Goal: Information Seeking & Learning: Learn about a topic

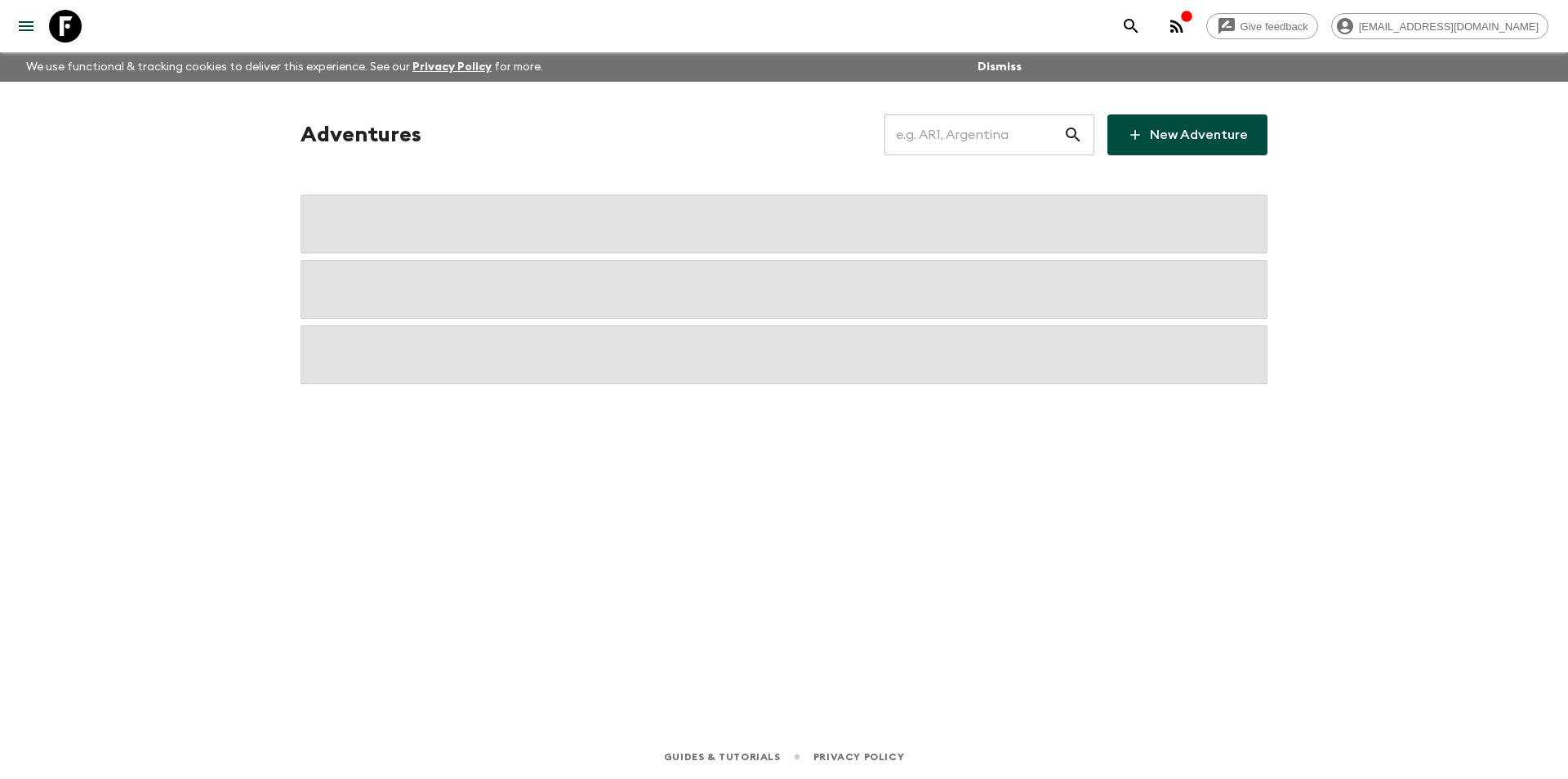
click at [1039, 135] on input "text" at bounding box center [973, 134] width 179 height 45
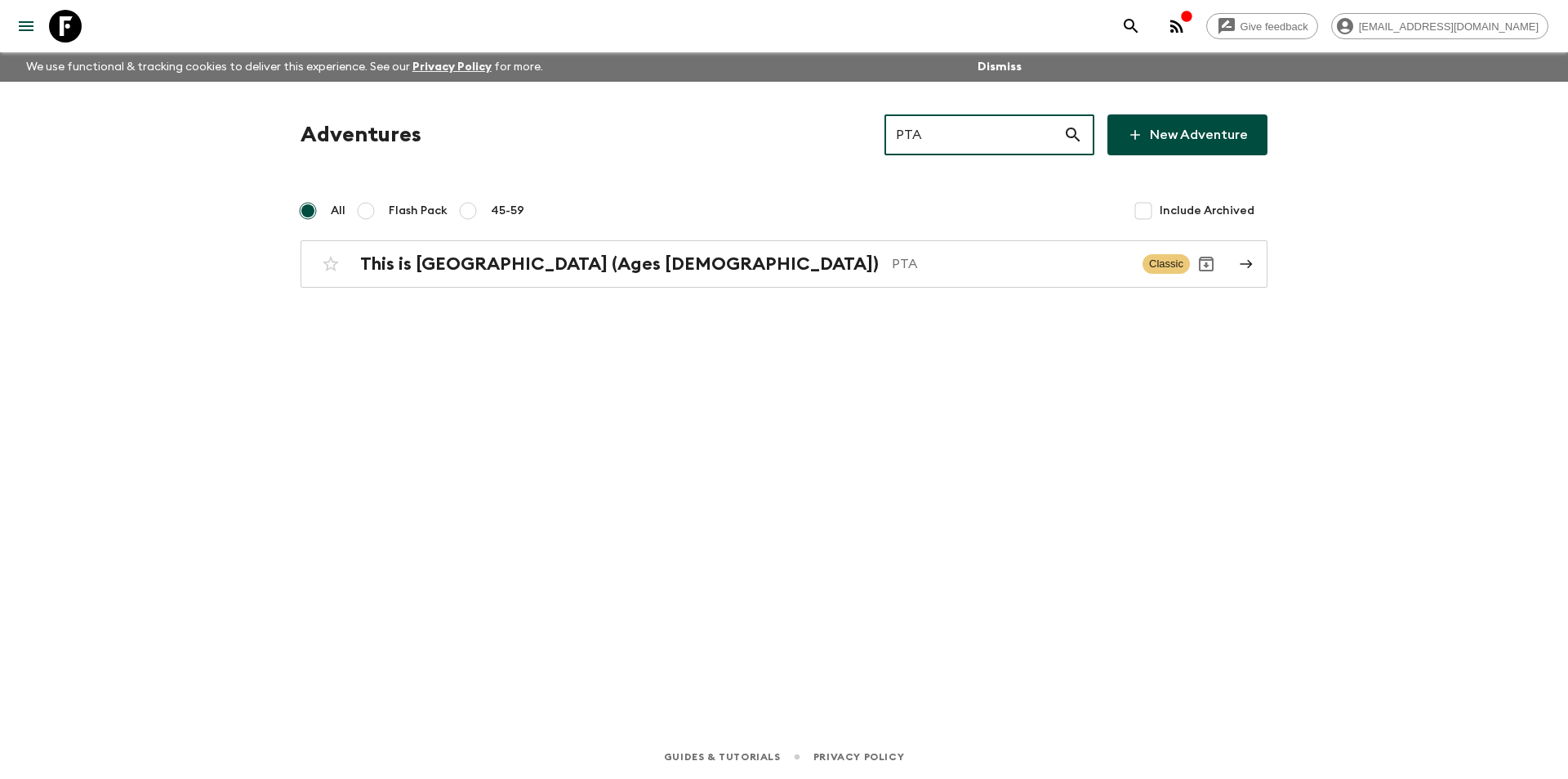
type input "PTA"
click at [774, 297] on div "Adventures PTA ​ New Adventure All Flash Pack 45-59 Include Archived This is [G…" at bounding box center [784, 386] width 1045 height 607
click at [787, 290] on div "Adventures PTA ​ New Adventure All Flash Pack 45-59 Include Archived This is [G…" at bounding box center [784, 386] width 1045 height 607
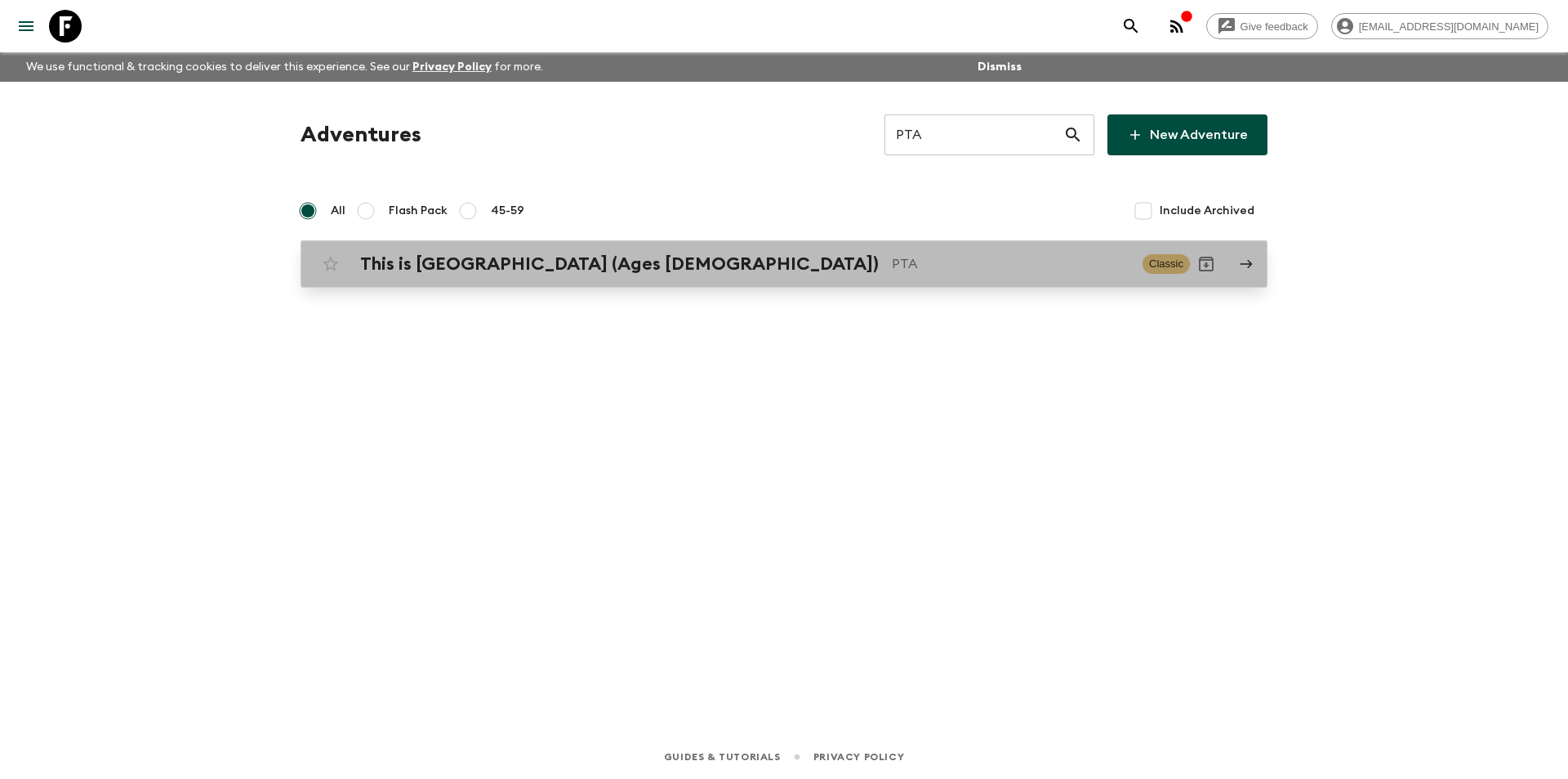
click at [788, 242] on link "This is [GEOGRAPHIC_DATA] (Ages [DEMOGRAPHIC_DATA]) PTA Classic" at bounding box center [784, 264] width 967 height 47
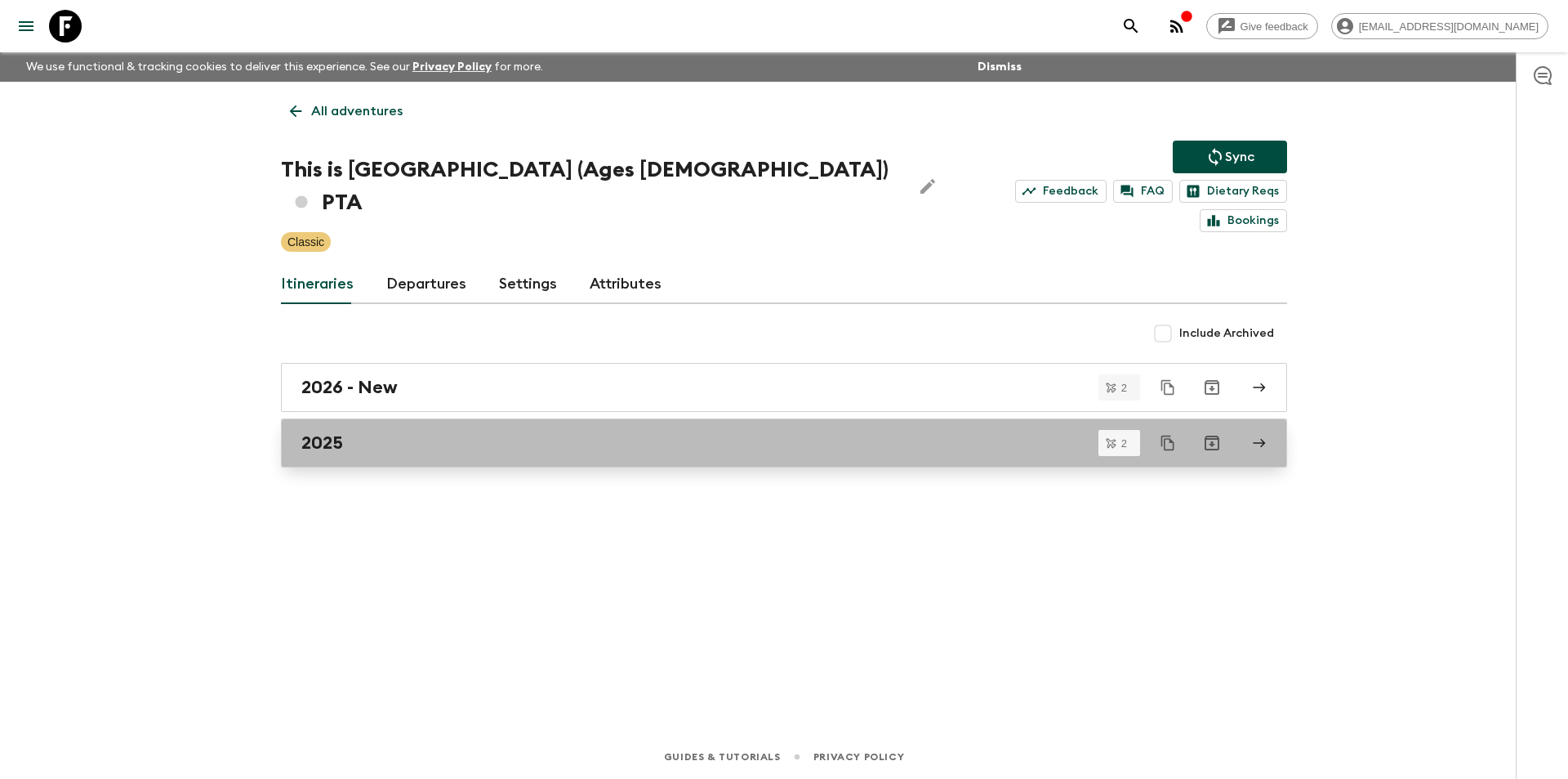
click at [474, 432] on div "2025" at bounding box center [768, 442] width 934 height 21
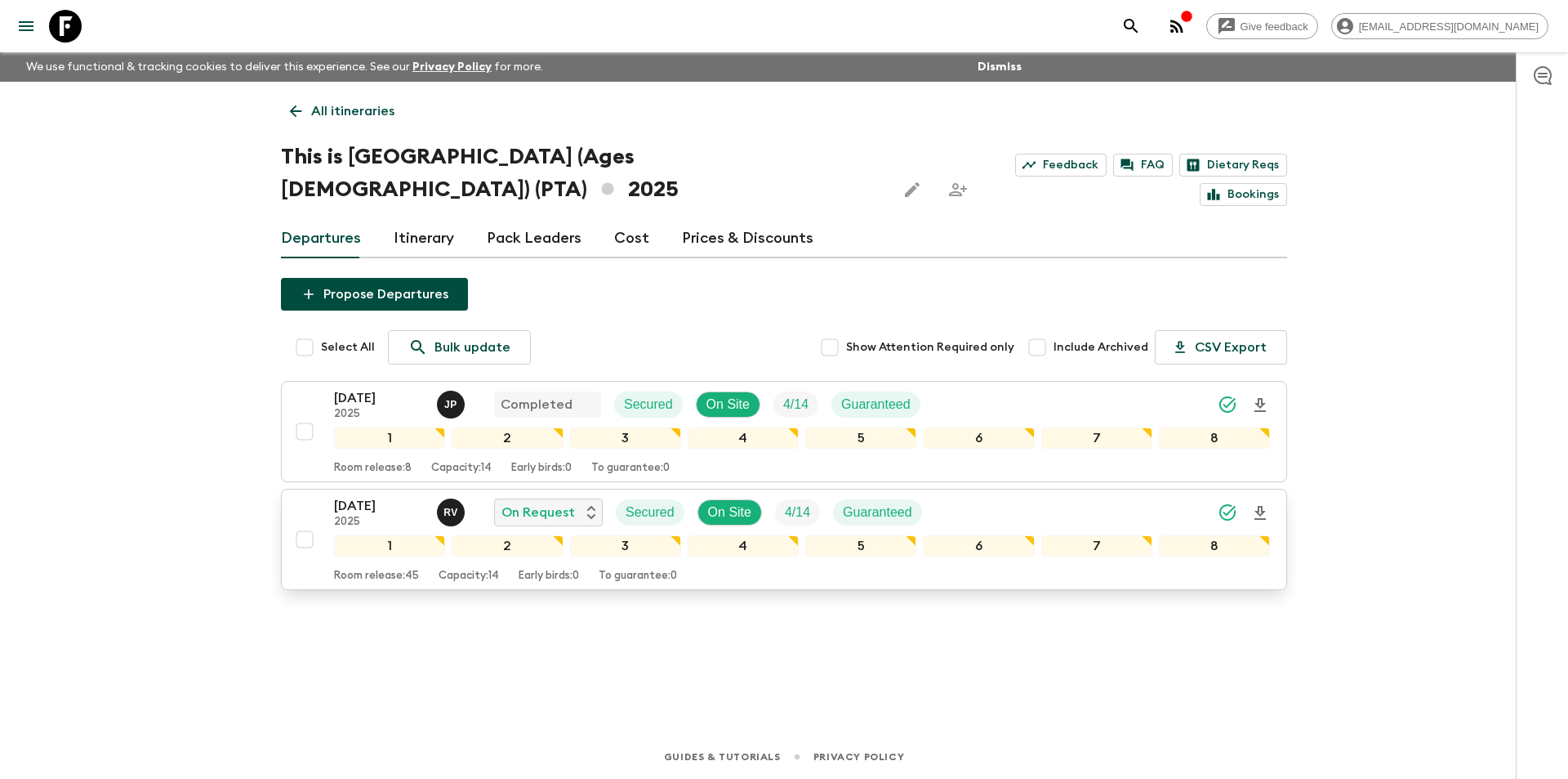
click at [371, 516] on p "2025" at bounding box center [378, 522] width 90 height 13
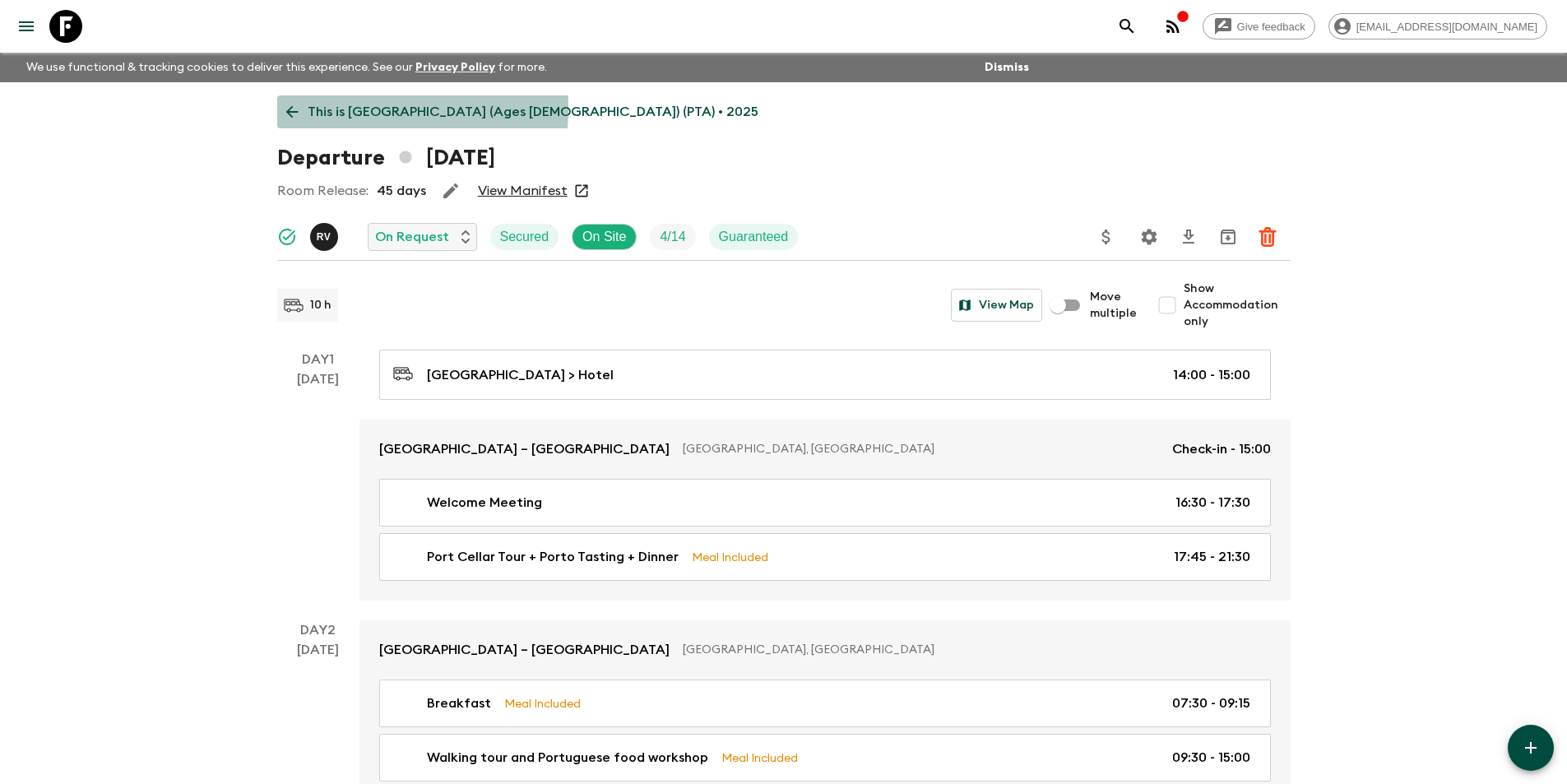
click at [281, 106] on link "This is [GEOGRAPHIC_DATA] (Ages [DEMOGRAPHIC_DATA]) (PTA) • 2025" at bounding box center [523, 111] width 491 height 33
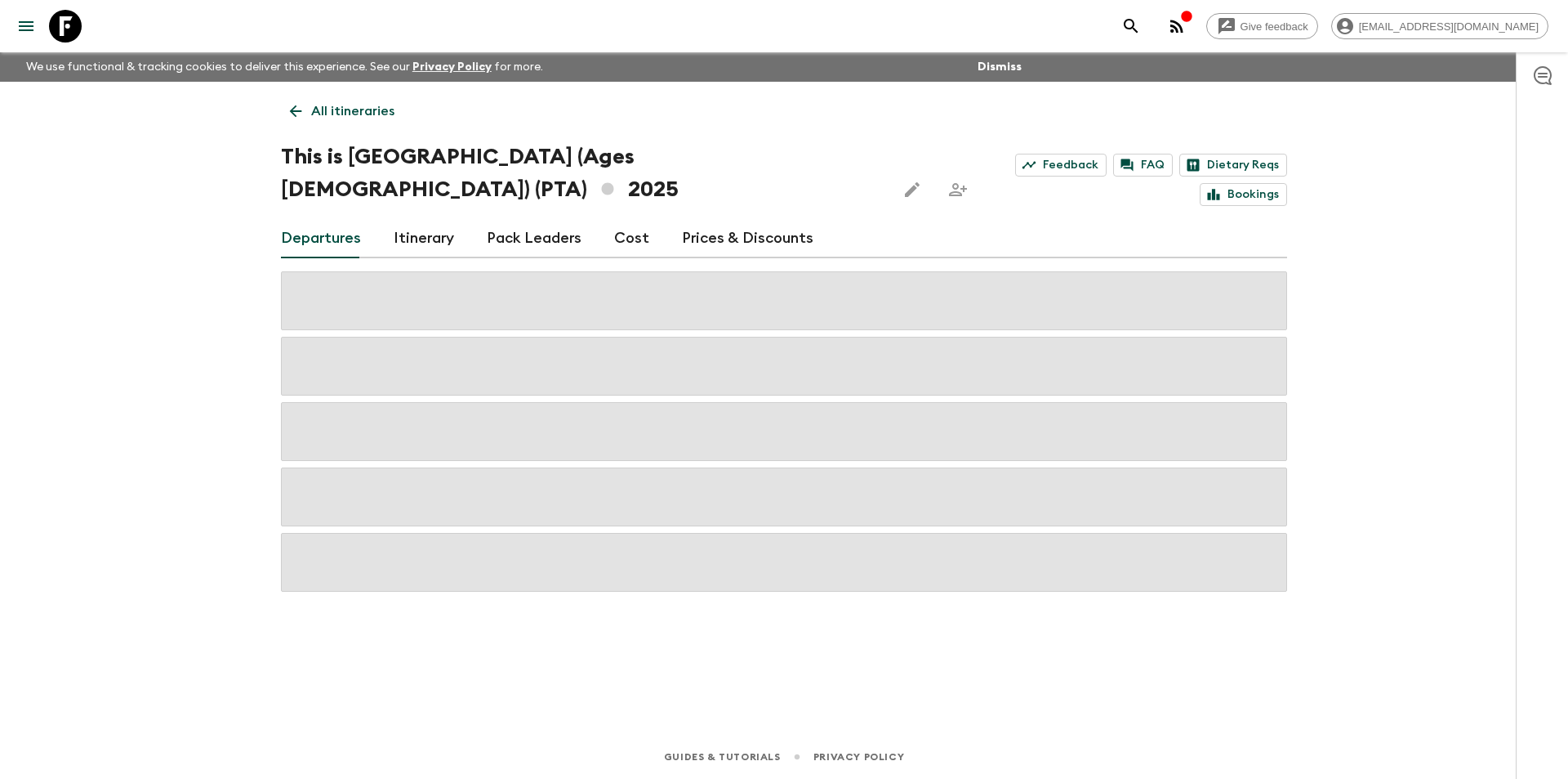
click at [626, 218] on link "Cost" at bounding box center [632, 238] width 36 height 40
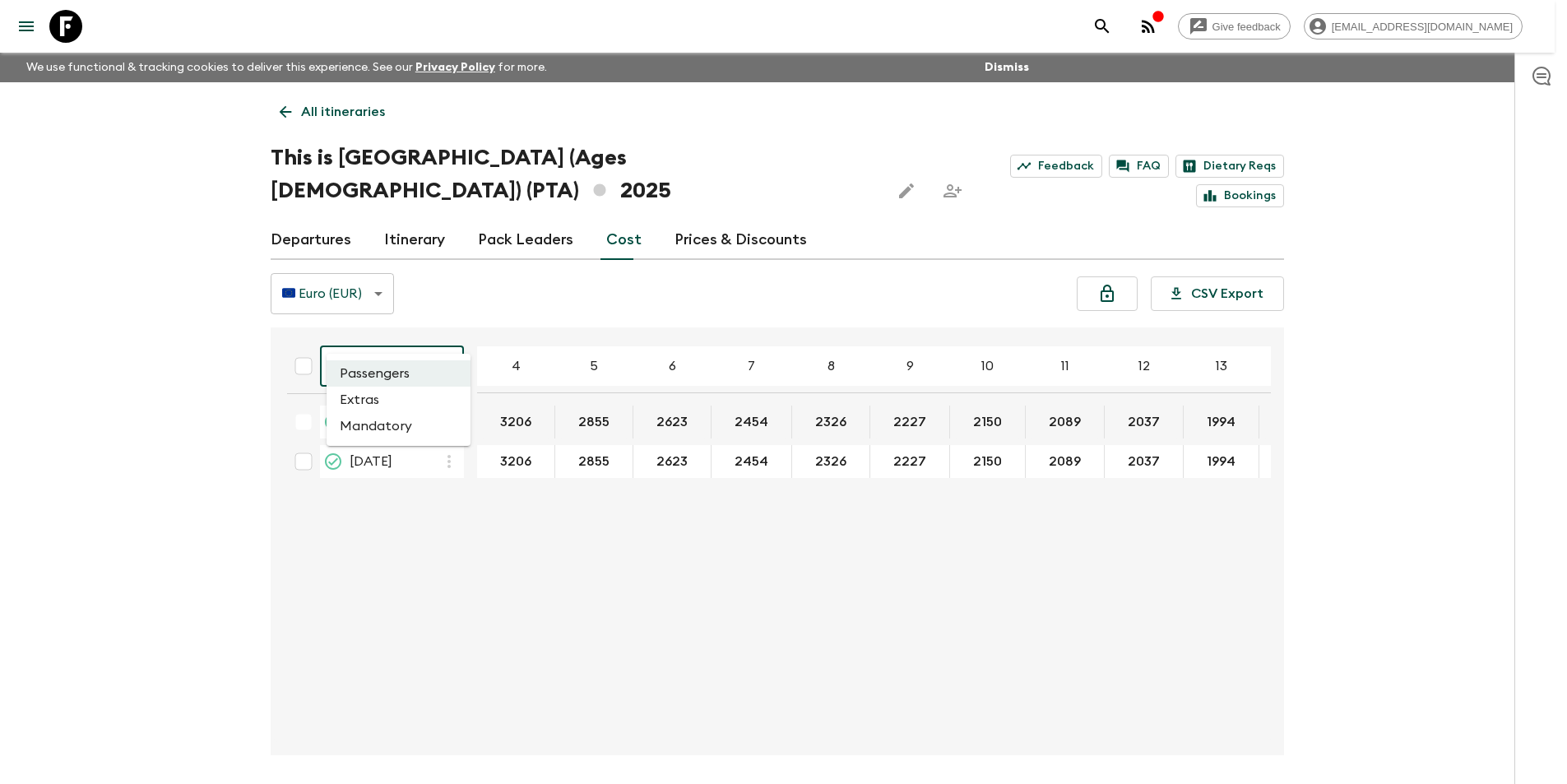
click at [381, 340] on body "Give feedback [EMAIL_ADDRESS][DOMAIN_NAME] We use functional & tracking cookies…" at bounding box center [784, 423] width 1567 height 846
click at [380, 396] on li "Extras" at bounding box center [398, 399] width 144 height 26
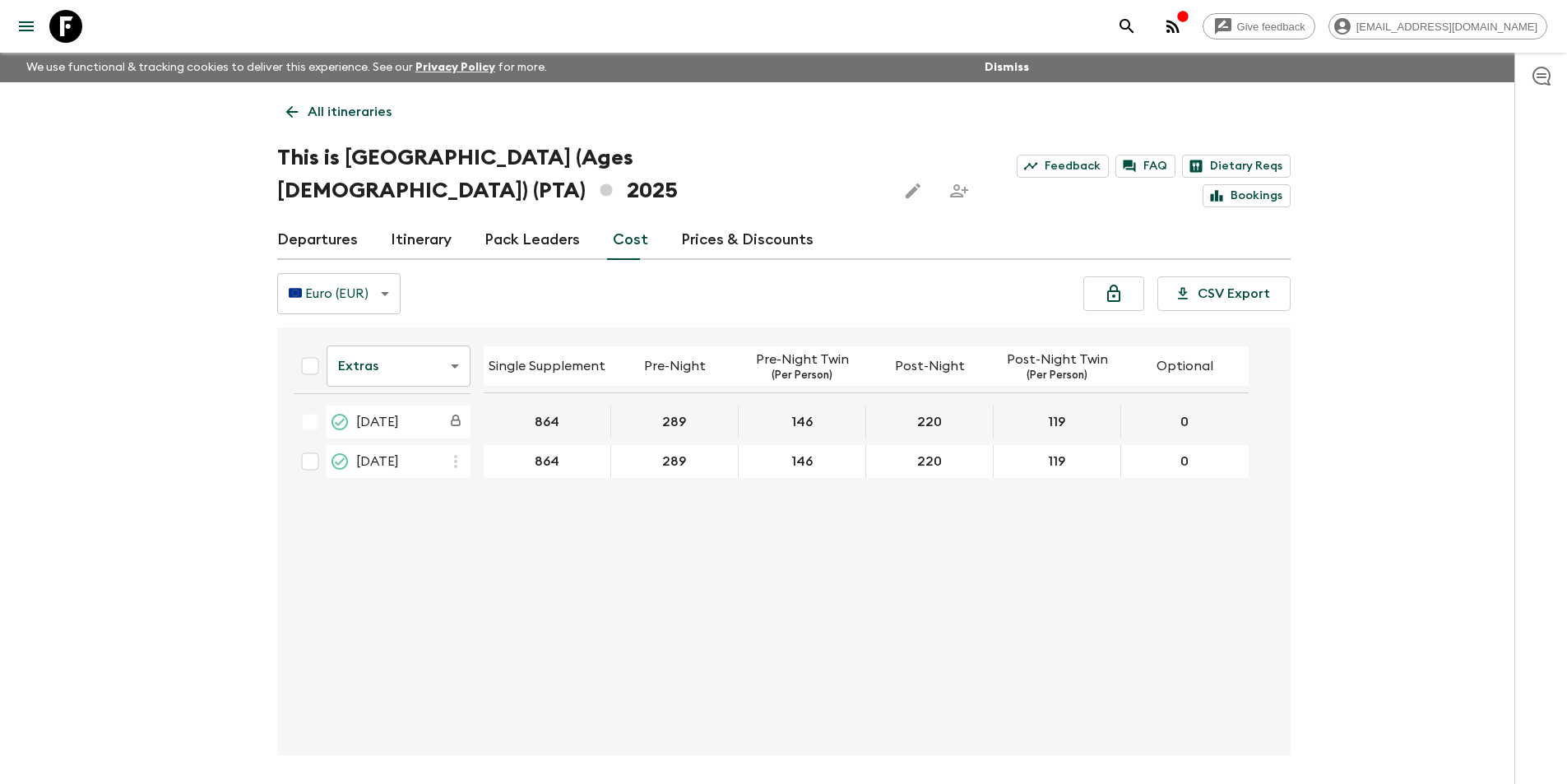
click at [391, 345] on body "Give feedback [EMAIL_ADDRESS][DOMAIN_NAME] We use functional & tracking cookies…" at bounding box center [784, 423] width 1567 height 846
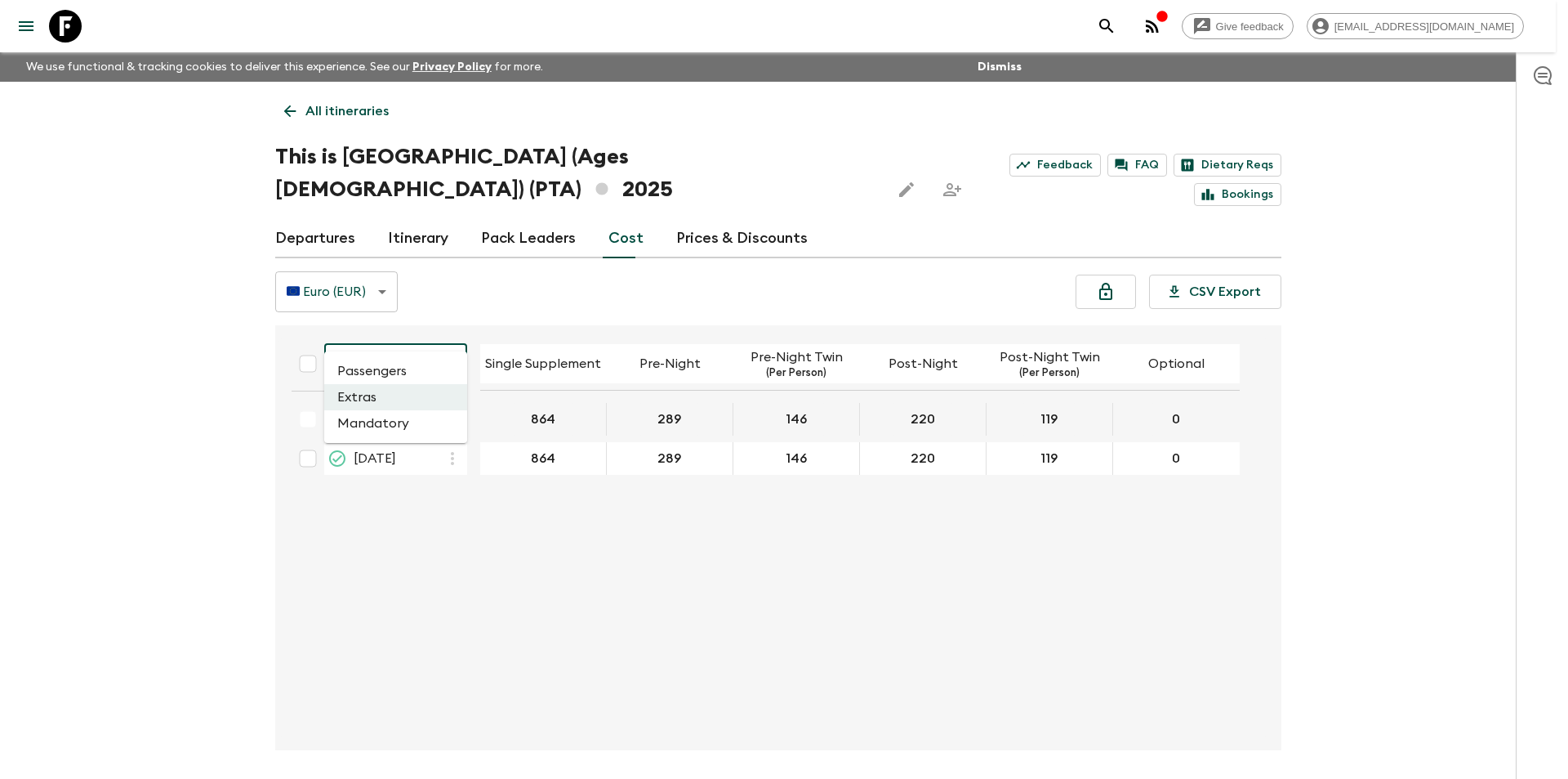
click at [393, 366] on li "Passengers" at bounding box center [395, 371] width 143 height 26
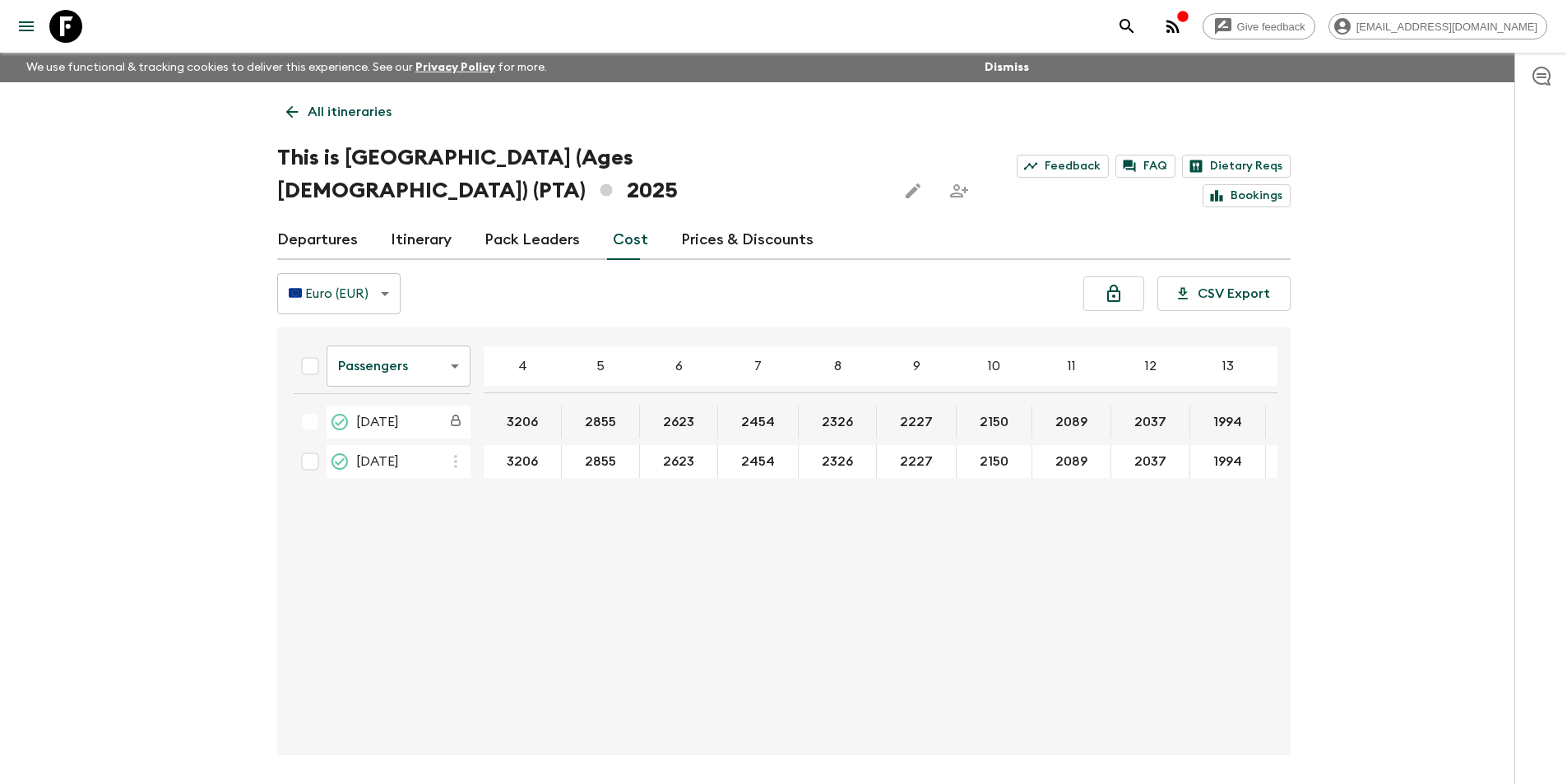
click at [396, 349] on body "Give feedback [EMAIL_ADDRESS][DOMAIN_NAME] We use functional & tracking cookies…" at bounding box center [784, 423] width 1567 height 846
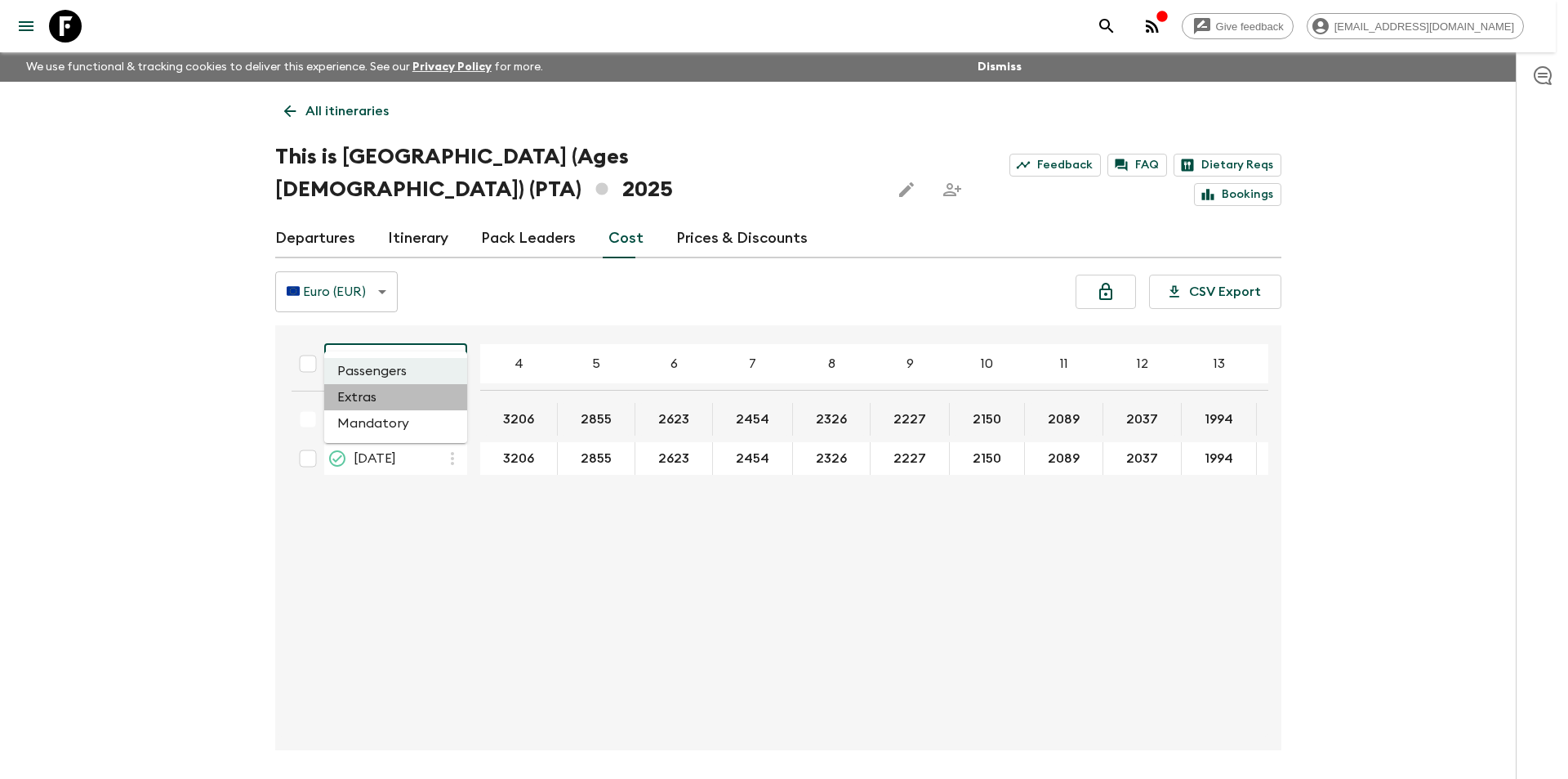
click at [384, 401] on li "Extras" at bounding box center [395, 396] width 143 height 26
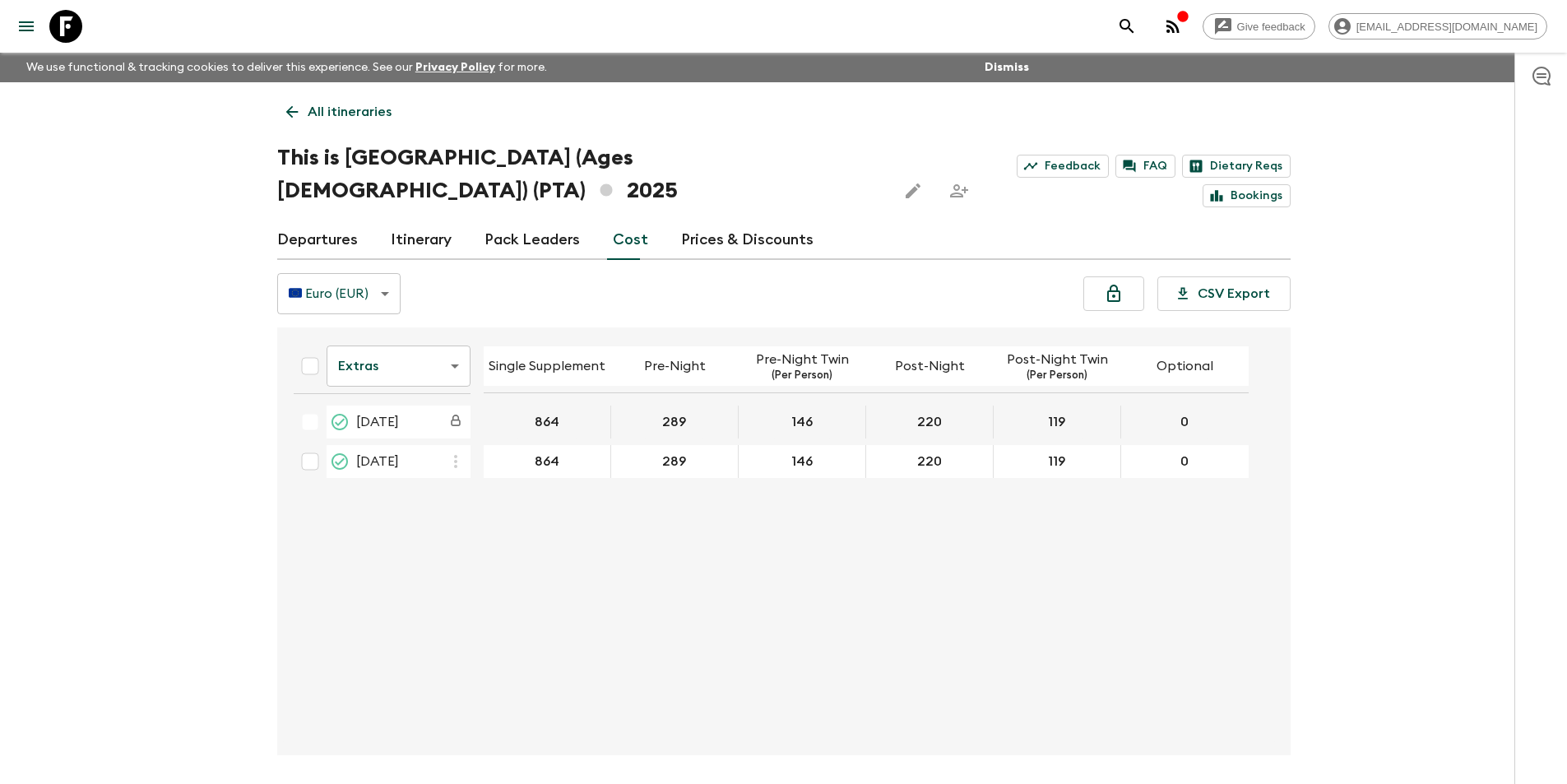
click at [406, 315] on body "Give feedback [EMAIL_ADDRESS][DOMAIN_NAME] We use functional & tracking cookies…" at bounding box center [784, 423] width 1567 height 846
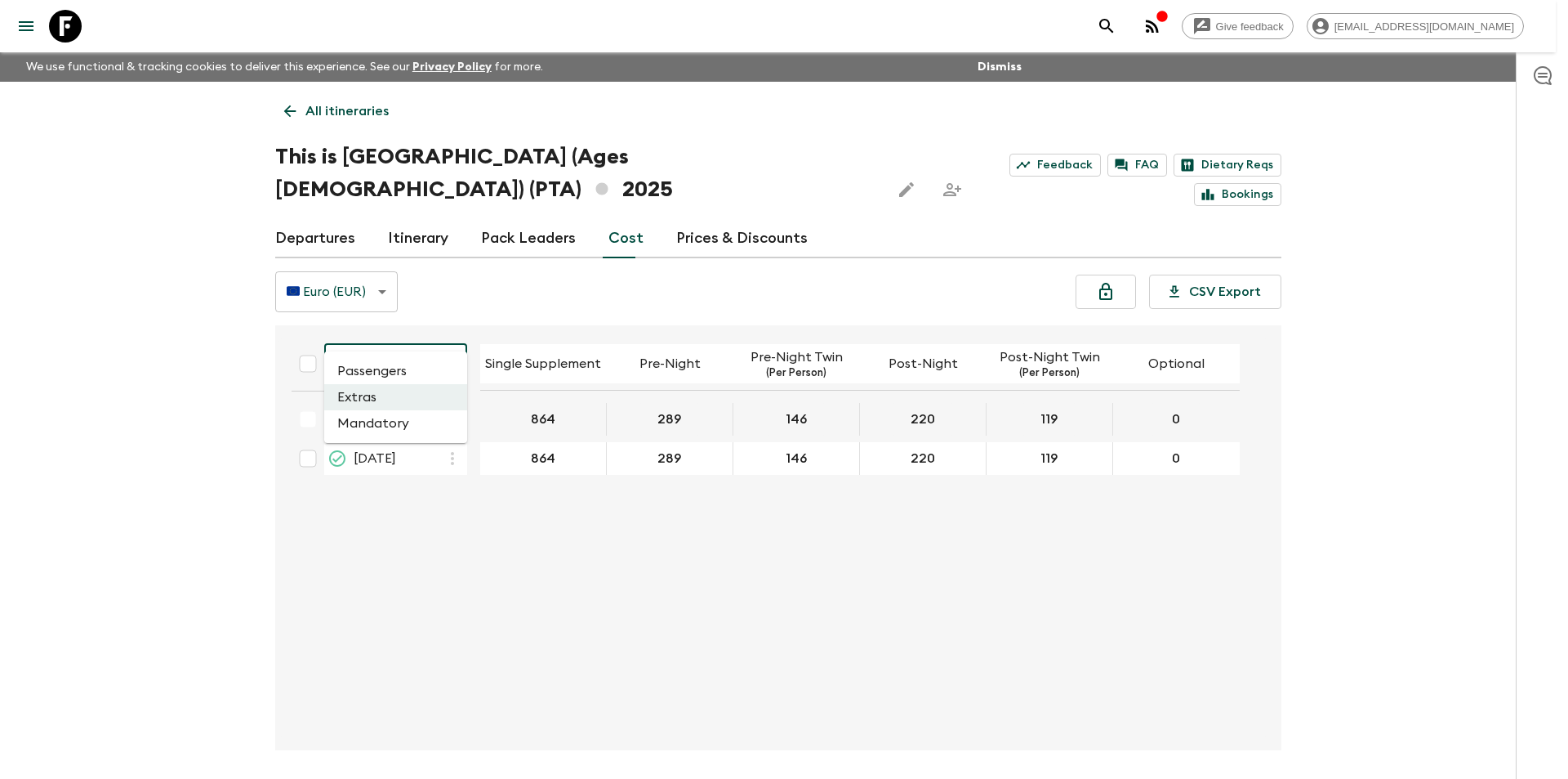
click at [377, 424] on li "Mandatory" at bounding box center [395, 423] width 143 height 26
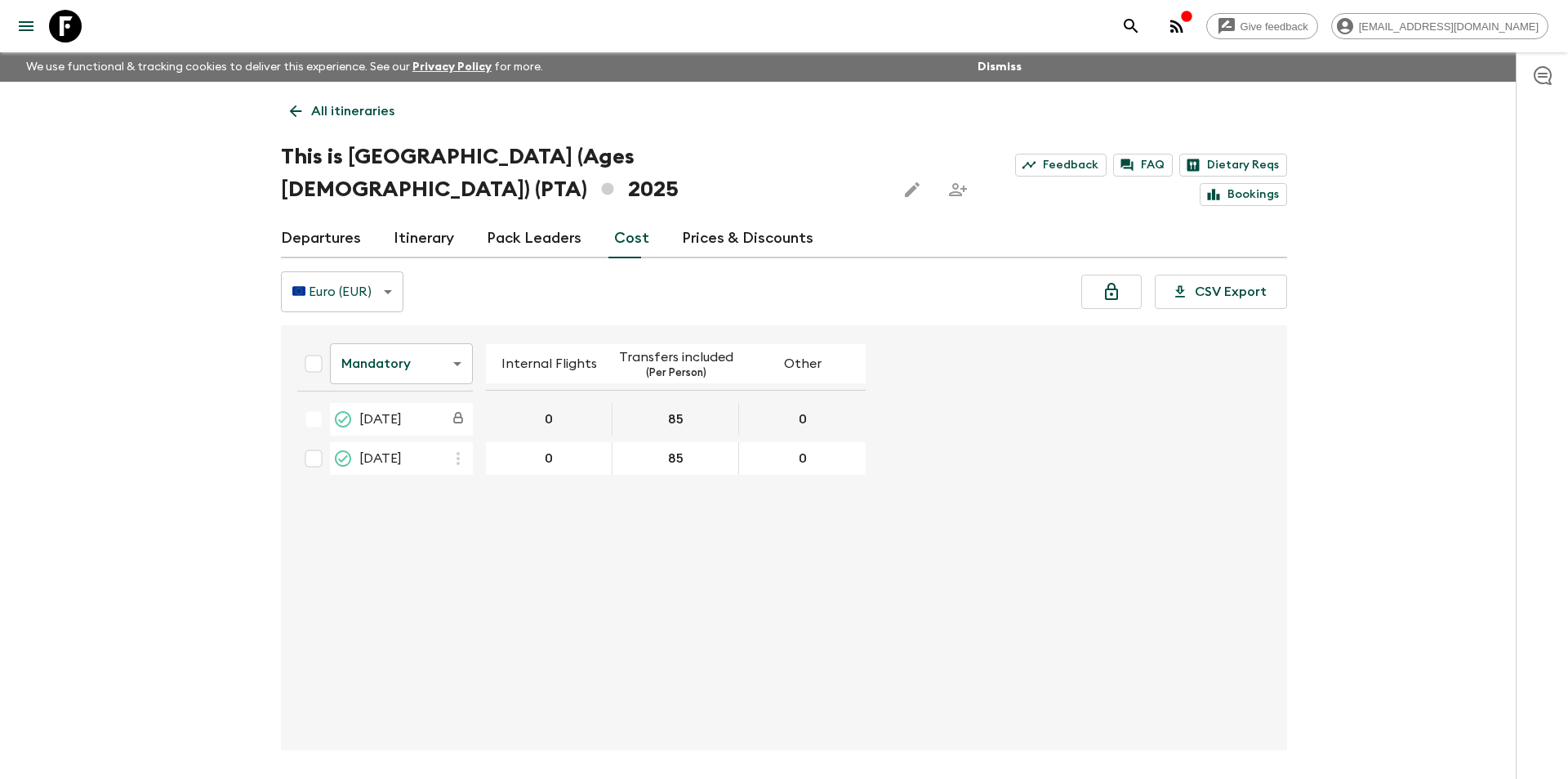
click at [430, 331] on body "Give feedback [EMAIL_ADDRESS][DOMAIN_NAME] We use functional & tracking cookies…" at bounding box center [784, 420] width 1568 height 840
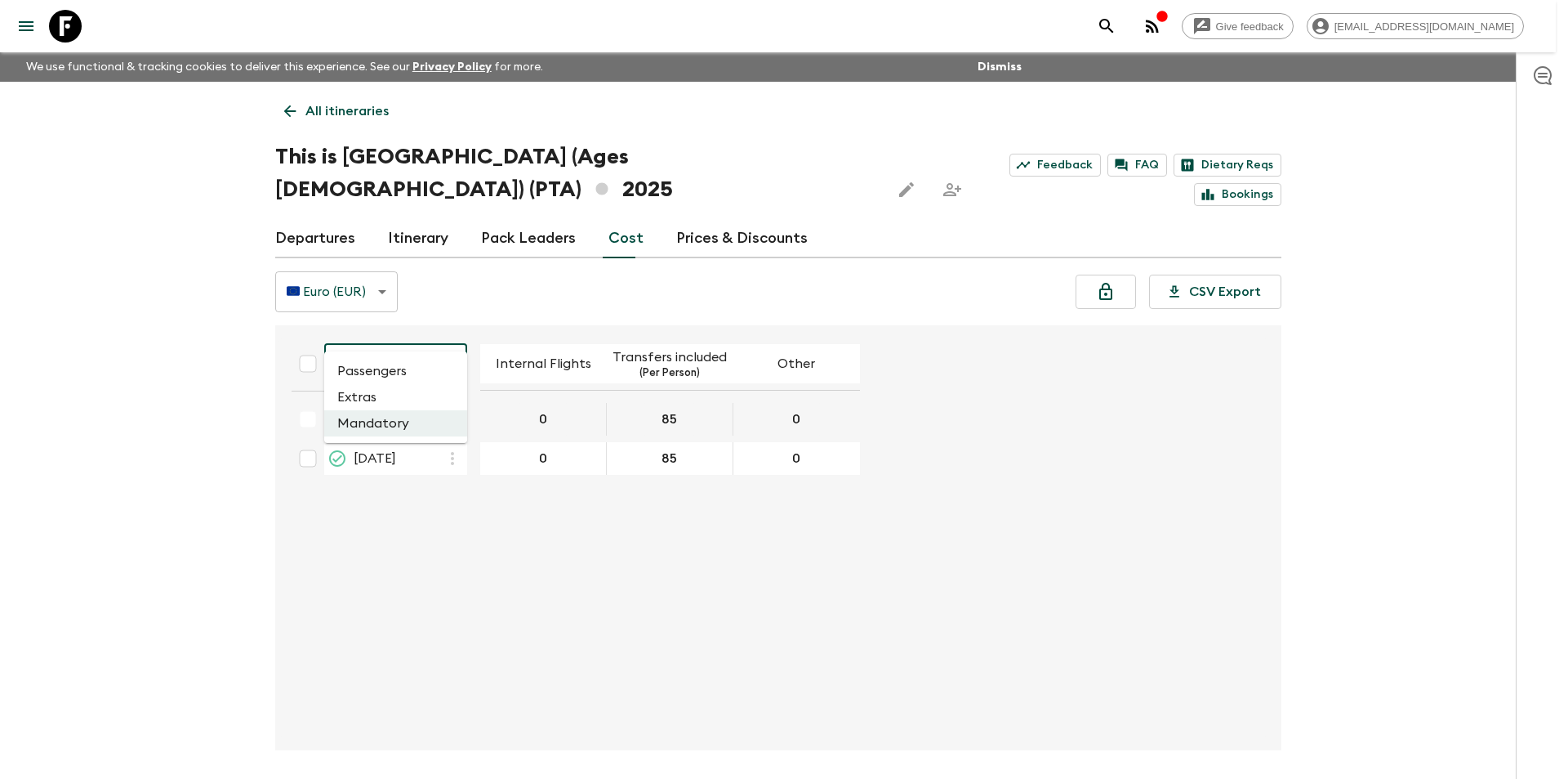
click at [412, 370] on li "Passengers" at bounding box center [395, 371] width 143 height 26
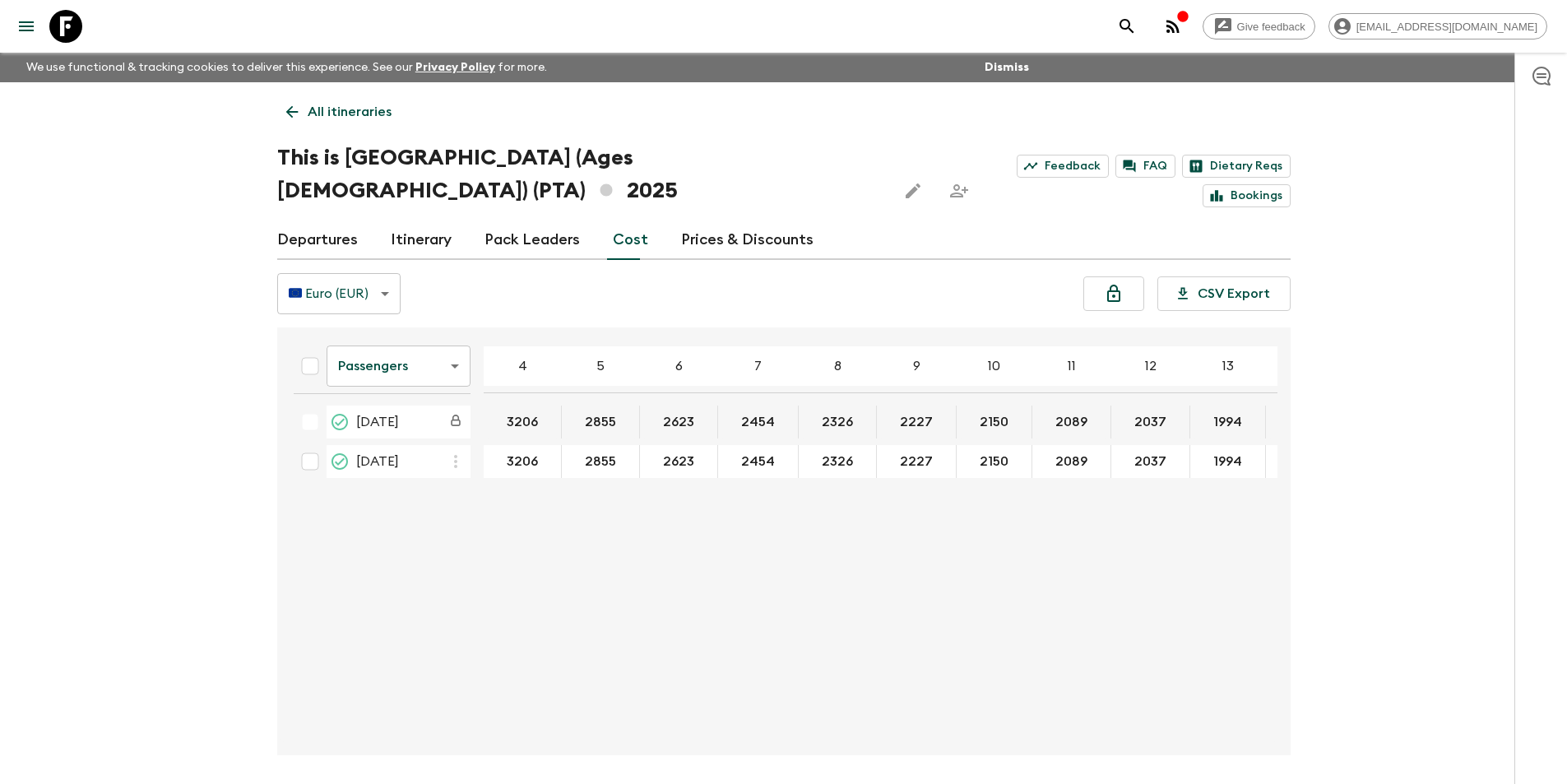
click at [79, 35] on icon at bounding box center [66, 26] width 33 height 33
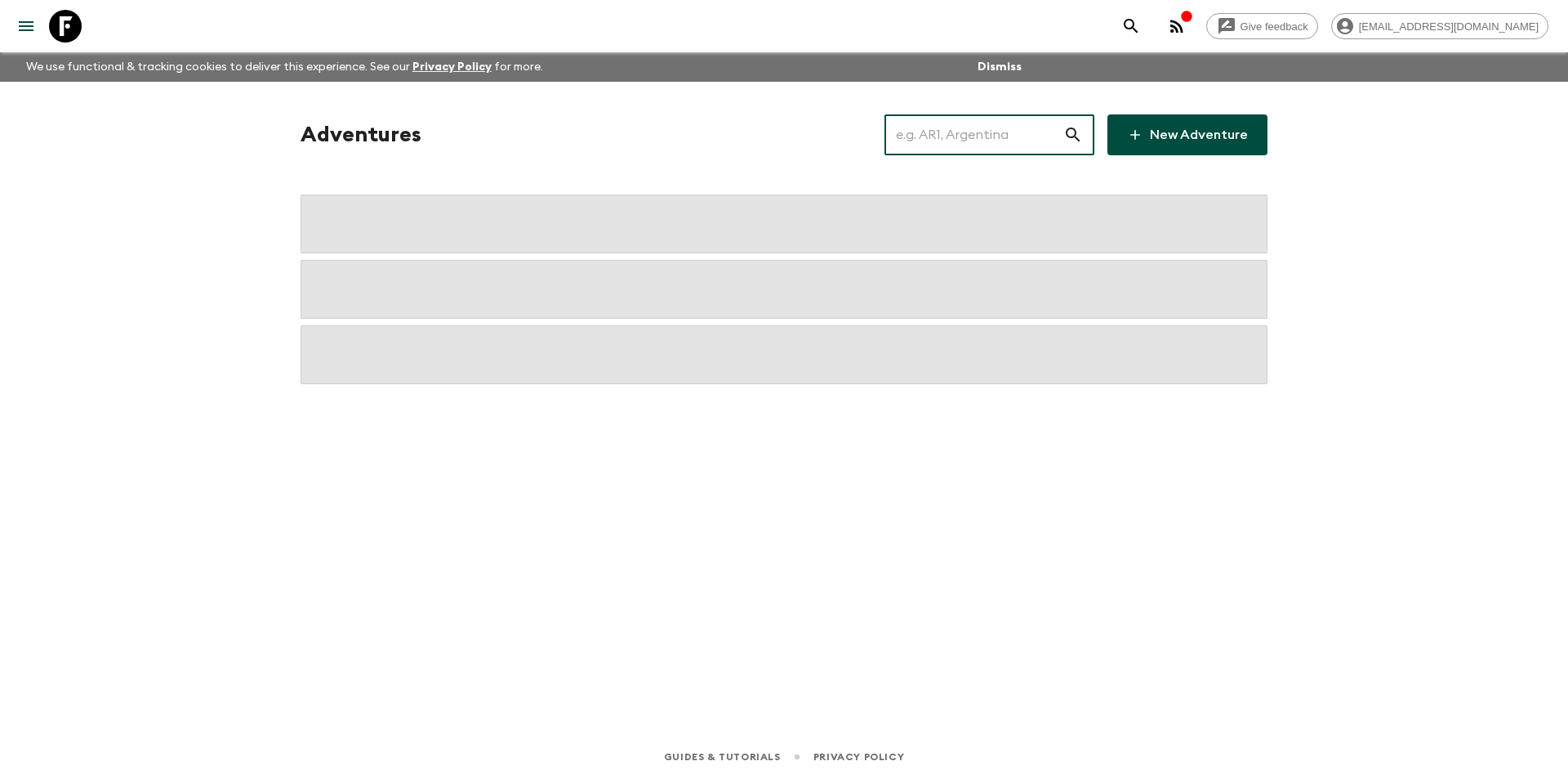
click at [946, 134] on input "text" at bounding box center [973, 134] width 179 height 45
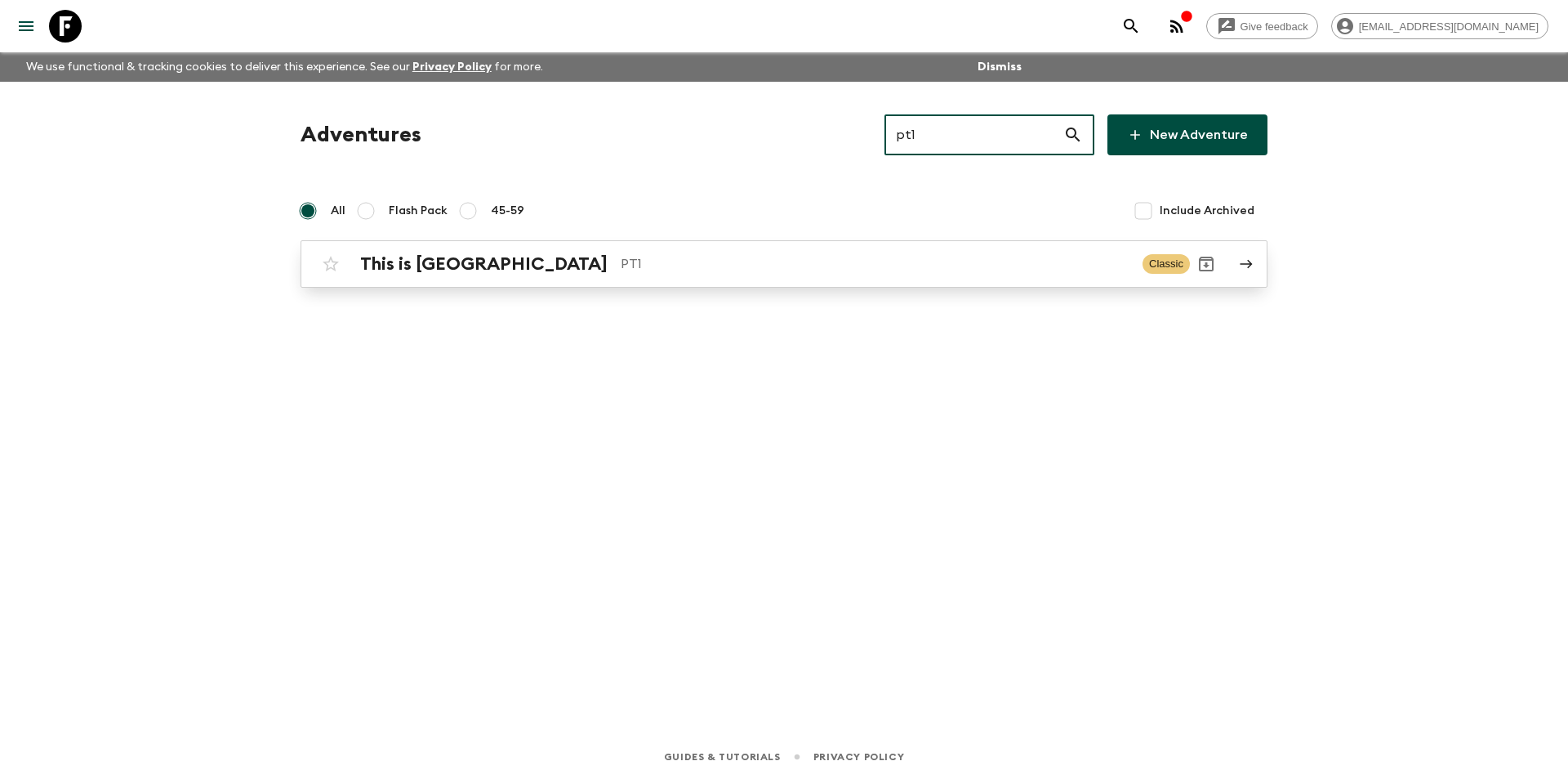
type input "pt1"
click at [752, 256] on p "PT1" at bounding box center [874, 264] width 509 height 20
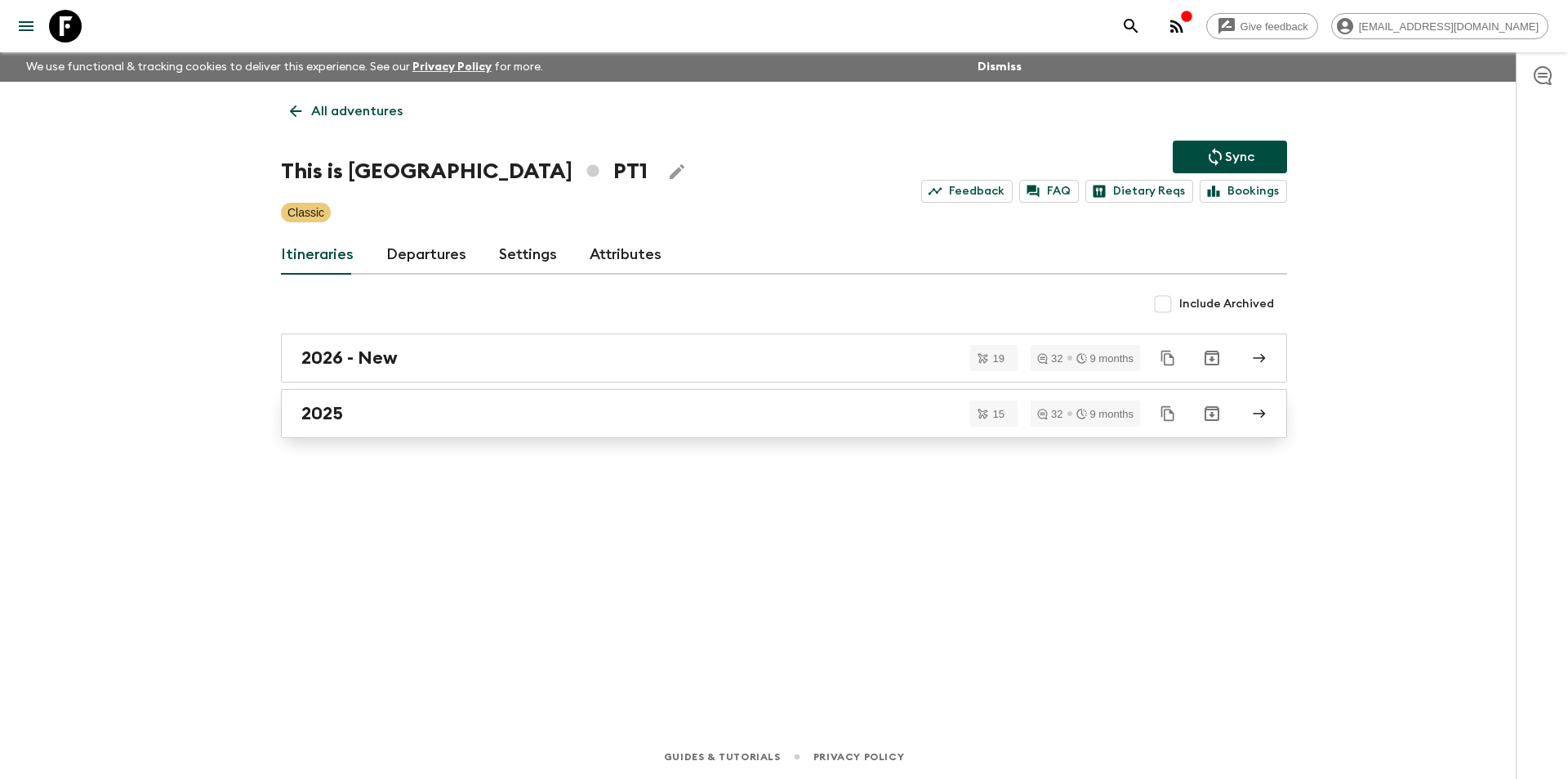
click at [382, 416] on div "2025" at bounding box center [768, 412] width 934 height 21
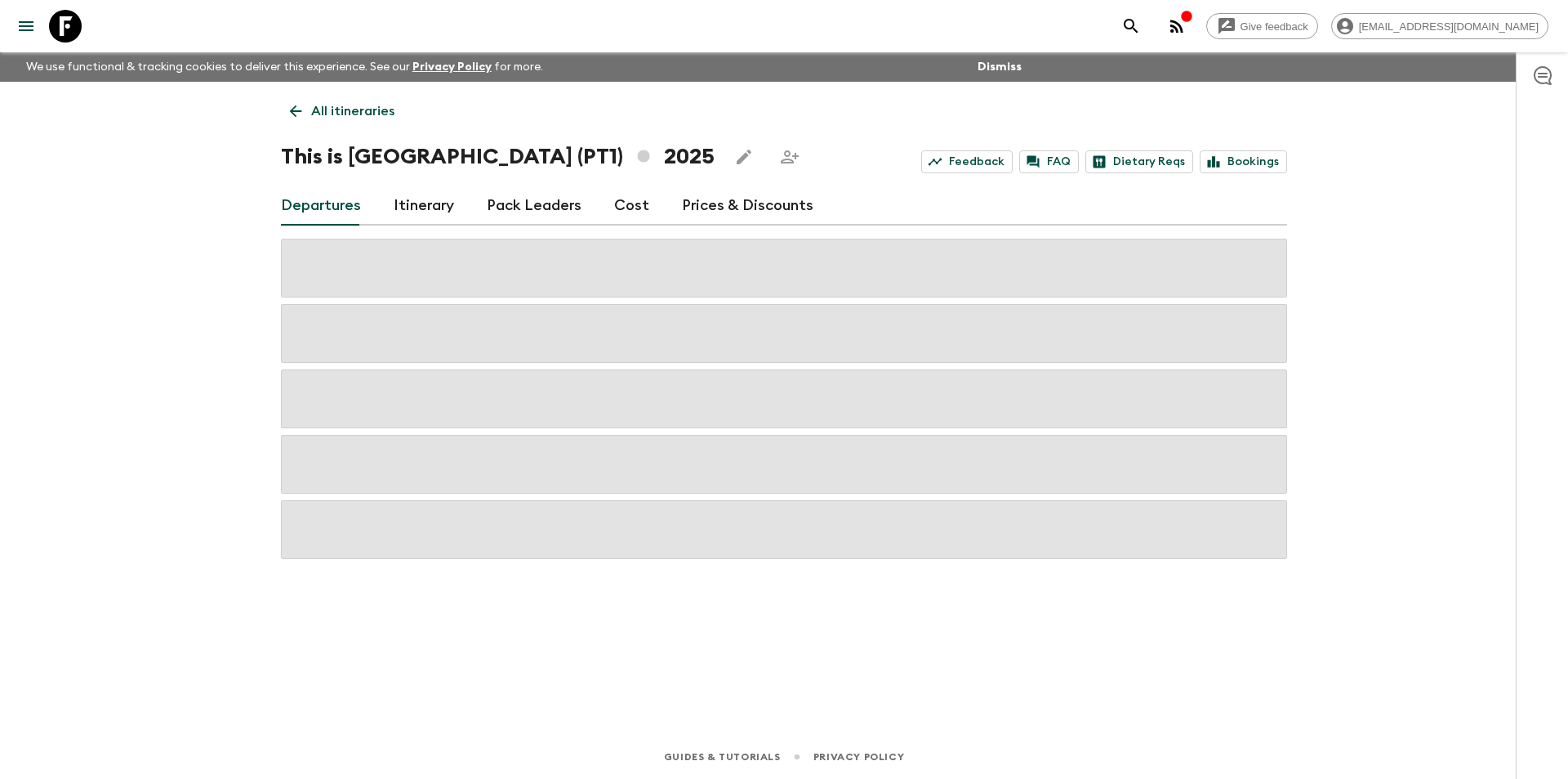
click at [647, 213] on div "Departures Itinerary Pack Leaders Cost Prices & Discounts" at bounding box center [784, 206] width 1006 height 40
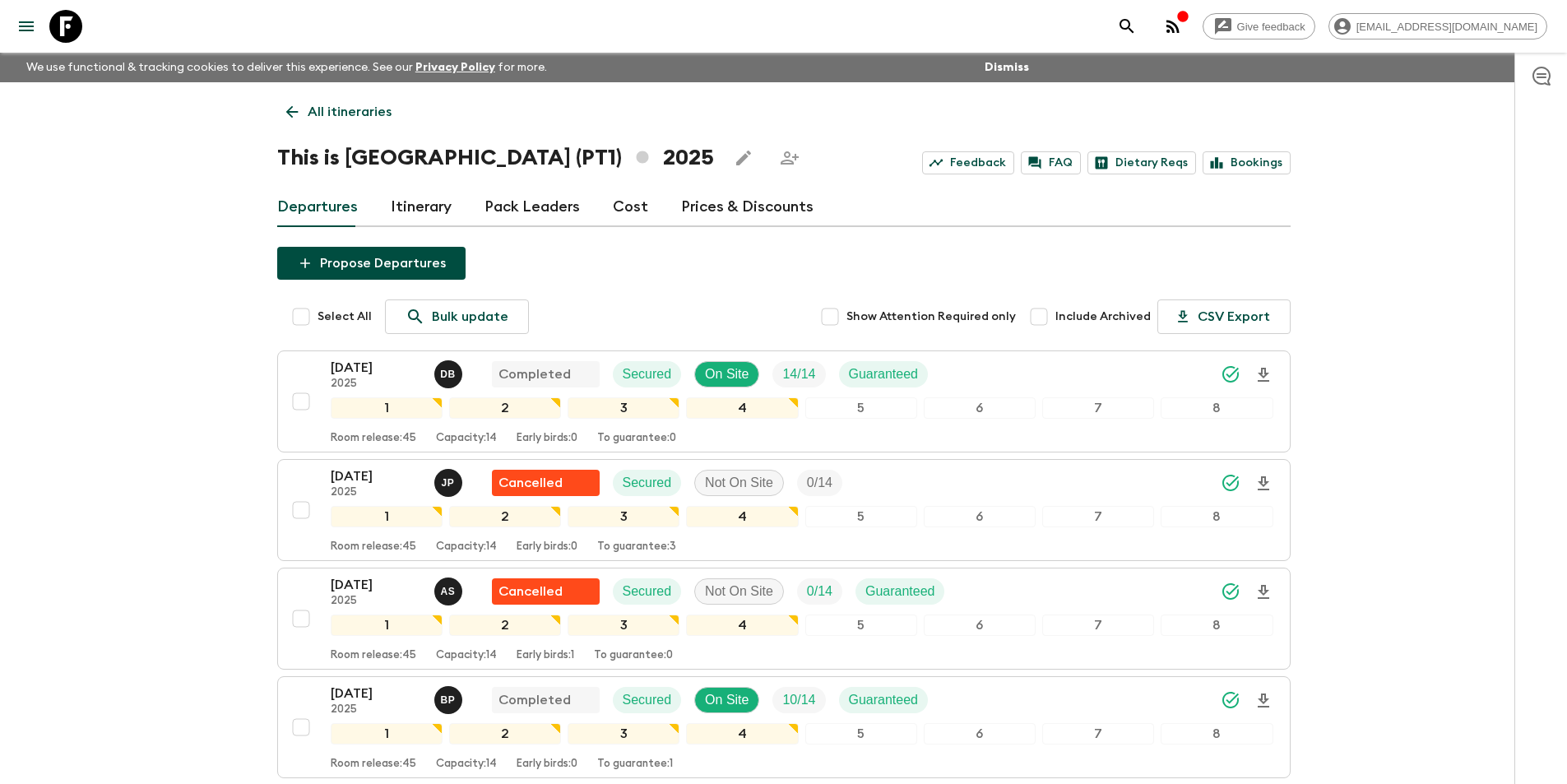
click at [644, 216] on div "Departures Itinerary Pack Leaders Cost Prices & Discounts" at bounding box center [784, 207] width 1013 height 40
click at [638, 217] on link "Cost" at bounding box center [631, 207] width 36 height 40
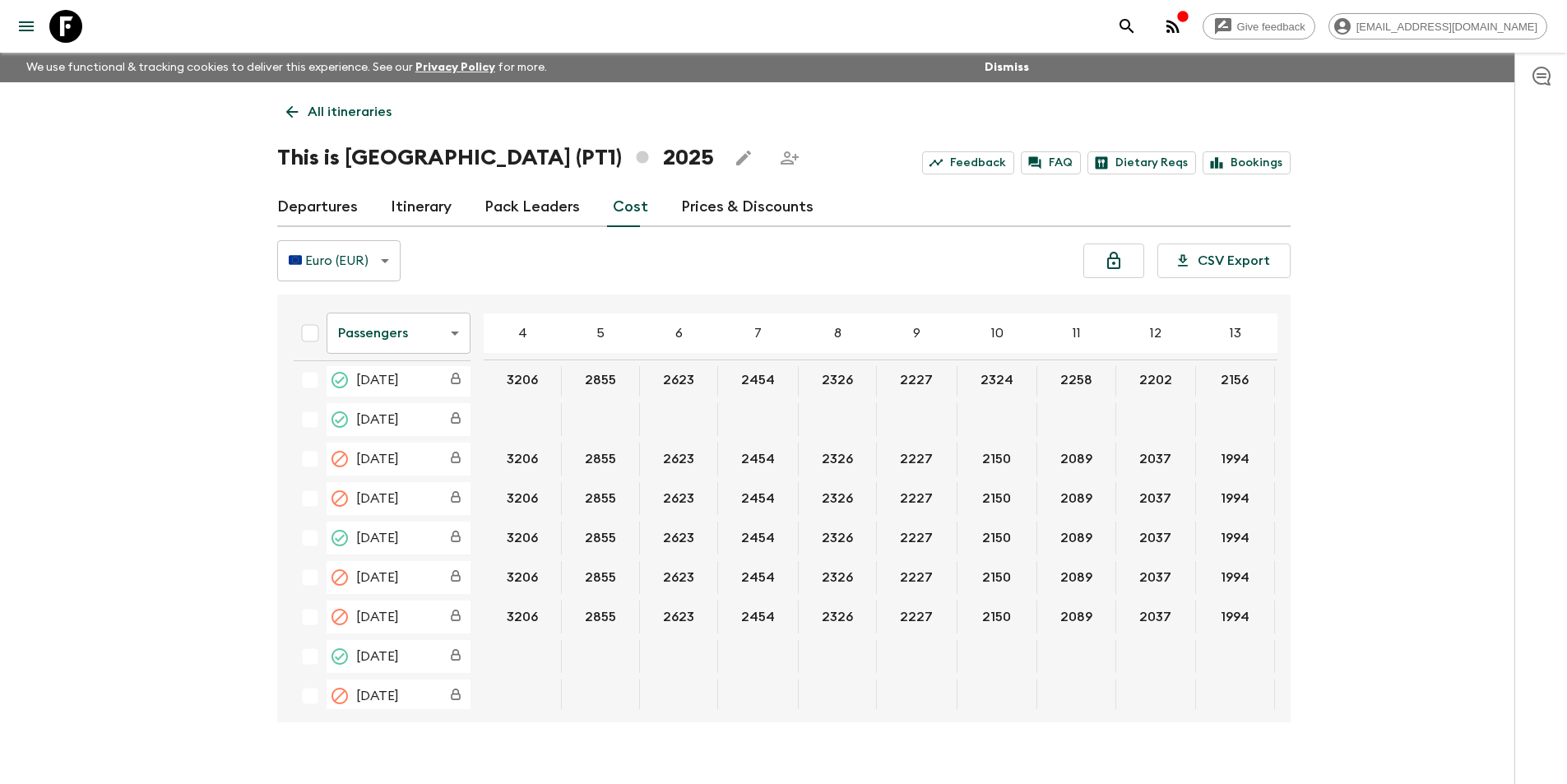
scroll to position [1762, 0]
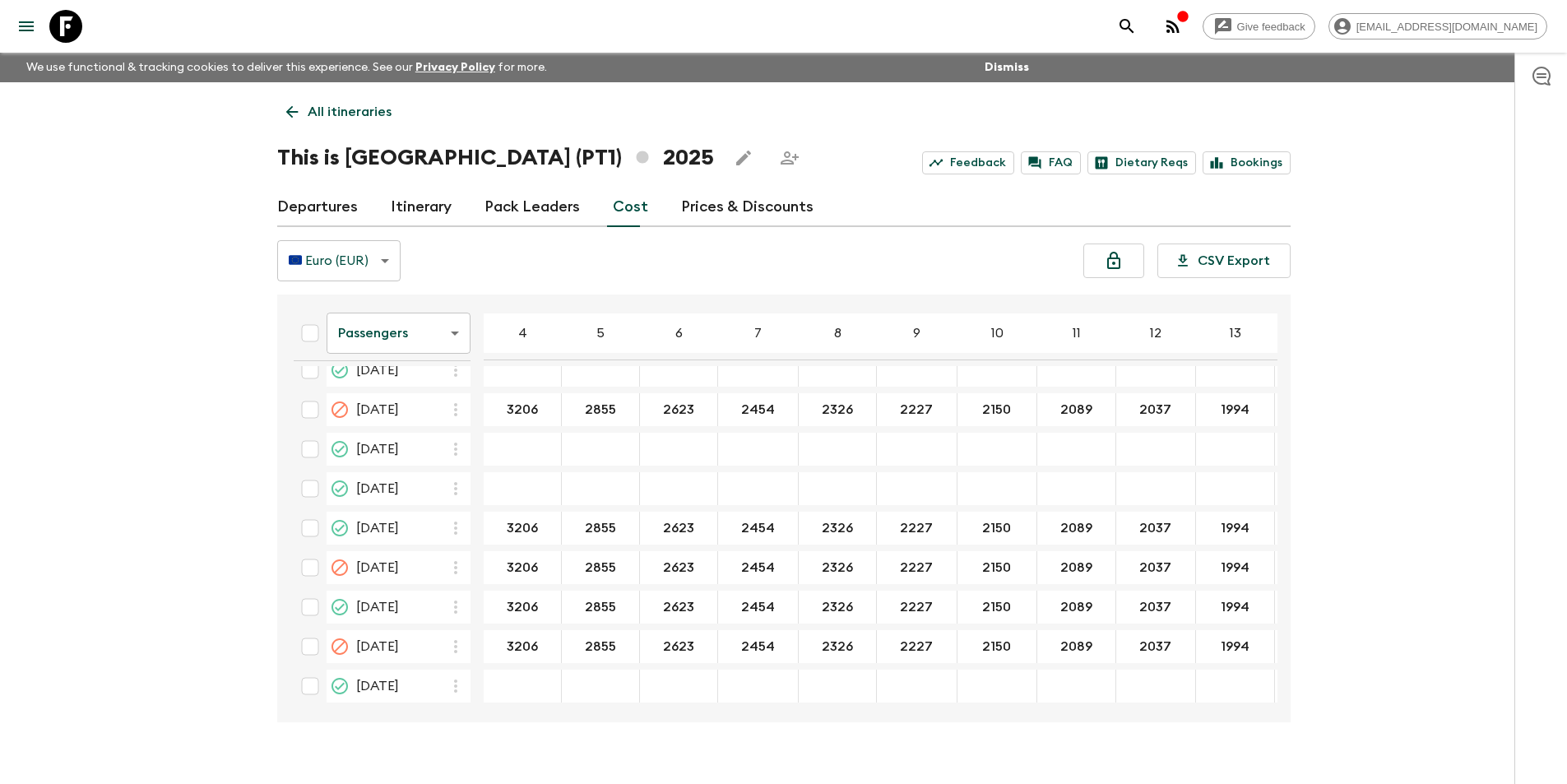
click at [283, 113] on icon at bounding box center [292, 111] width 18 height 18
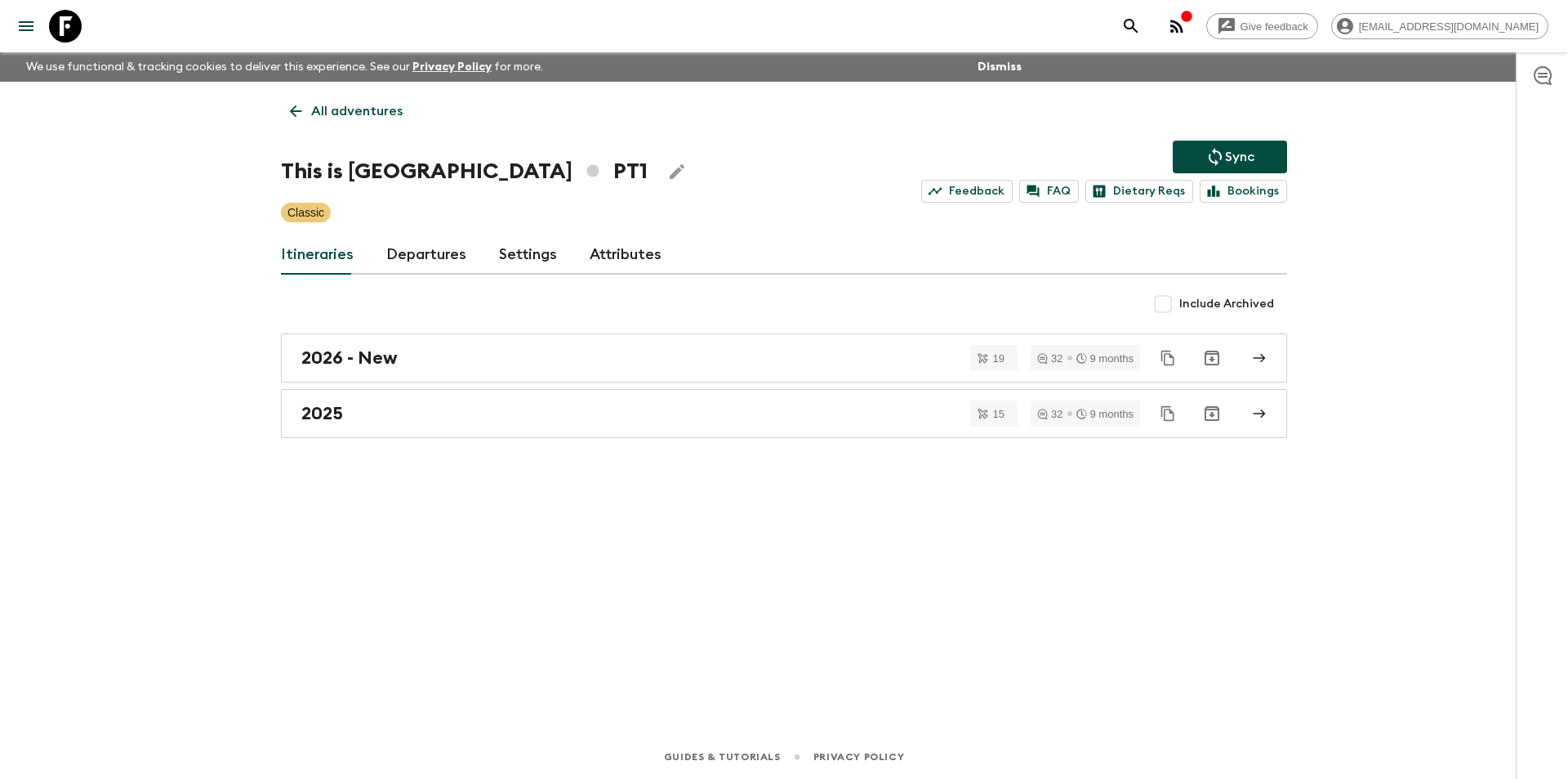
click at [63, 31] on icon at bounding box center [65, 26] width 33 height 33
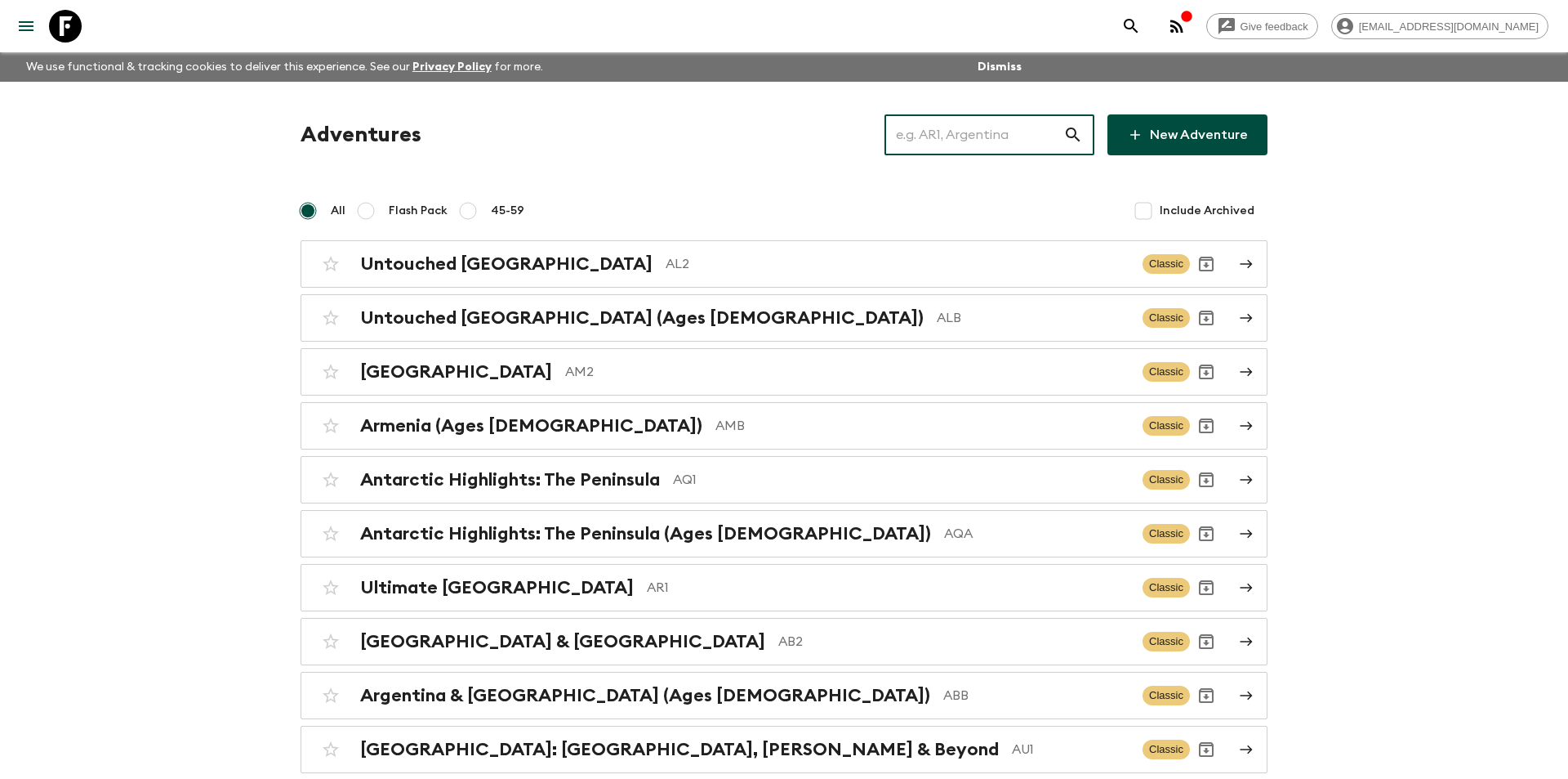
click at [1014, 131] on input "text" at bounding box center [973, 134] width 179 height 45
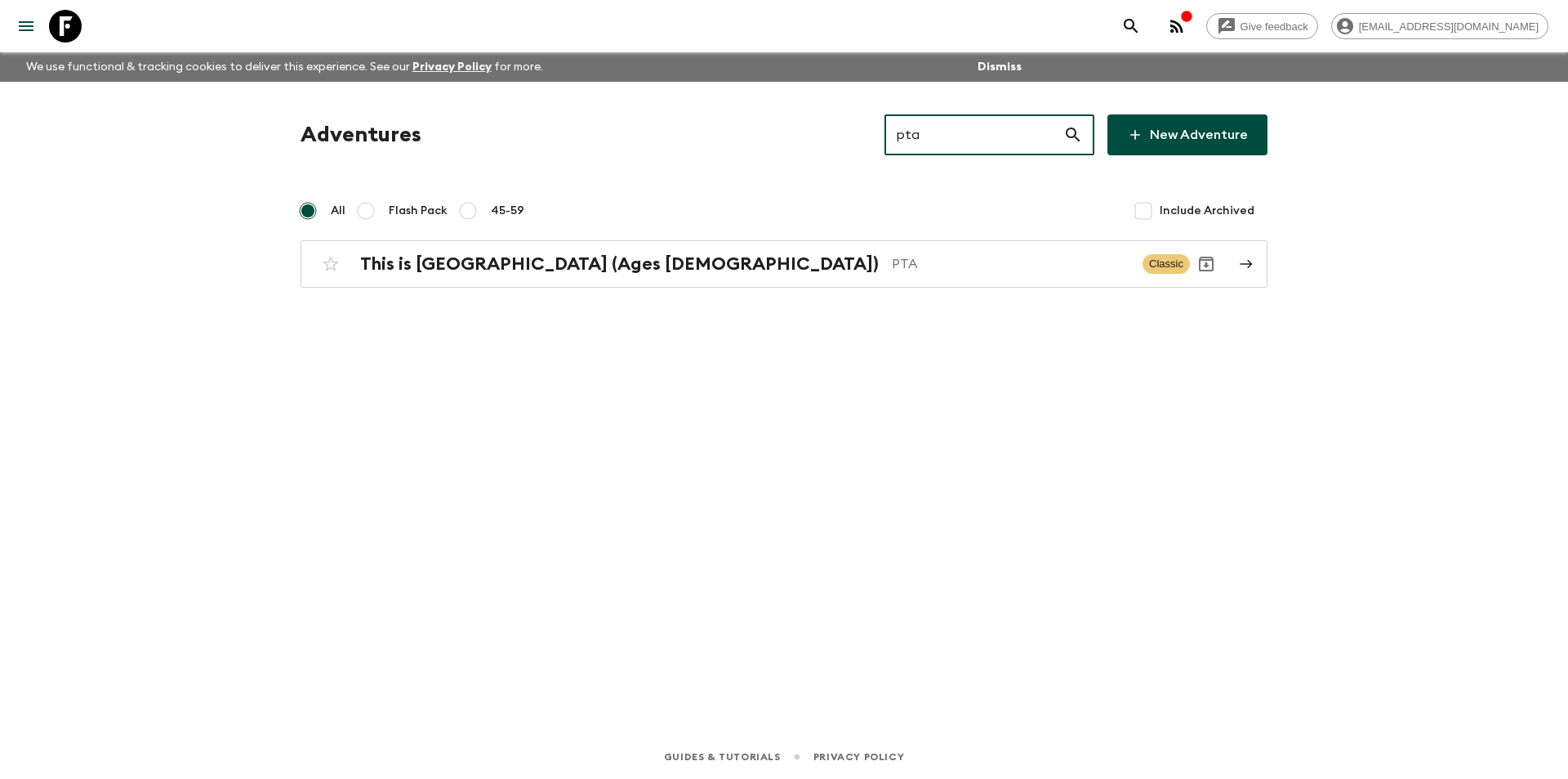
type input "pta"
click at [853, 238] on div "Adventures pta ​ New Adventure All Flash Pack 45-59 Include Archived This is [G…" at bounding box center [784, 201] width 1006 height 173
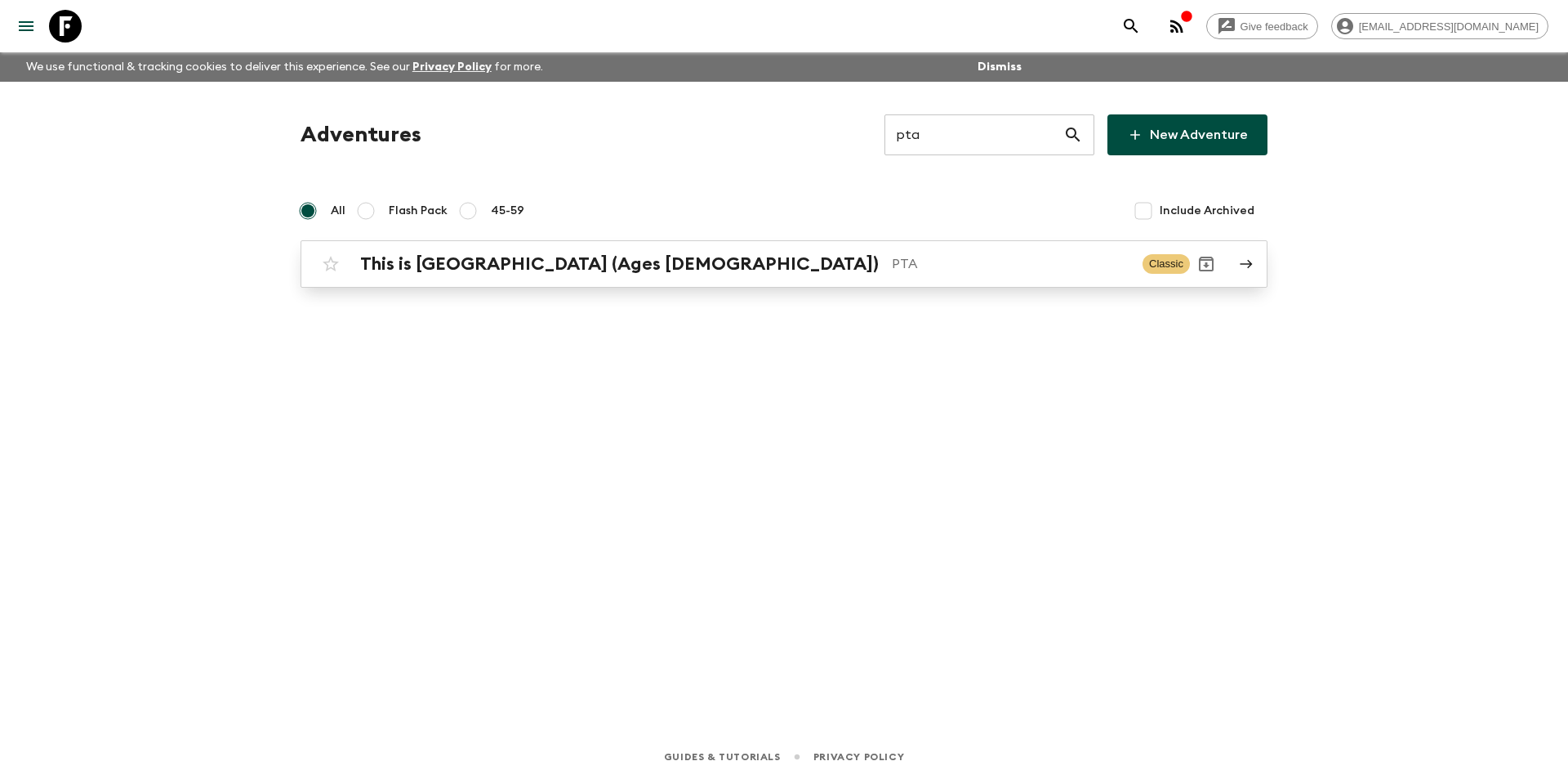
drag, startPoint x: 673, startPoint y: 290, endPoint x: 681, endPoint y: 284, distance: 10.0
click at [673, 290] on div "Adventures pta ​ New Adventure All Flash Pack 45-59 Include Archived This is [G…" at bounding box center [784, 386] width 1045 height 607
click at [892, 263] on p "PTA" at bounding box center [1011, 264] width 238 height 20
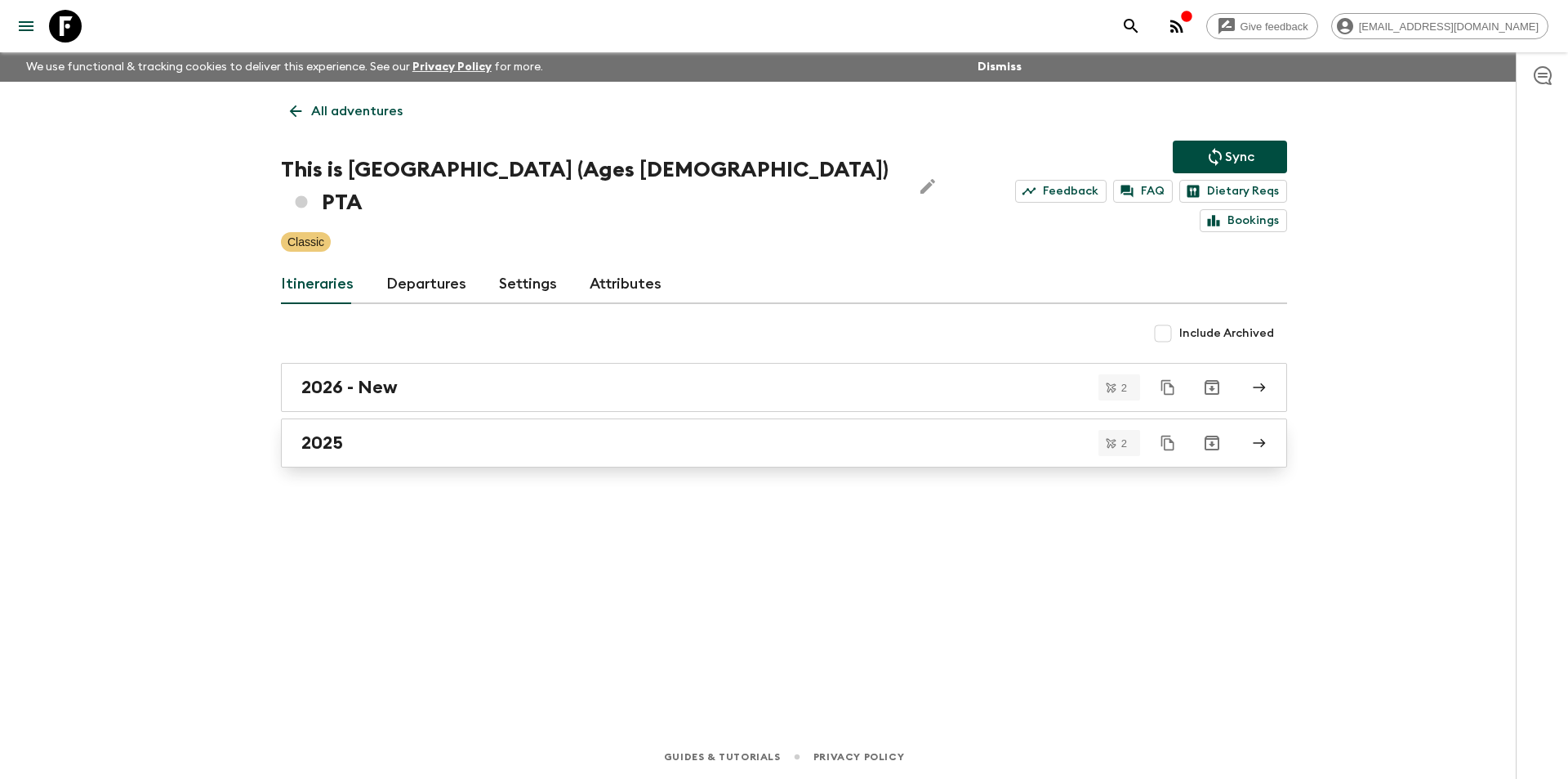
click at [443, 432] on div "2025" at bounding box center [768, 442] width 934 height 21
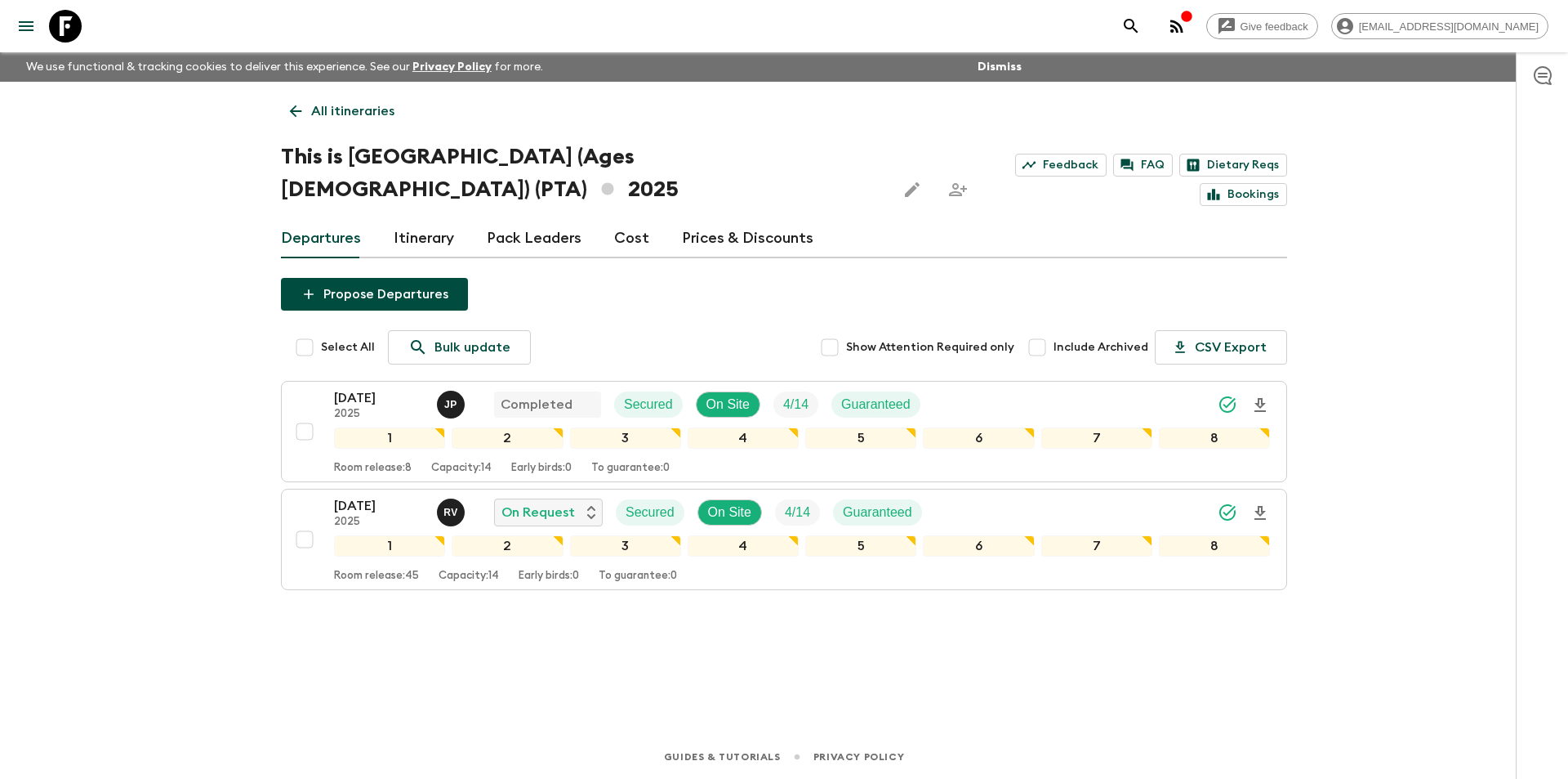
click at [623, 218] on link "Cost" at bounding box center [632, 238] width 36 height 40
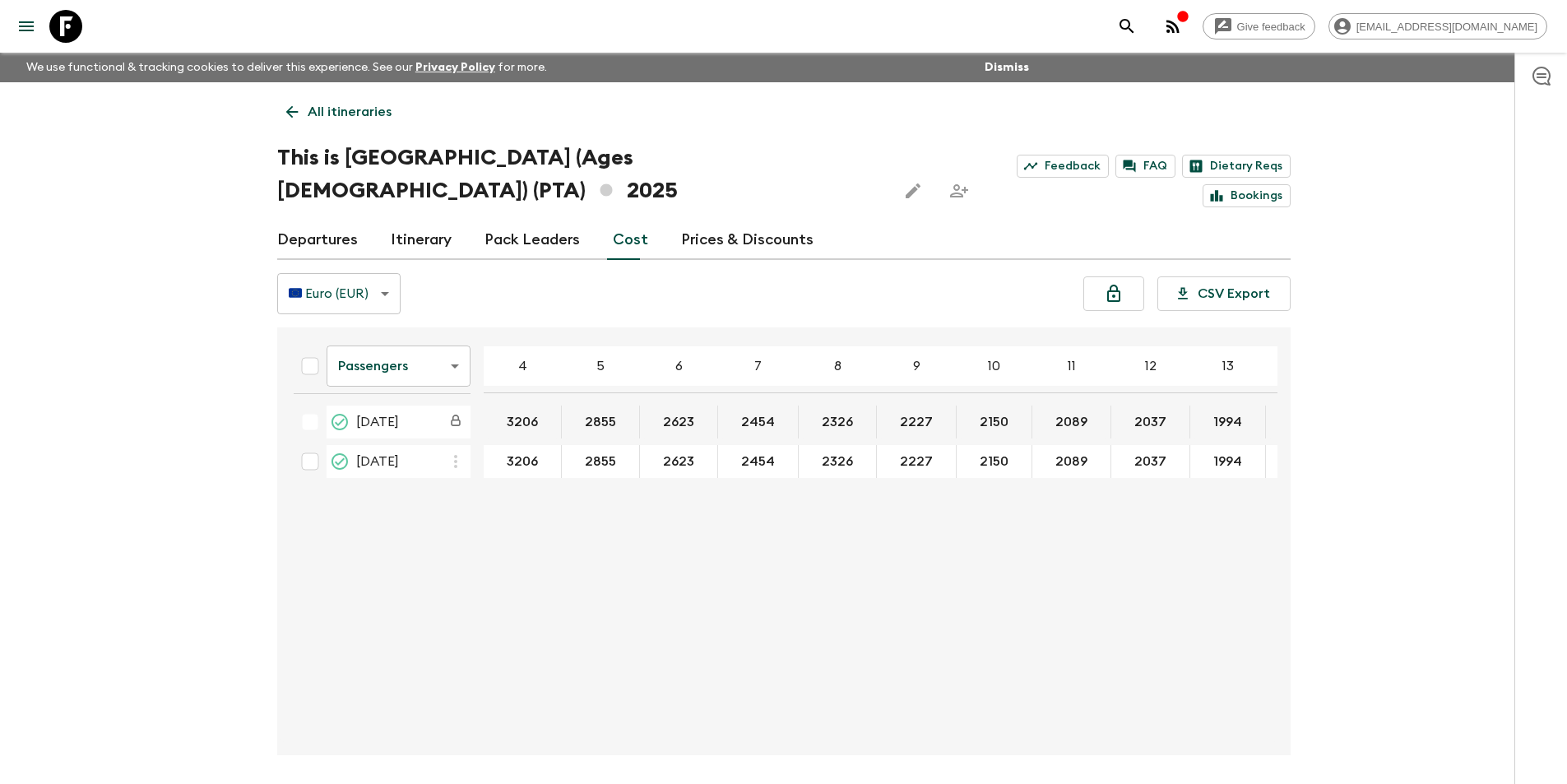
click at [391, 364] on th "Passengers passengersCost ​" at bounding box center [382, 369] width 203 height 59
click at [401, 354] on body "Give feedback [EMAIL_ADDRESS][DOMAIN_NAME] We use functional & tracking cookies…" at bounding box center [784, 423] width 1567 height 846
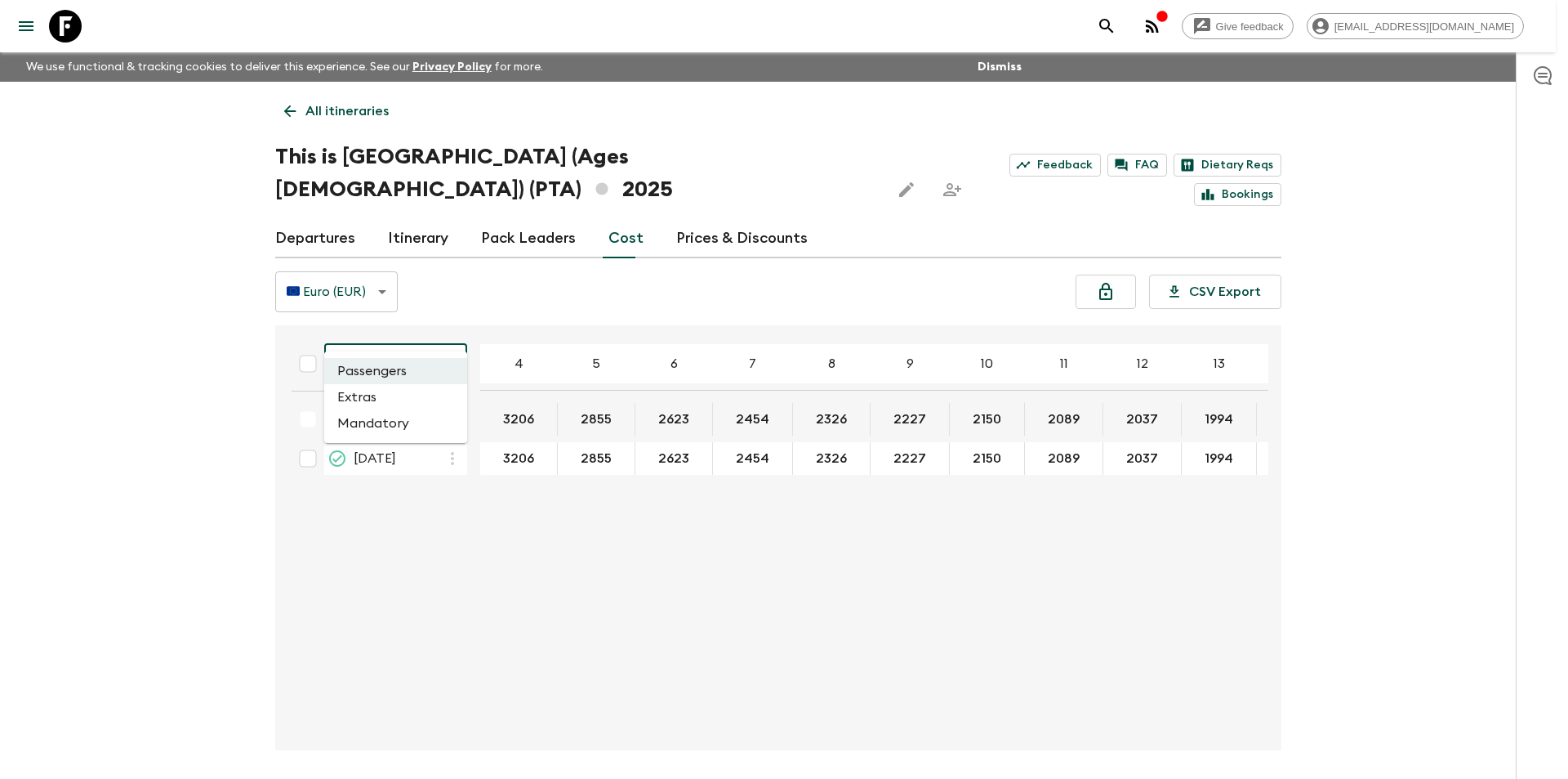
click at [390, 407] on li "Extras" at bounding box center [395, 396] width 143 height 26
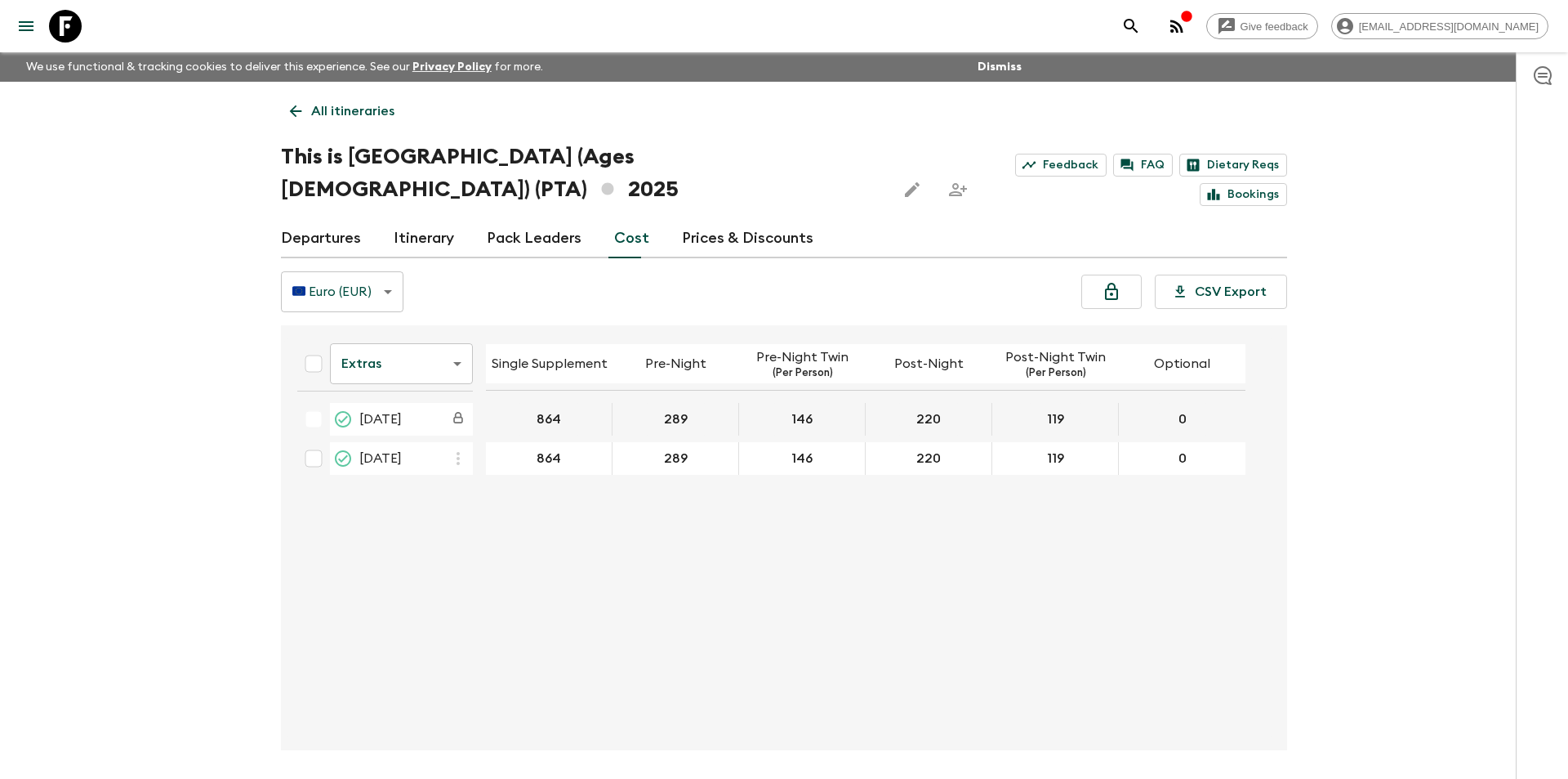
click at [421, 322] on body "Give feedback [EMAIL_ADDRESS][DOMAIN_NAME] We use functional & tracking cookies…" at bounding box center [784, 420] width 1568 height 840
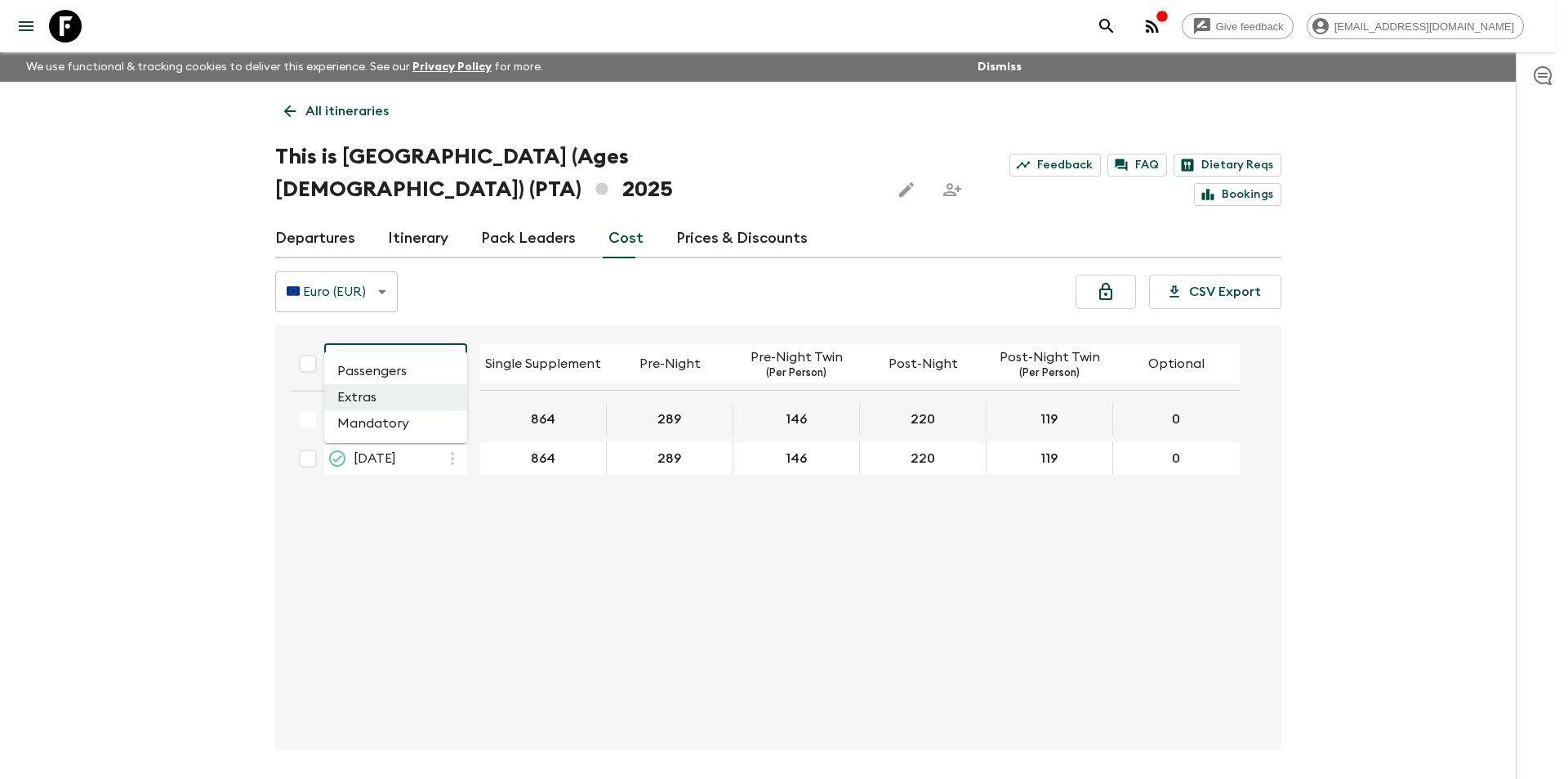
click at [407, 364] on li "Passengers" at bounding box center [395, 371] width 143 height 26
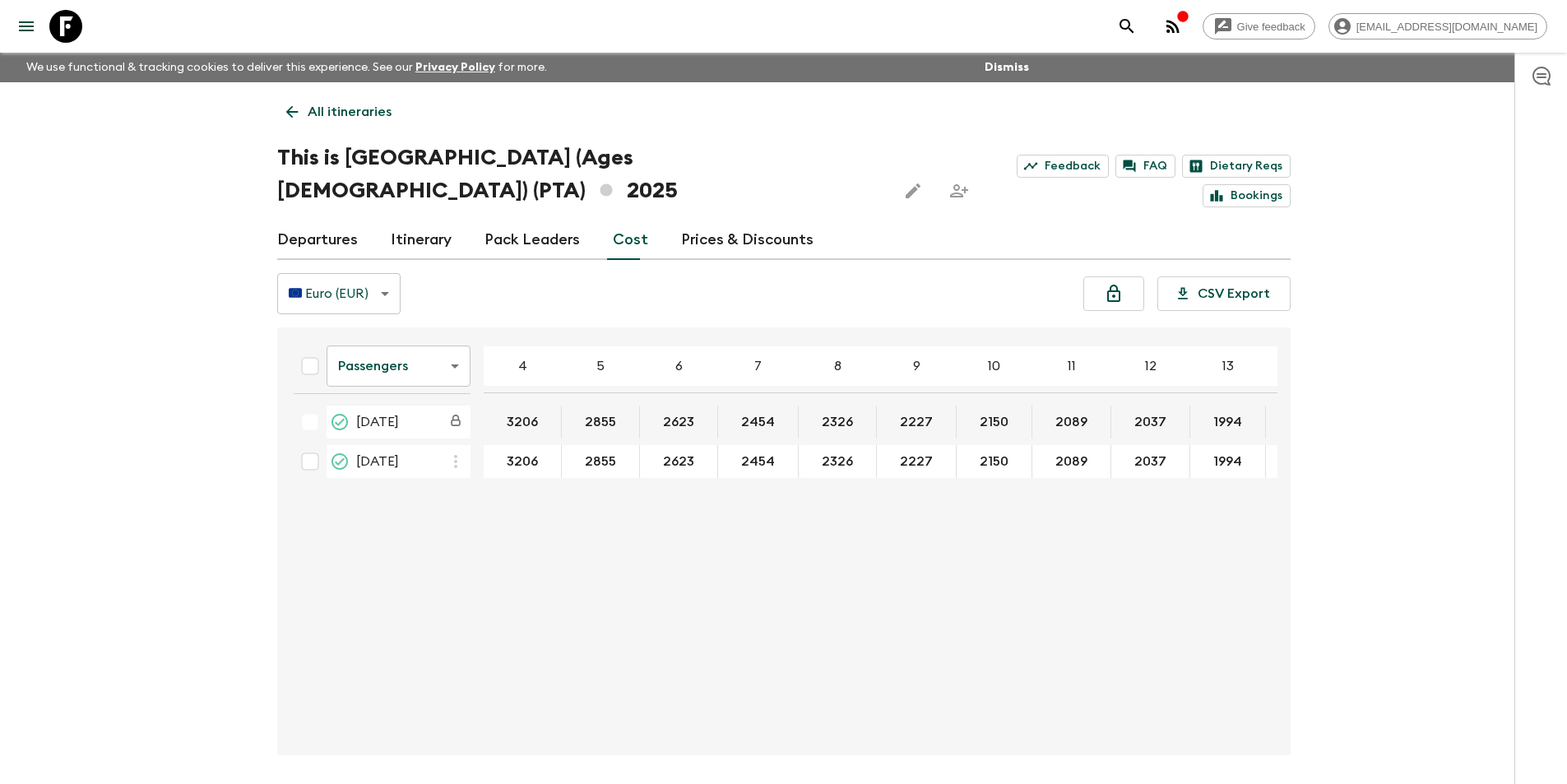
drag, startPoint x: 1486, startPoint y: 449, endPoint x: 890, endPoint y: 453, distance: 596.0
click at [889, 453] on div "Passengers passengersCost ​ 4 5 6 7 8 9 10 11 12 13 14 15 16 17 18 [DATE] 3206 …" at bounding box center [780, 540] width 998 height 401
click at [682, 517] on div "Passengers passengersCost ​ 4 5 6 7 8 9 10 11 12 13 14 15 16 17 18 [DATE] 3206 …" at bounding box center [780, 540] width 998 height 401
click at [1476, 458] on div "Give feedback [EMAIL_ADDRESS][DOMAIN_NAME] We use functional & tracking cookies…" at bounding box center [784, 423] width 1567 height 846
click at [74, 26] on icon at bounding box center [66, 26] width 33 height 33
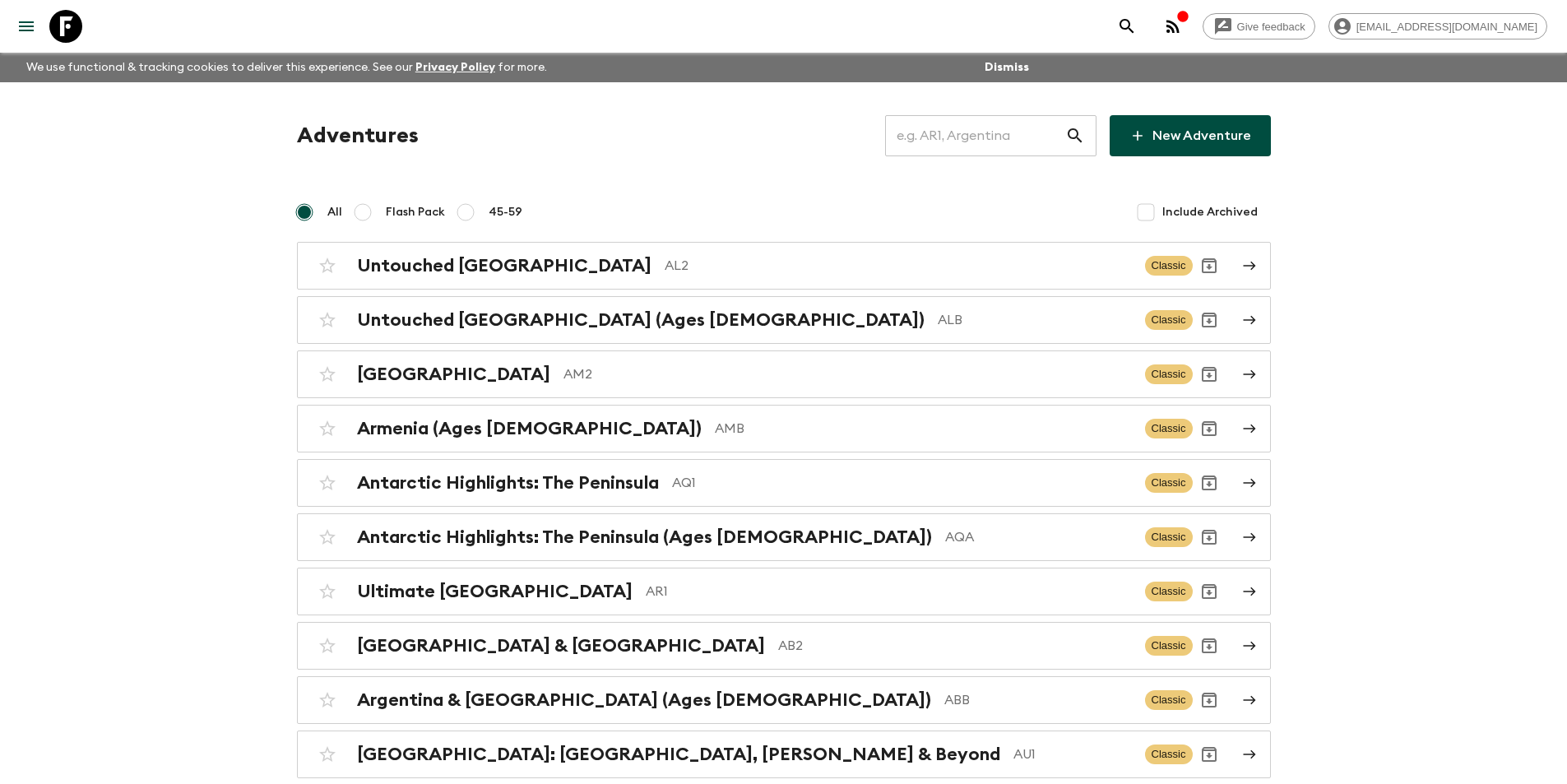
click at [947, 145] on input "text" at bounding box center [975, 135] width 180 height 46
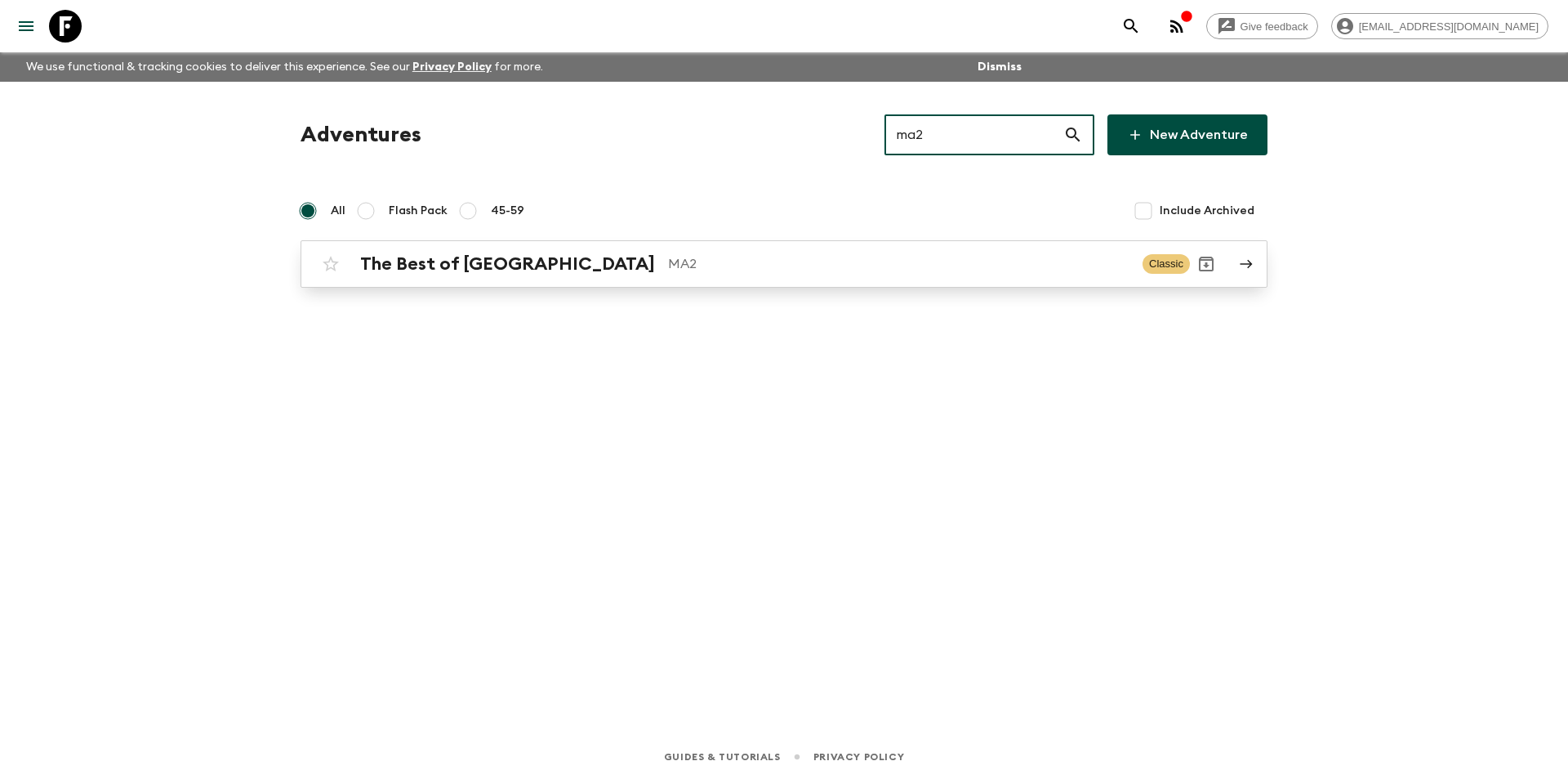
type input "ma2"
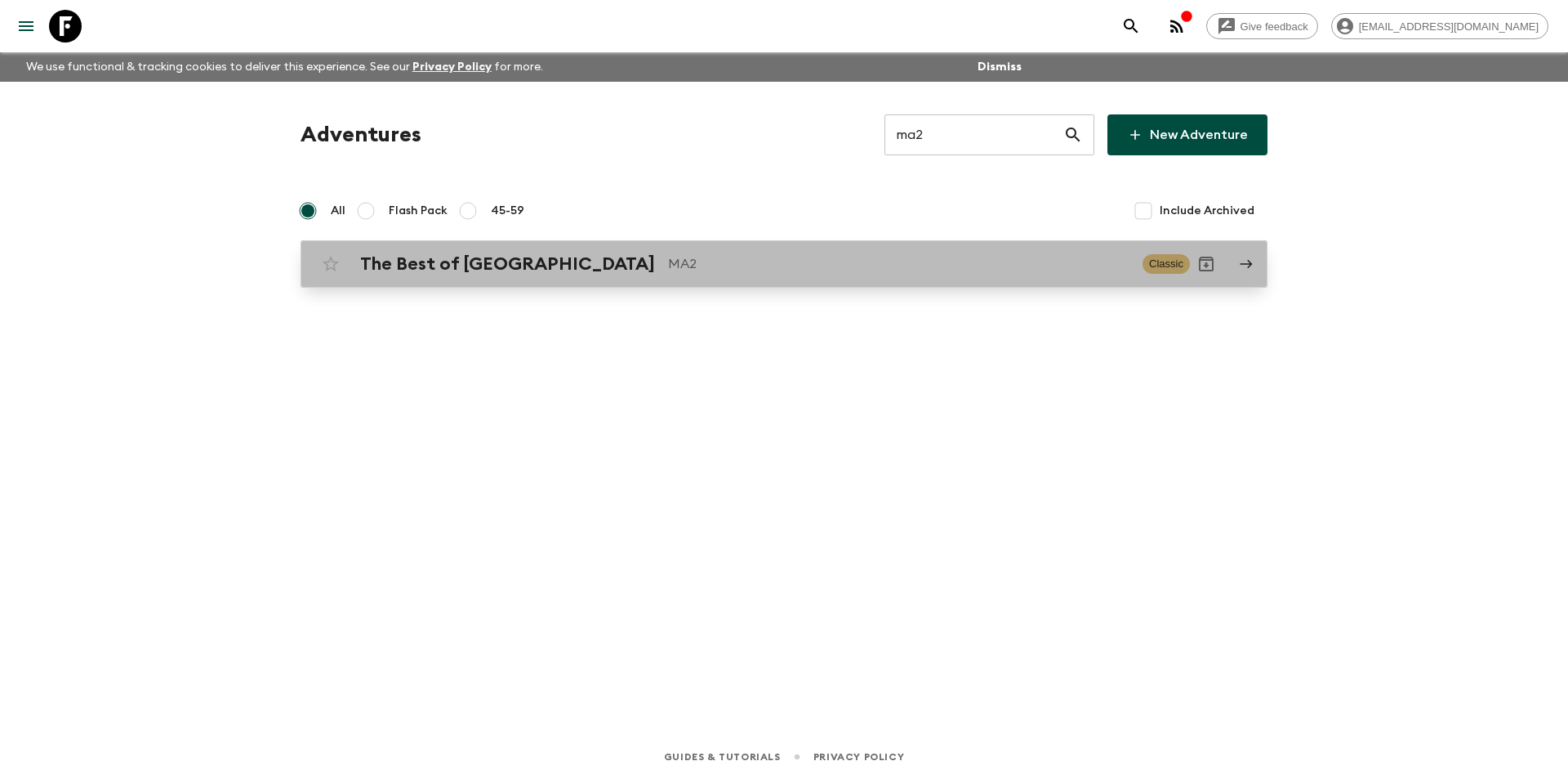
click at [668, 261] on p "MA2" at bounding box center [898, 264] width 461 height 20
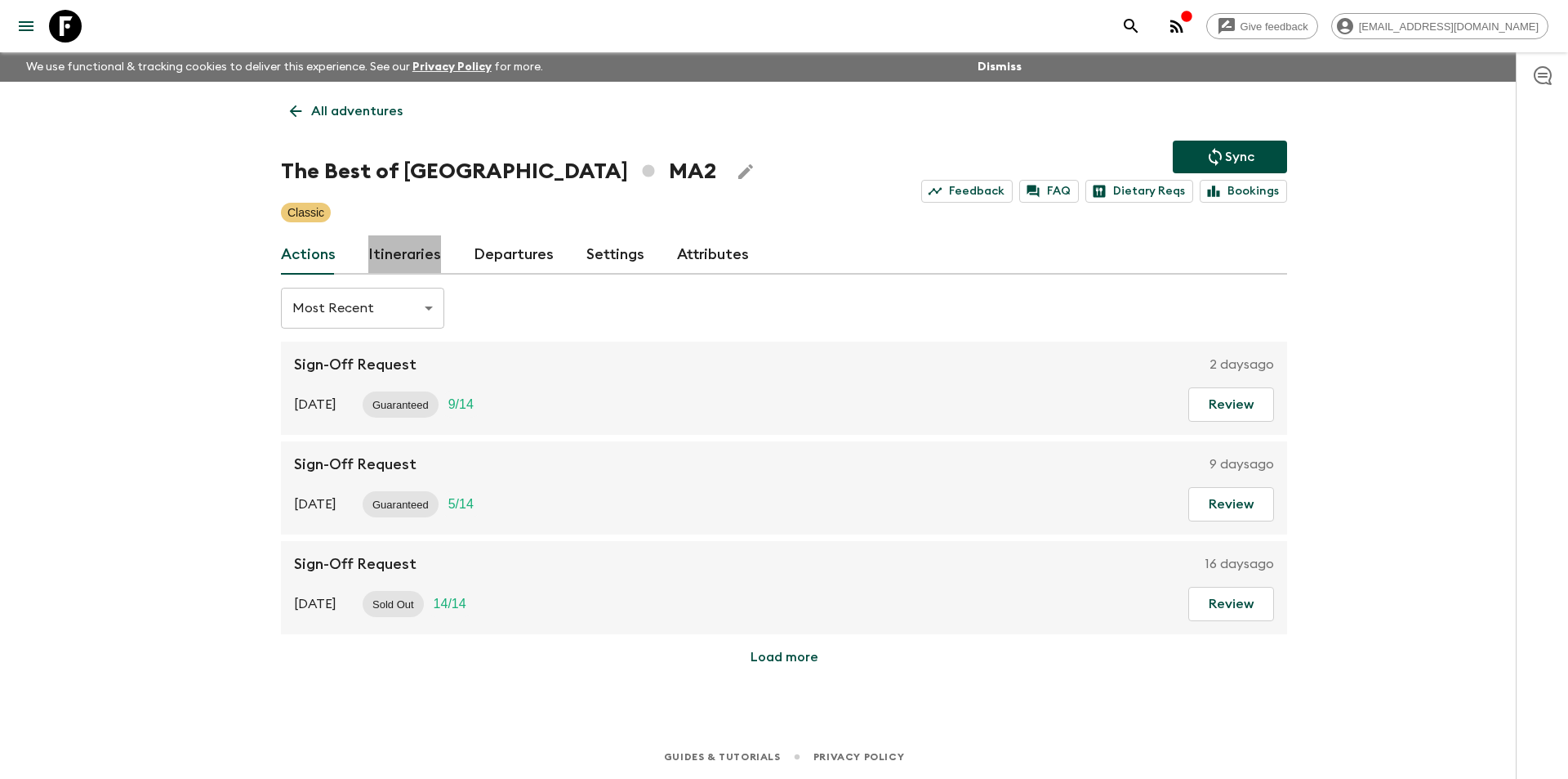
click at [412, 258] on link "Itineraries" at bounding box center [405, 255] width 73 height 40
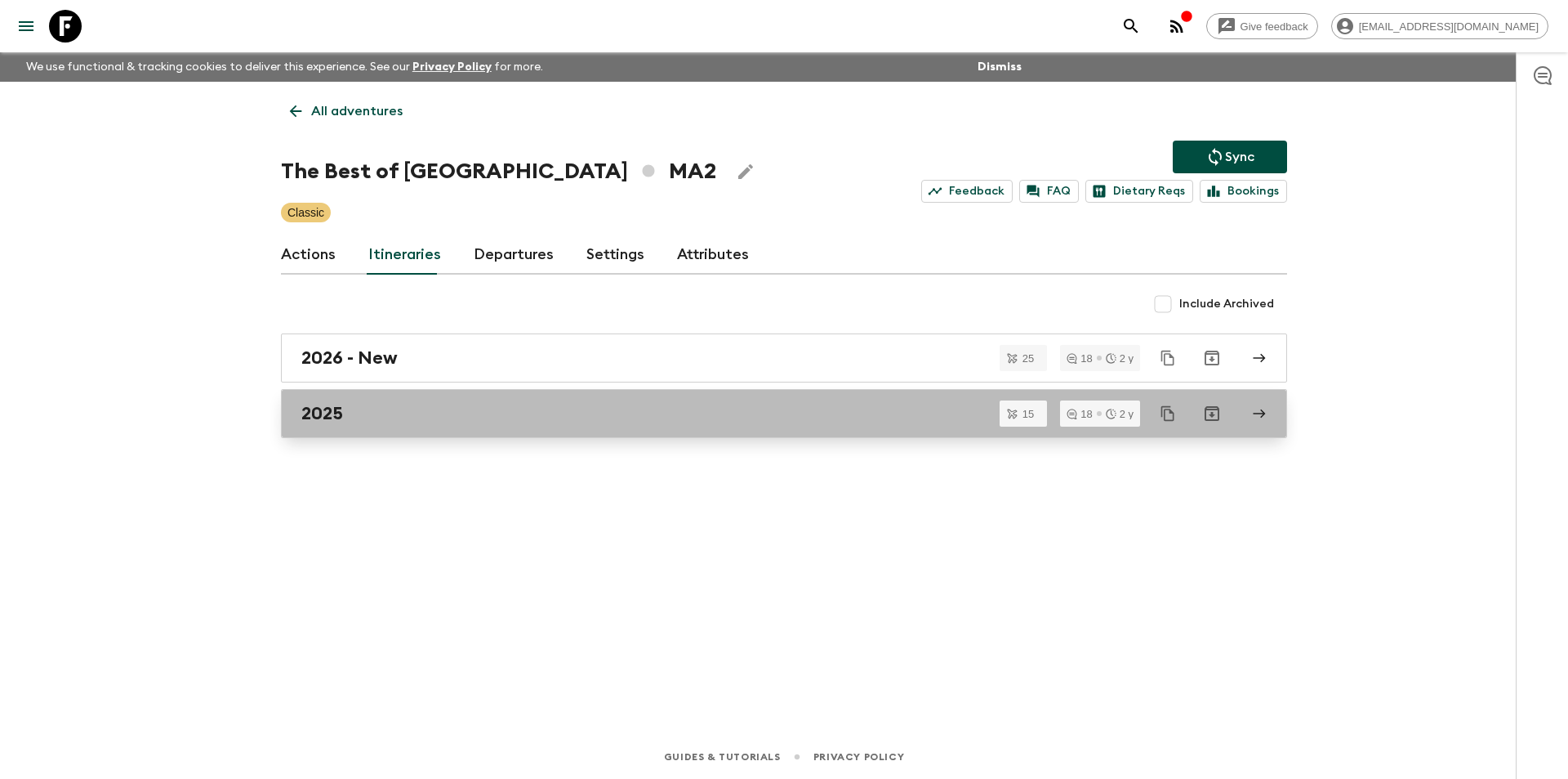
click at [371, 421] on div "2025" at bounding box center [768, 412] width 934 height 21
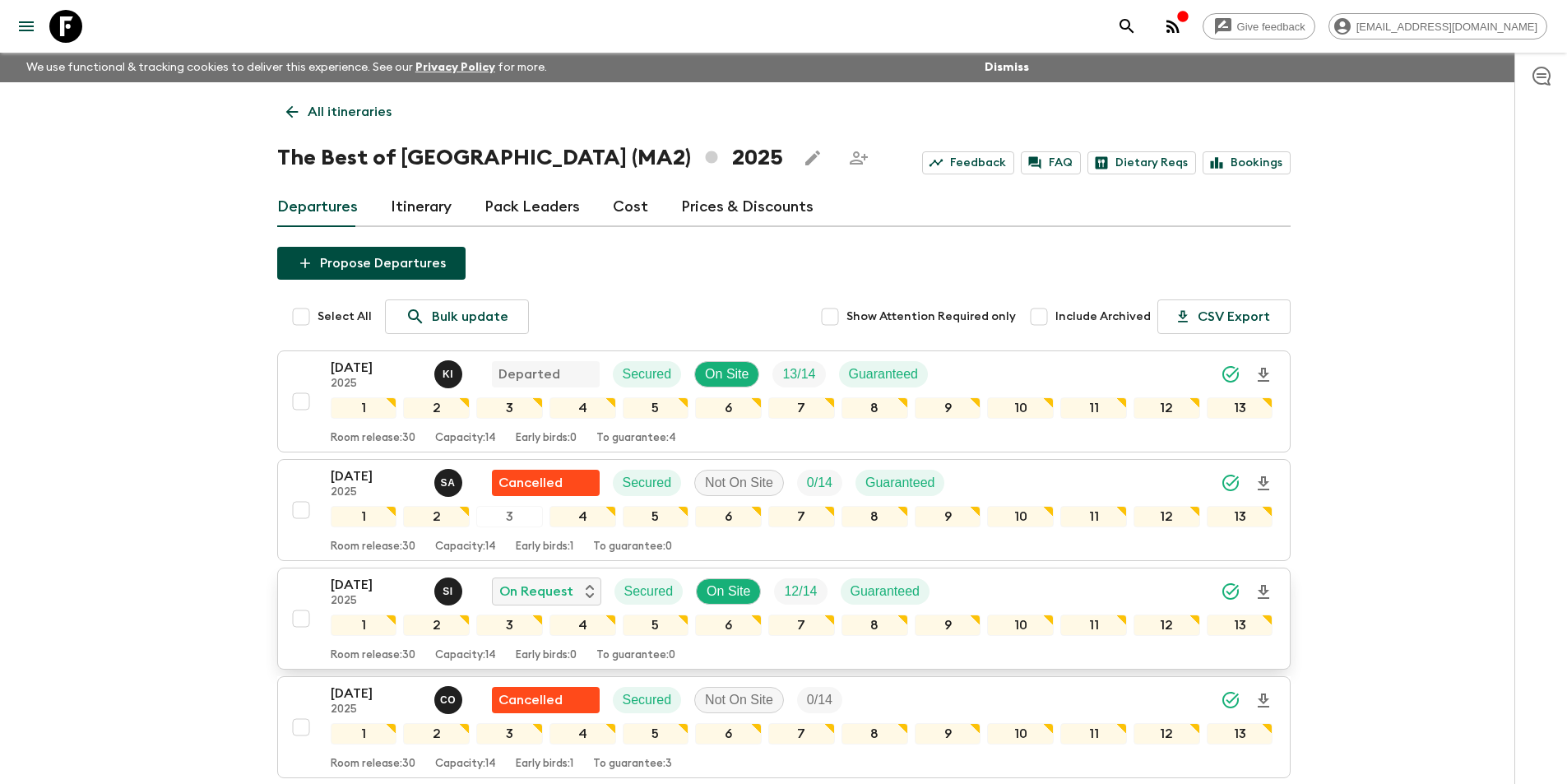
click at [339, 604] on p "2025" at bounding box center [375, 601] width 91 height 13
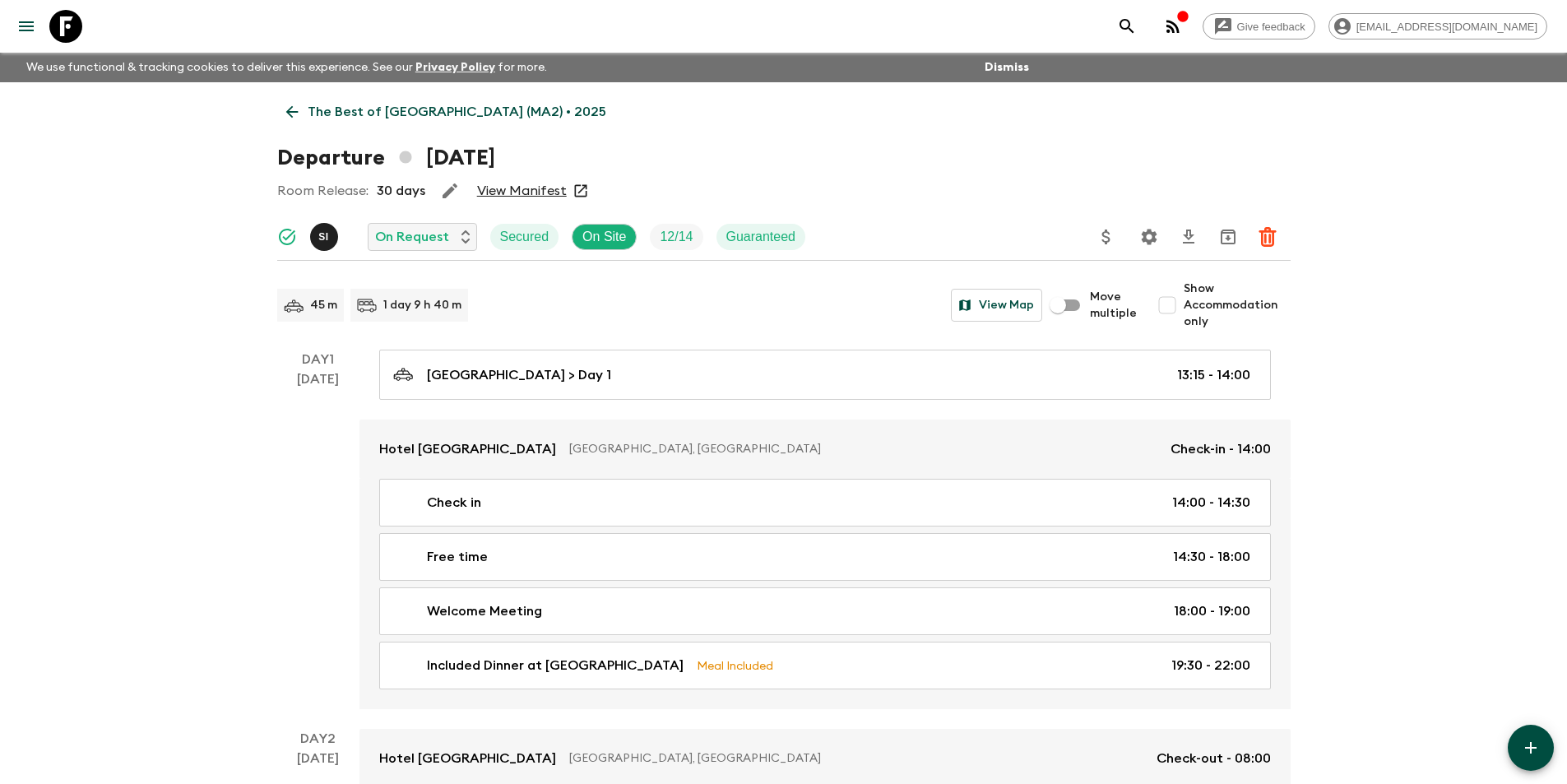
drag, startPoint x: 518, startPoint y: 200, endPoint x: 524, endPoint y: 182, distance: 19.0
click at [290, 118] on icon at bounding box center [292, 111] width 18 height 18
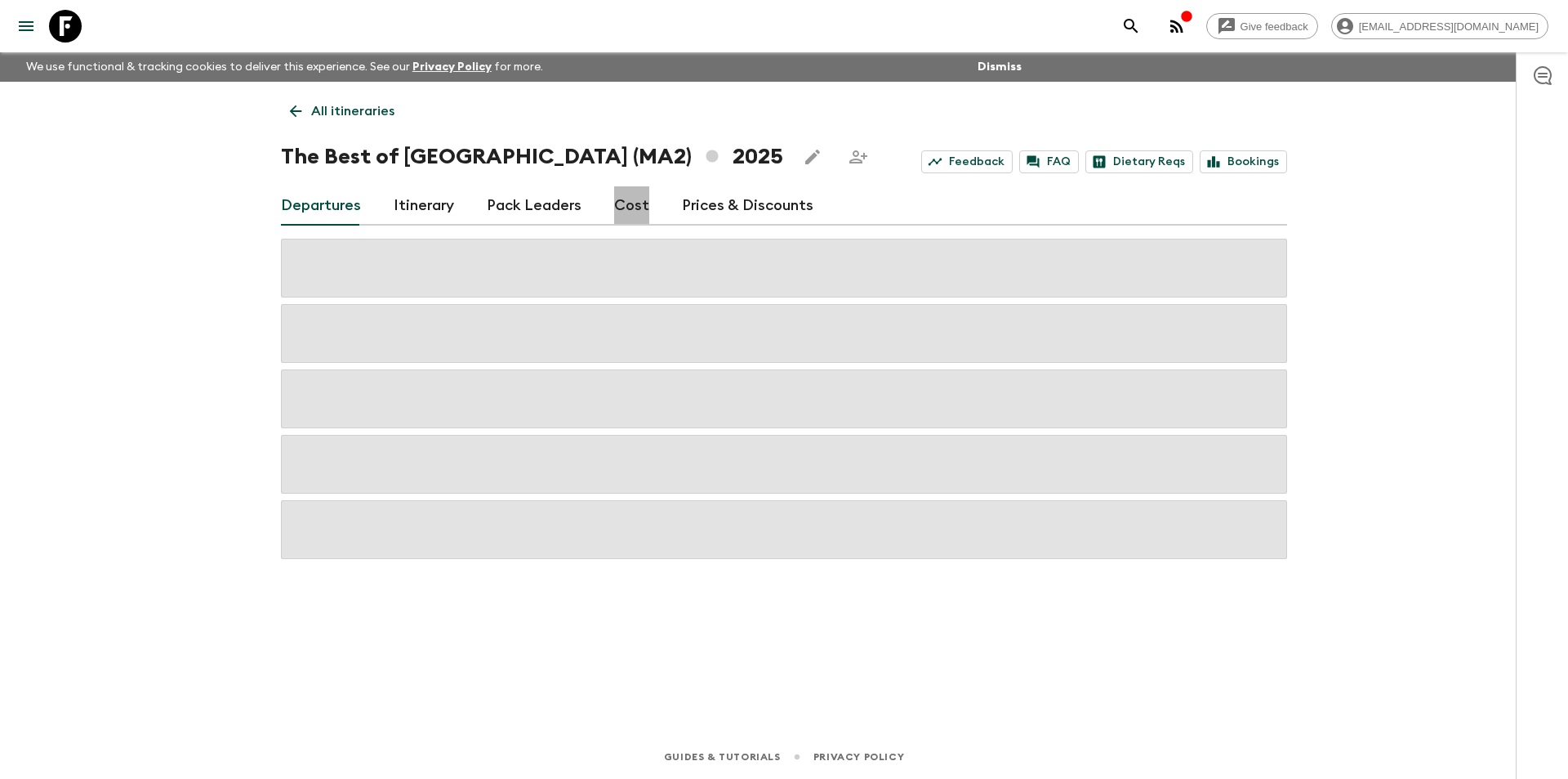
click at [621, 215] on link "Cost" at bounding box center [632, 206] width 36 height 40
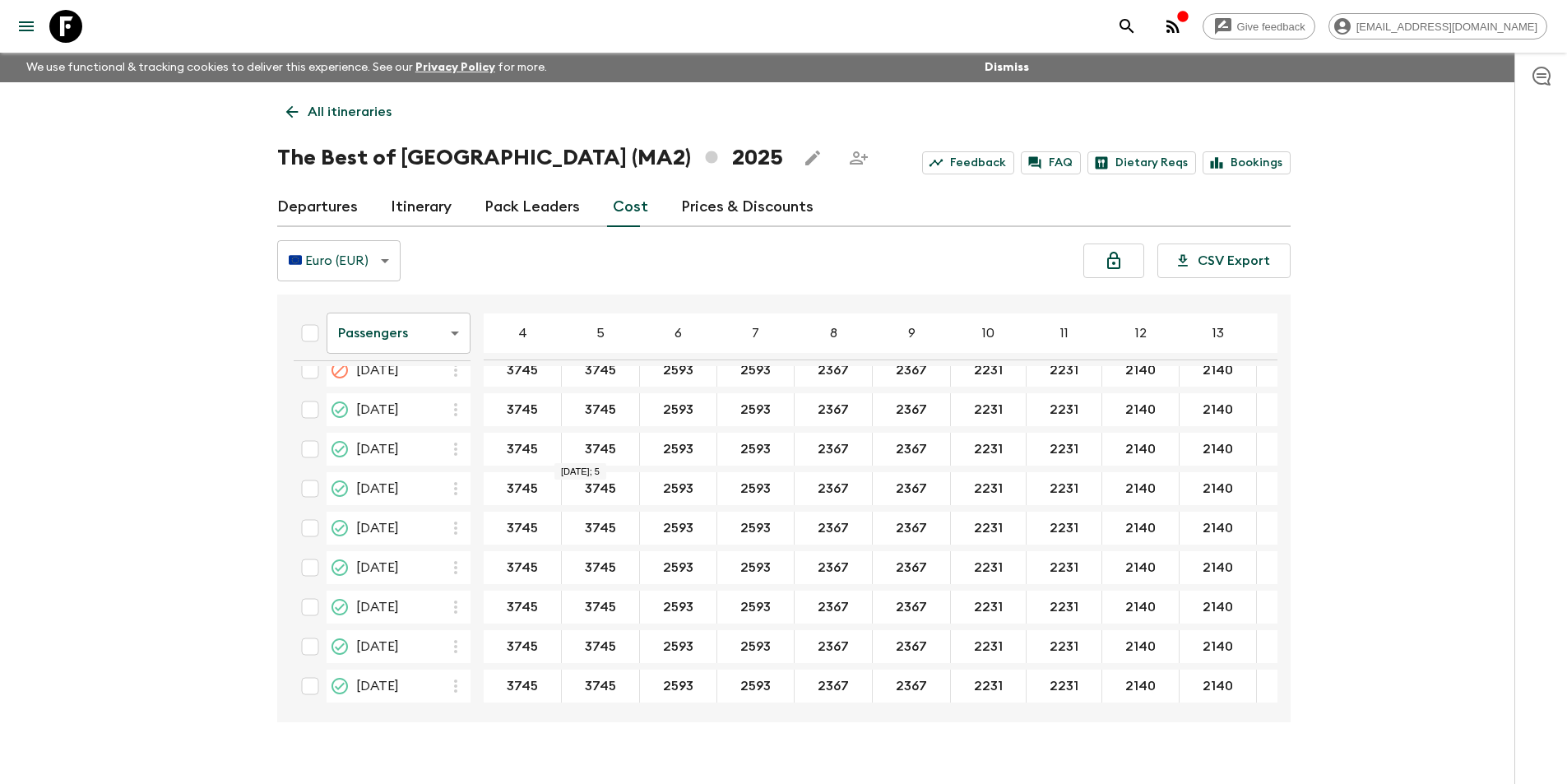
scroll to position [1114, 0]
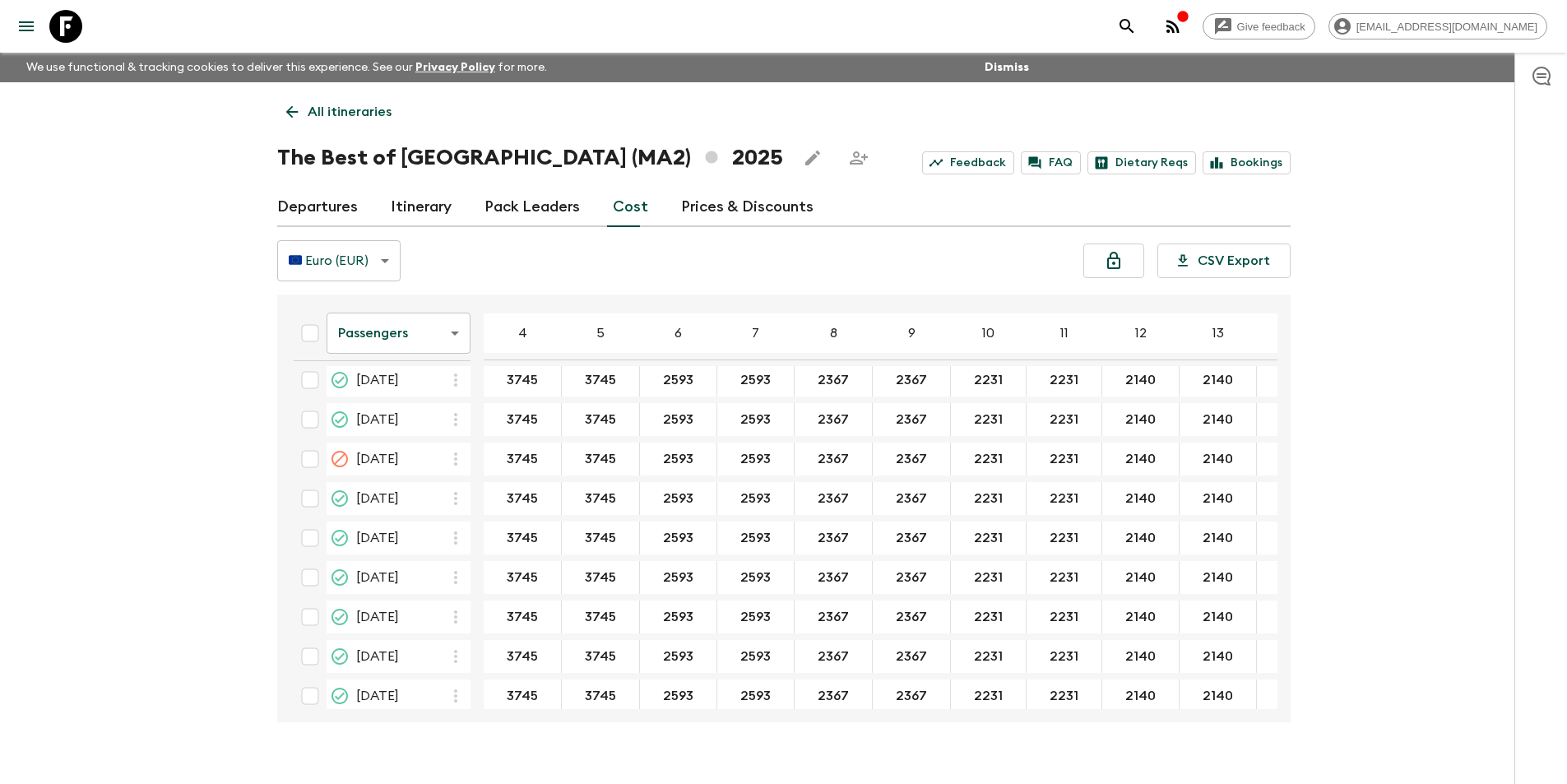
click at [376, 325] on body "Give feedback [EMAIL_ADDRESS][DOMAIN_NAME] We use functional & tracking cookies…" at bounding box center [784, 406] width 1567 height 813
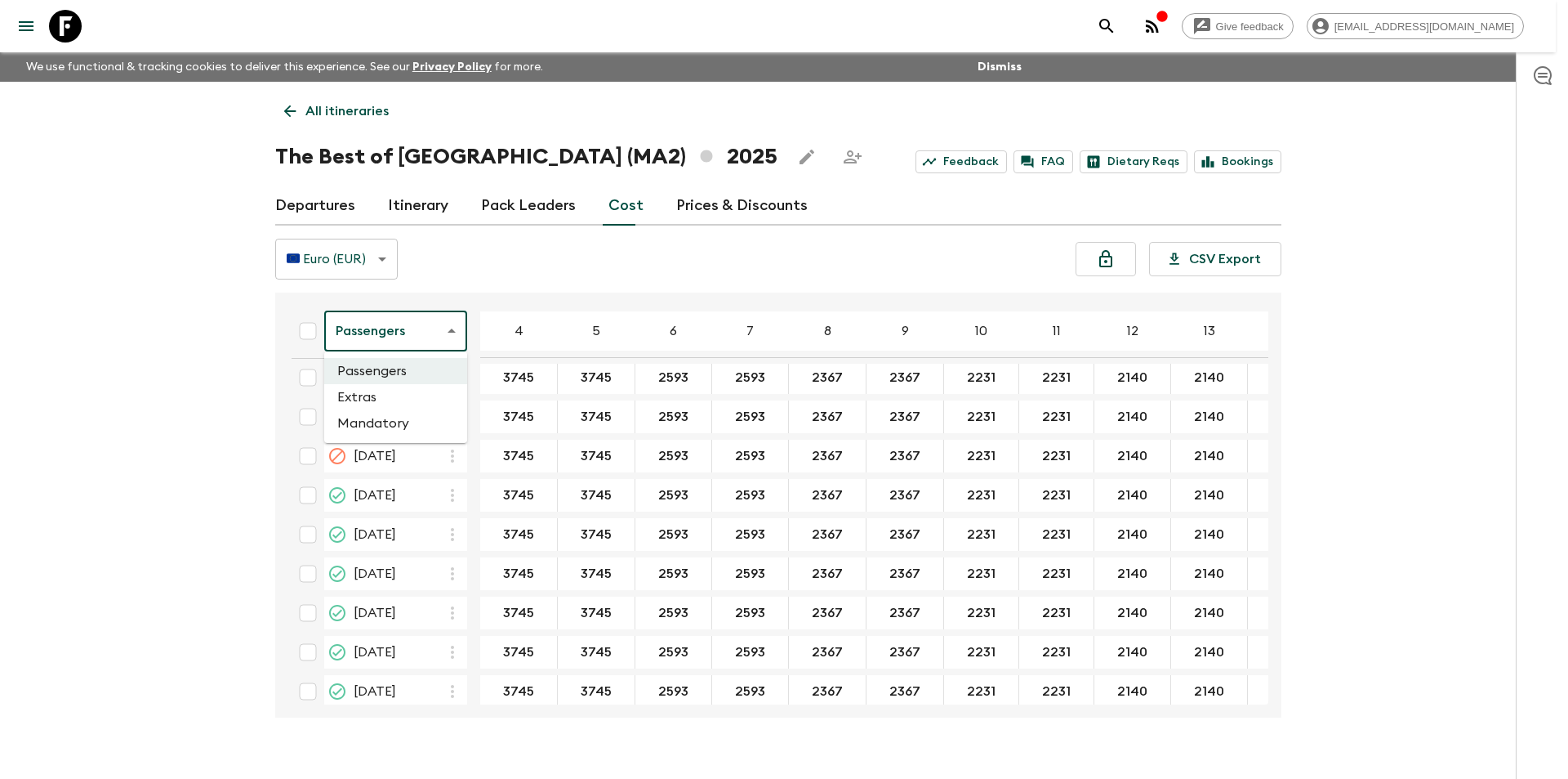
click at [388, 397] on li "Extras" at bounding box center [395, 396] width 143 height 26
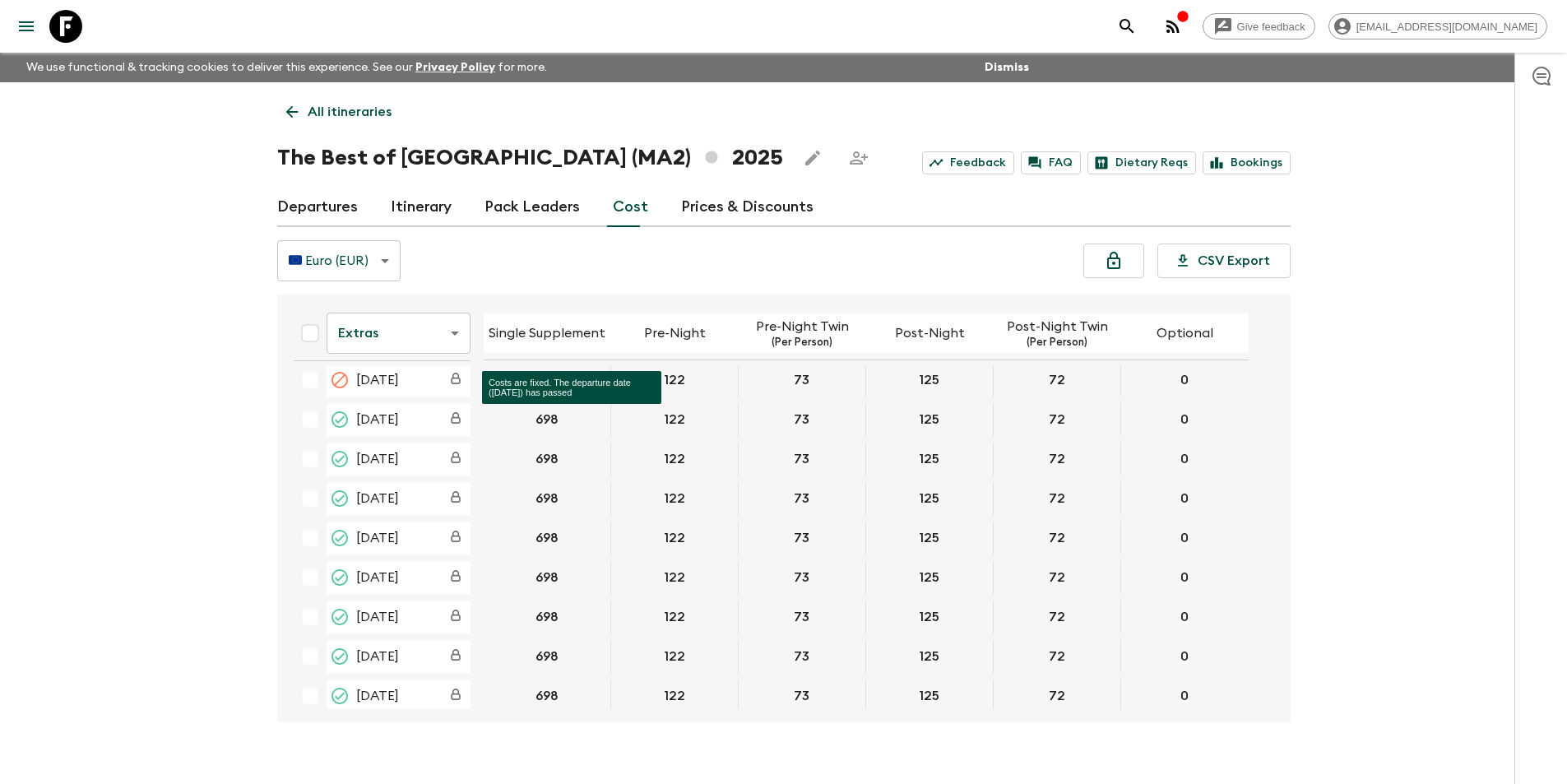
scroll to position [1107, 0]
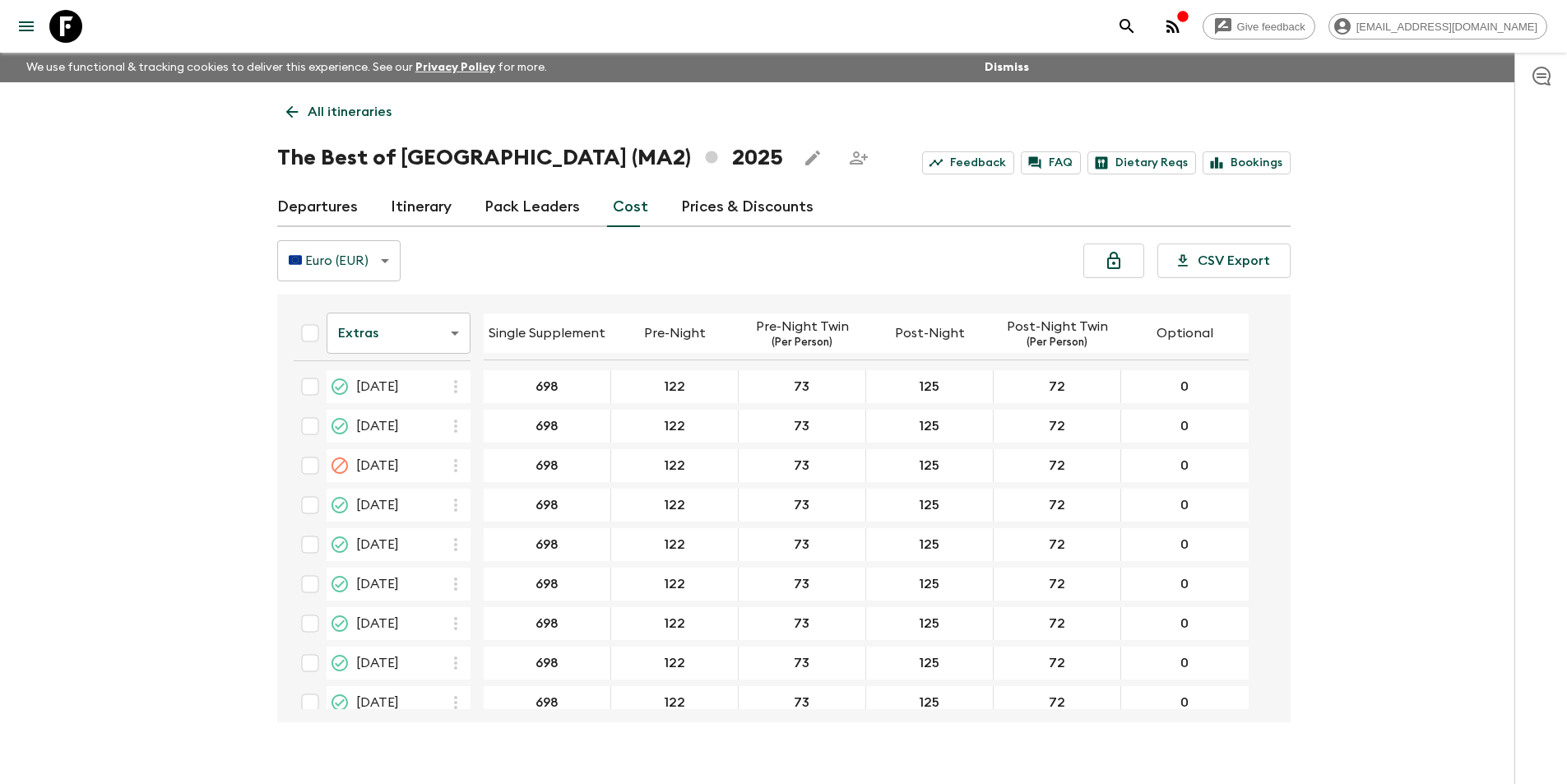
click at [400, 342] on body "Give feedback [EMAIL_ADDRESS][DOMAIN_NAME] We use functional & tracking cookies…" at bounding box center [784, 406] width 1567 height 813
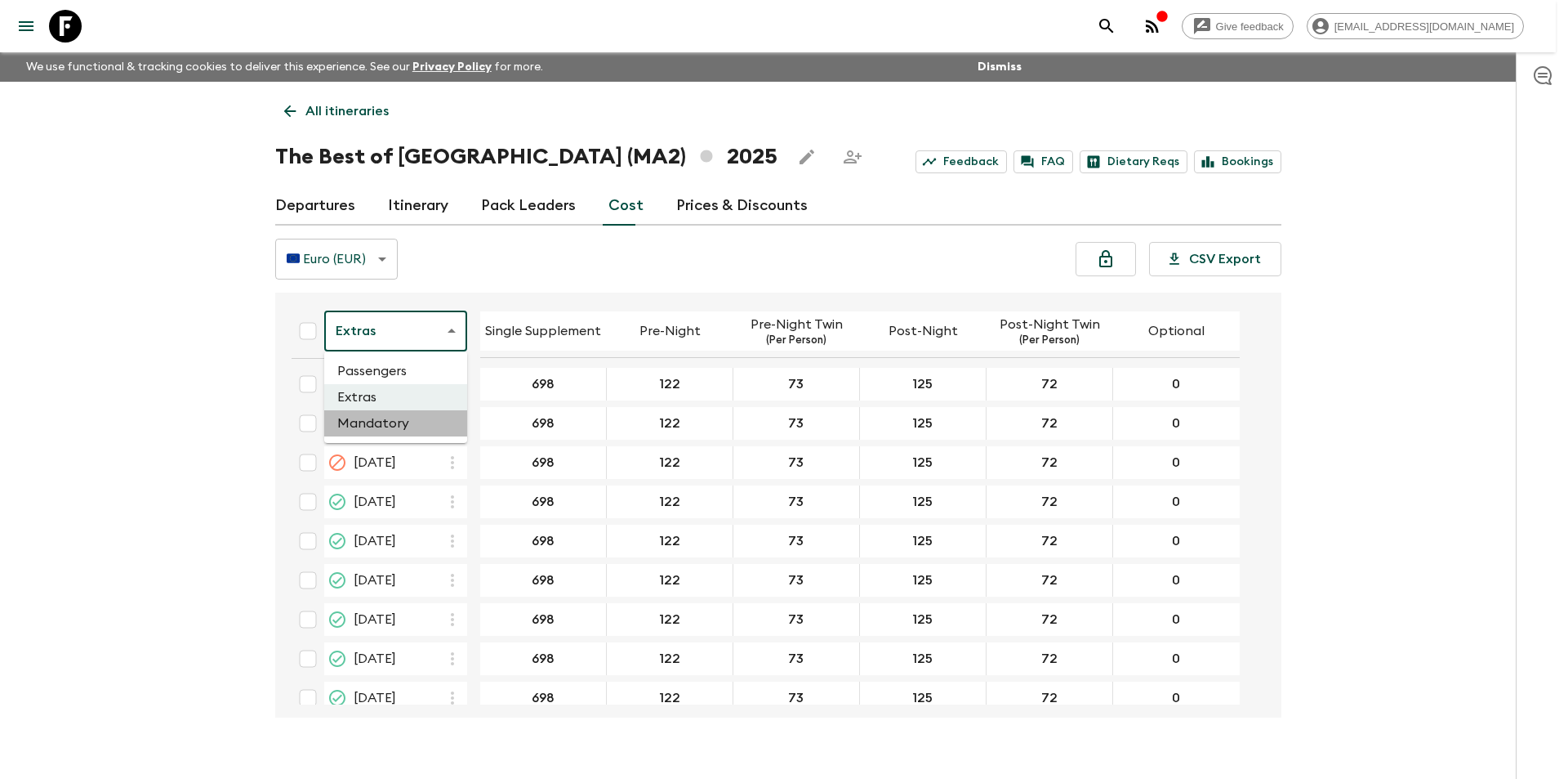
click at [403, 416] on li "Mandatory" at bounding box center [395, 423] width 143 height 26
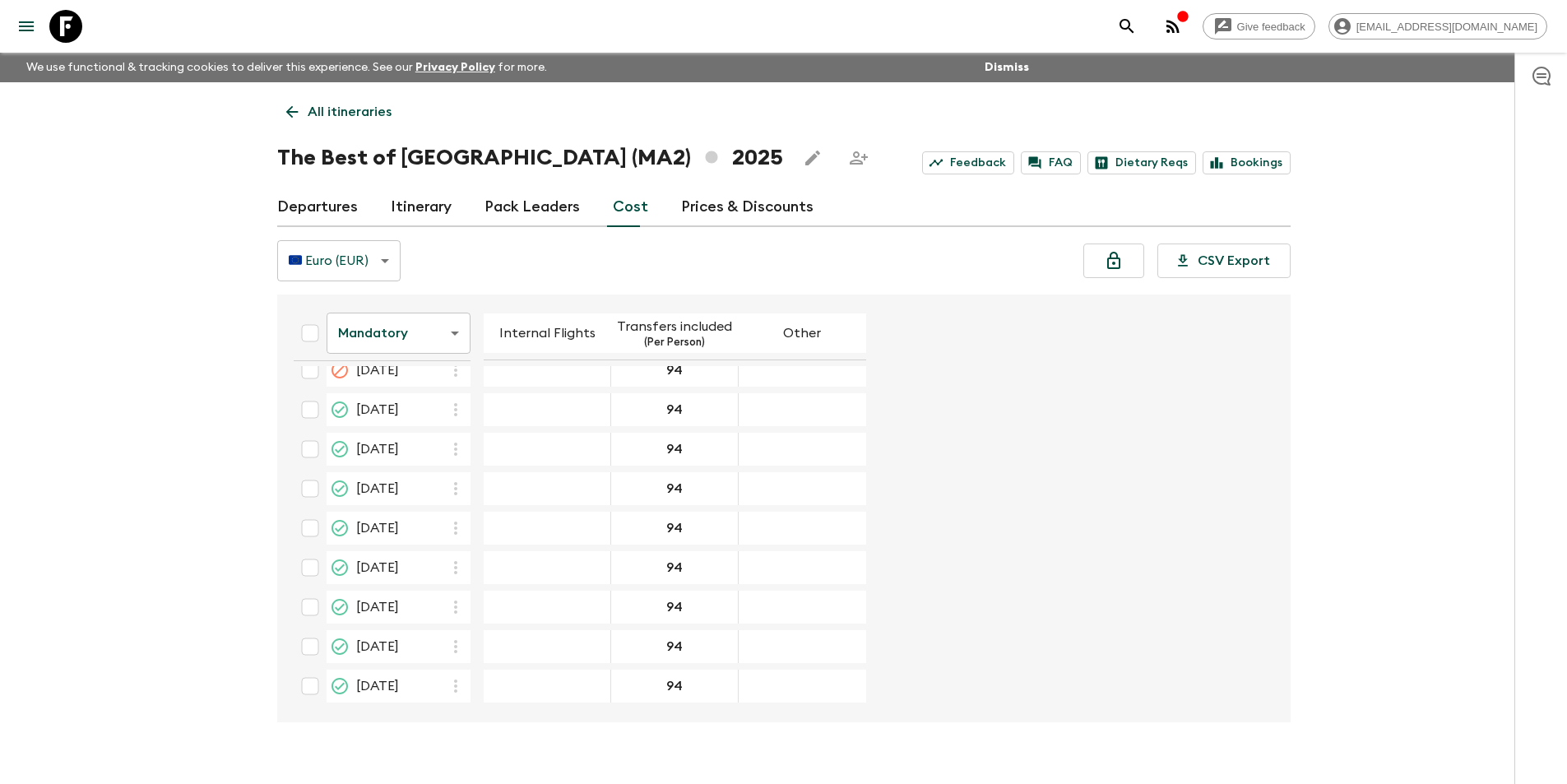
scroll to position [1107, 0]
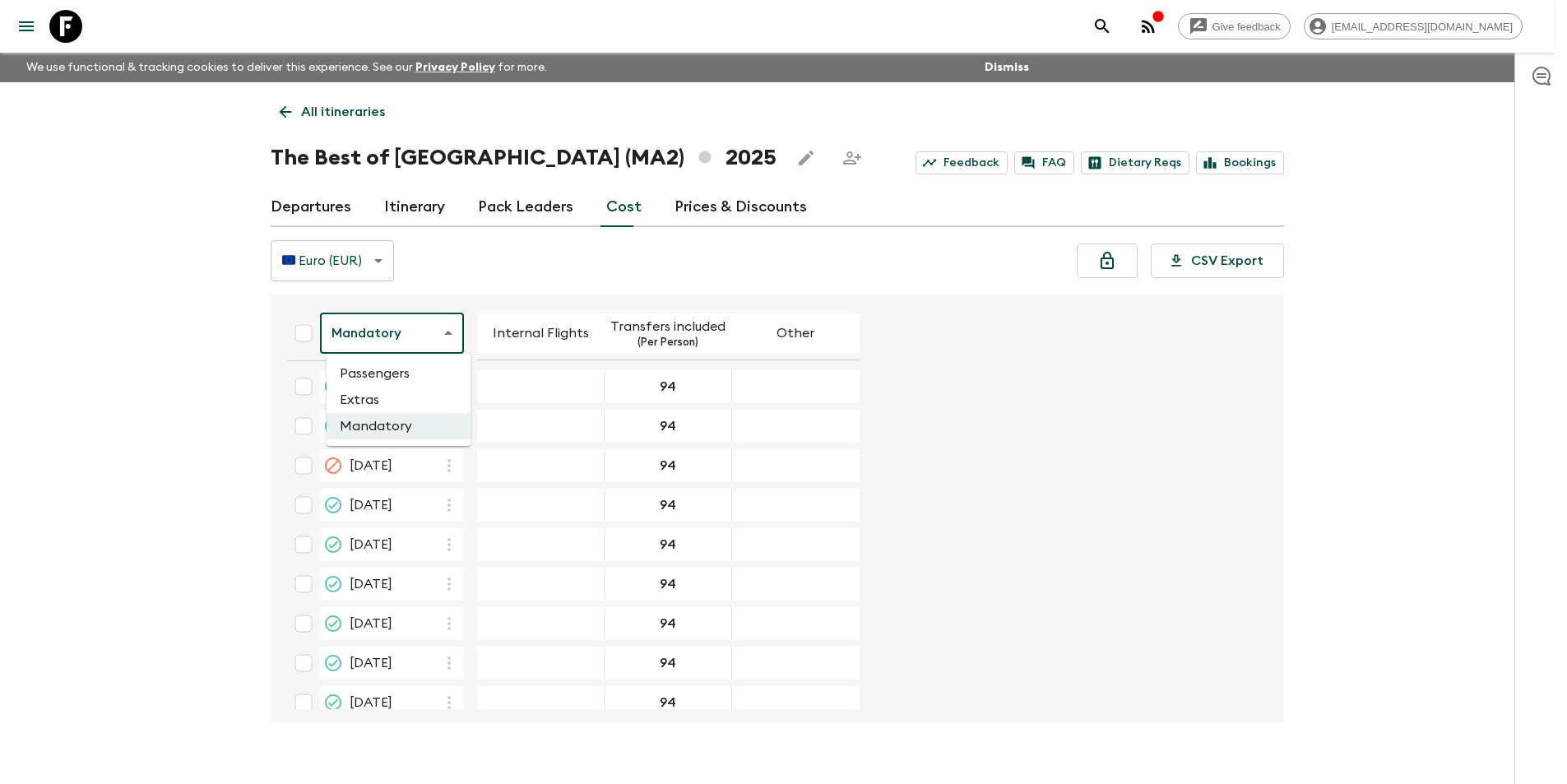
click at [415, 315] on body "Give feedback [EMAIL_ADDRESS][DOMAIN_NAME] We use functional & tracking cookies…" at bounding box center [784, 406] width 1567 height 813
click at [408, 387] on li "Extras" at bounding box center [398, 399] width 144 height 26
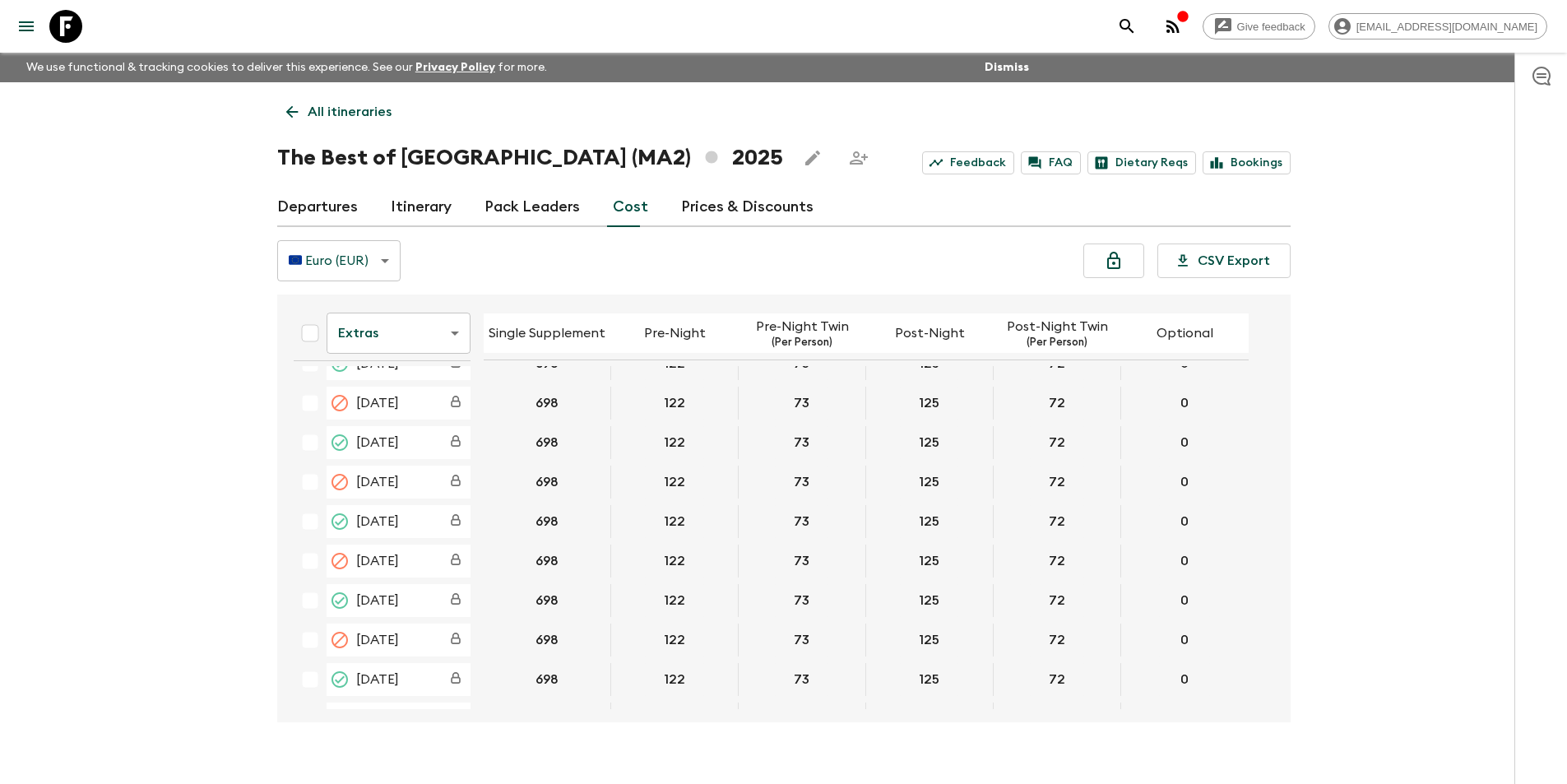
scroll to position [870, 0]
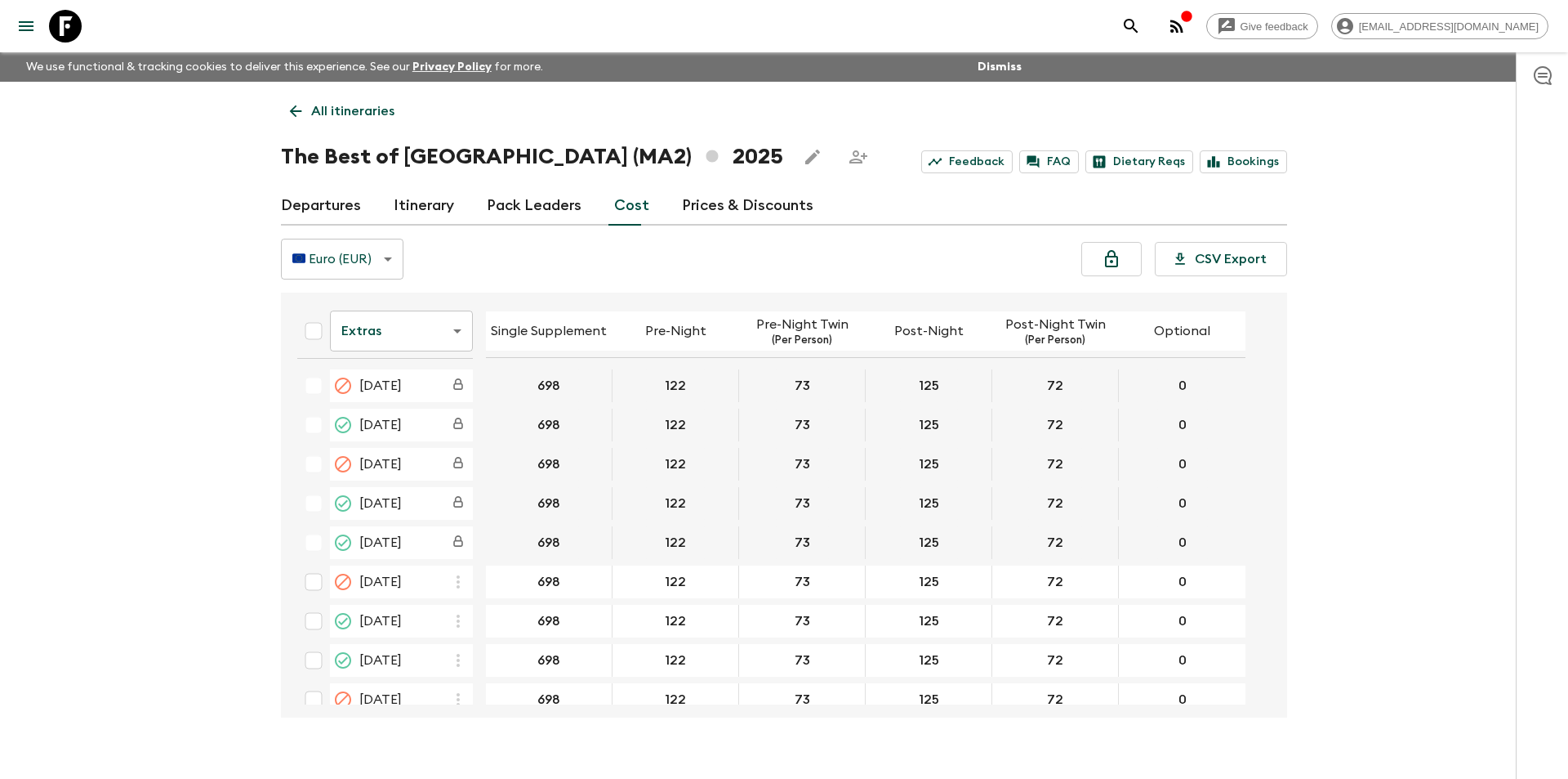
click at [412, 317] on body "Give feedback [EMAIL_ADDRESS][DOMAIN_NAME] We use functional & tracking cookies…" at bounding box center [784, 403] width 1568 height 808
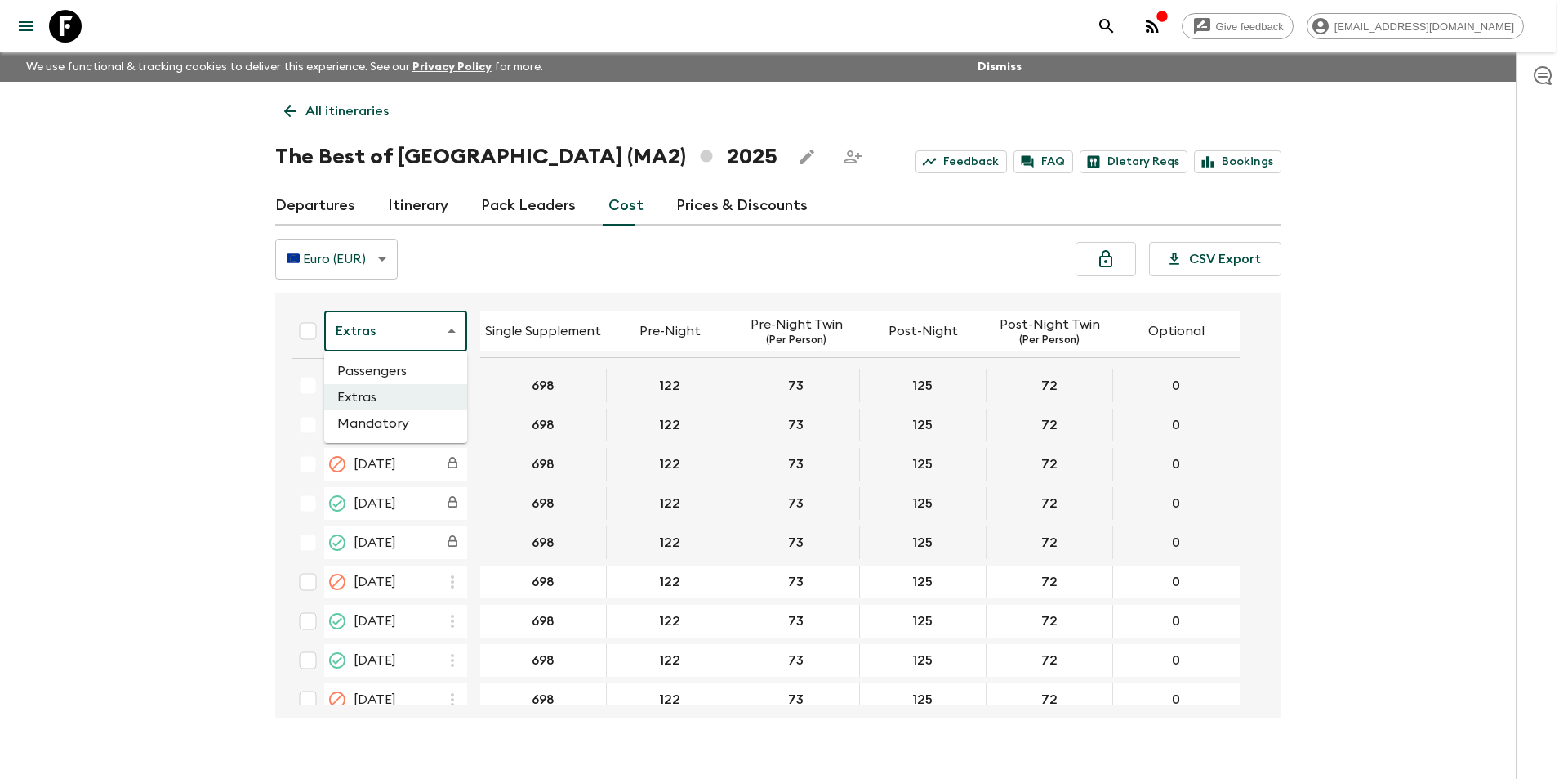
click at [388, 375] on li "Passengers" at bounding box center [395, 371] width 143 height 26
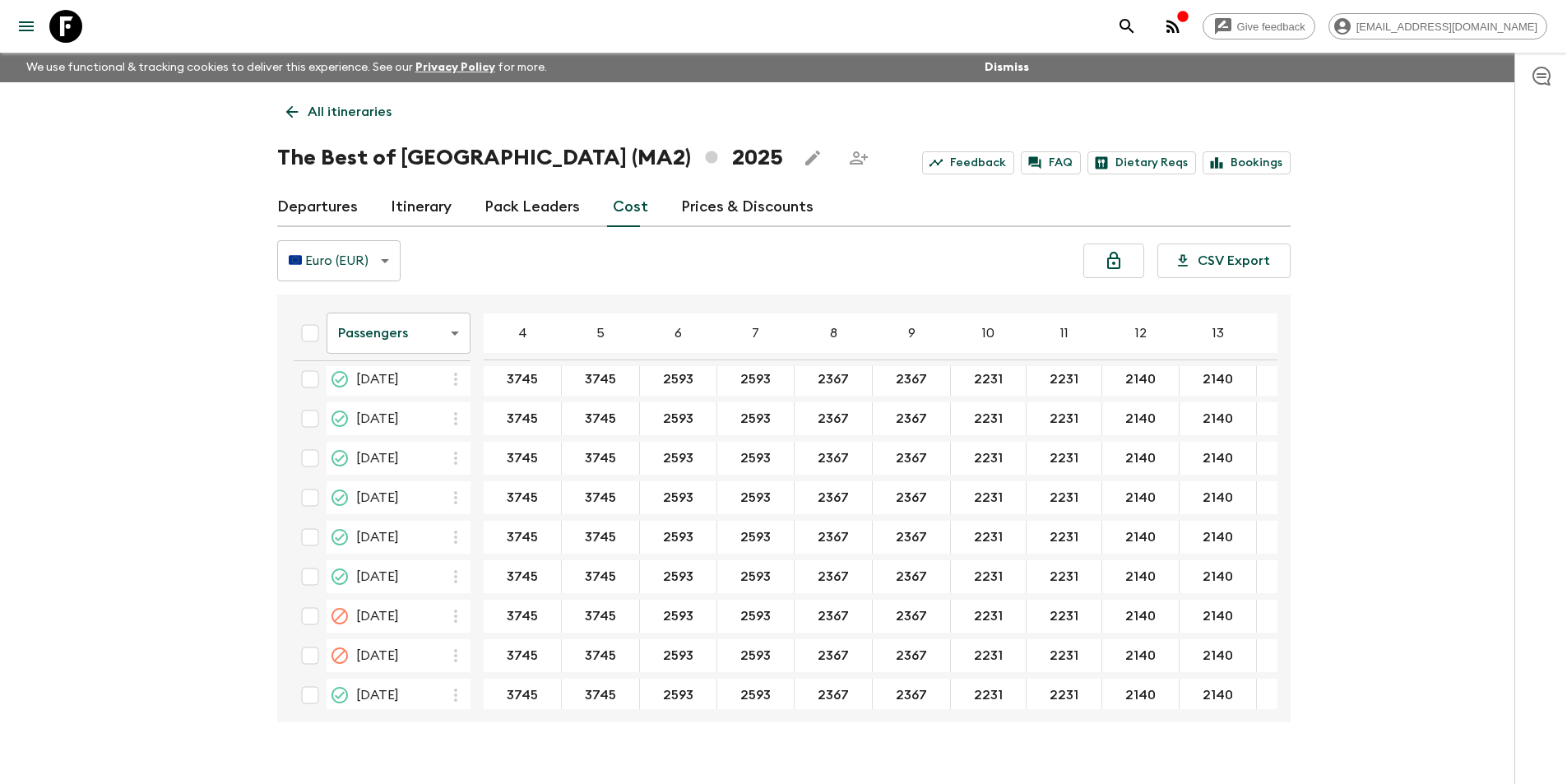
scroll to position [822, 0]
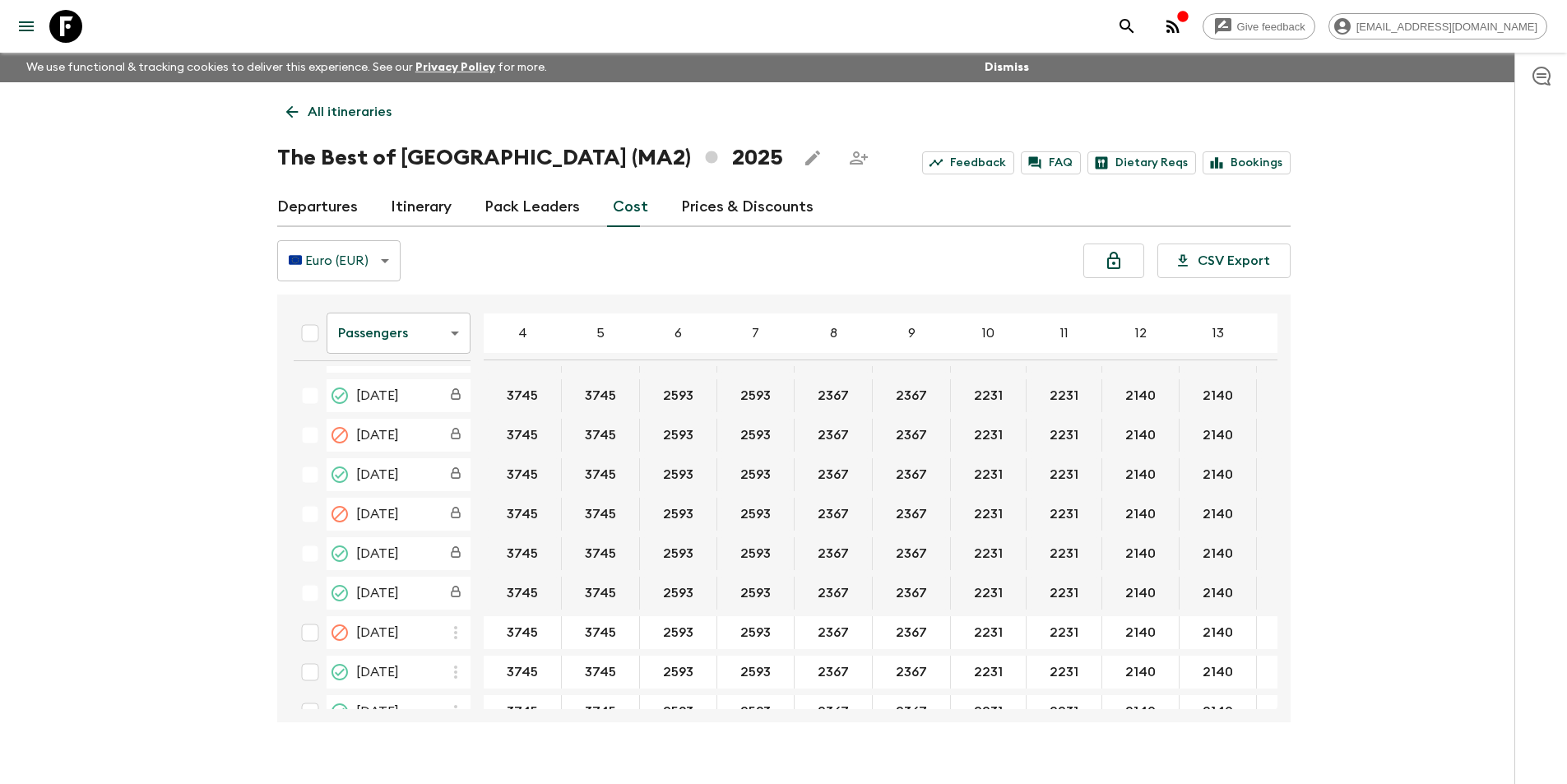
click at [1278, 539] on div "Passengers passengersCost ​ 4 5 6 7 8 9 10 11 12 13 14 15 16 17 18 [DATE] 3745 …" at bounding box center [784, 508] width 1013 height 428
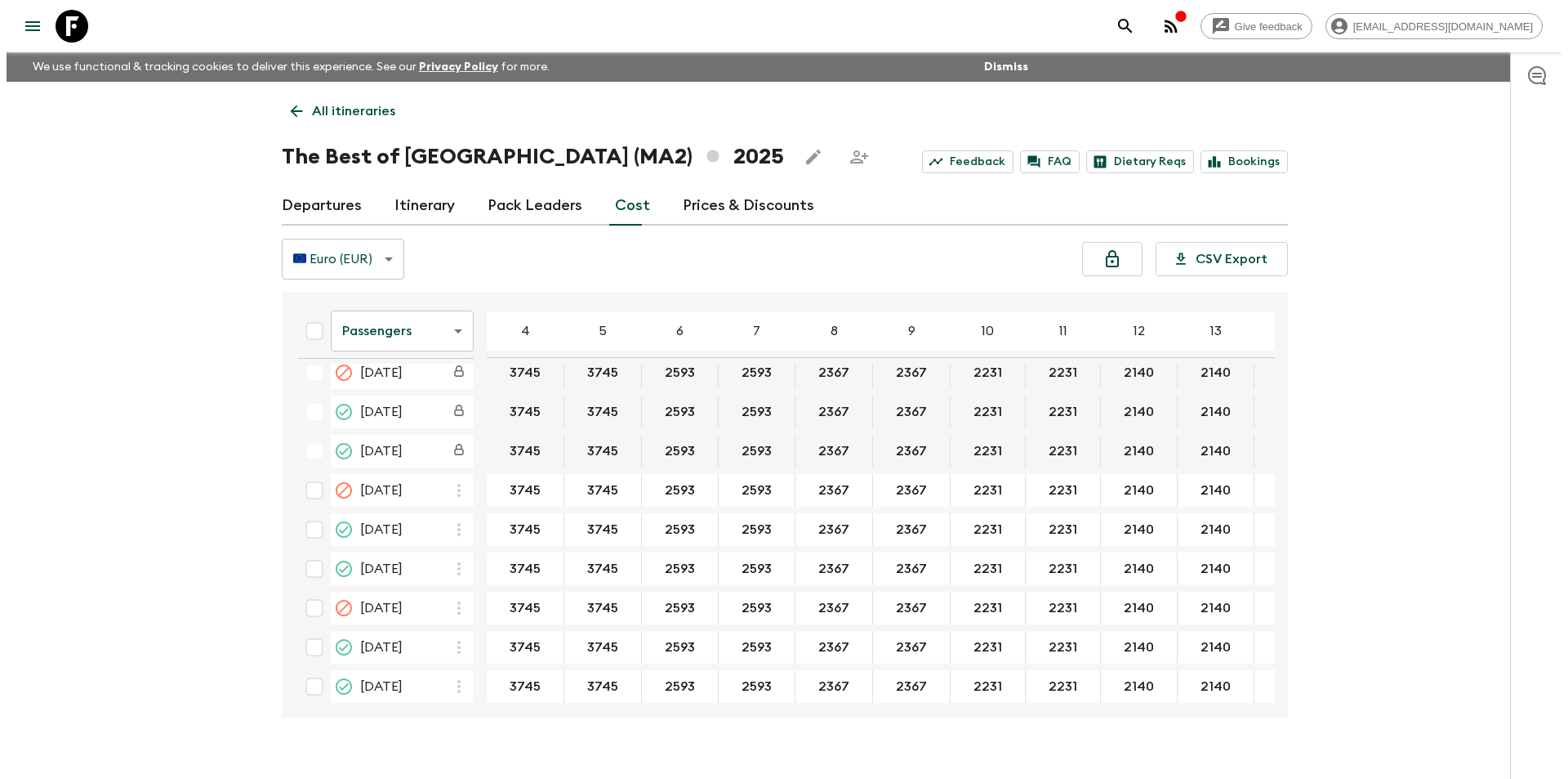
scroll to position [963, 0]
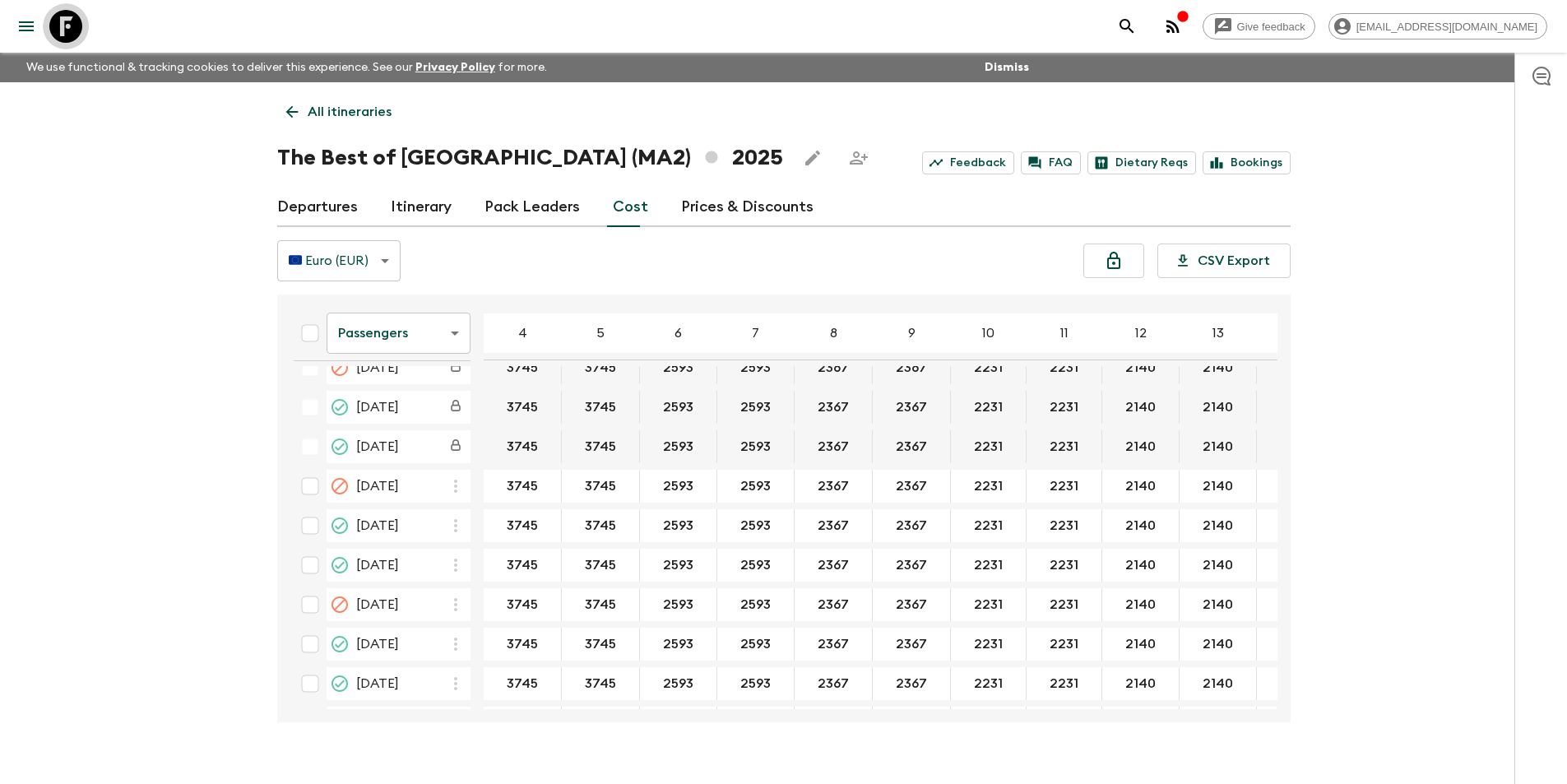
click at [47, 34] on link at bounding box center [66, 26] width 46 height 46
